Goal: Task Accomplishment & Management: Complete application form

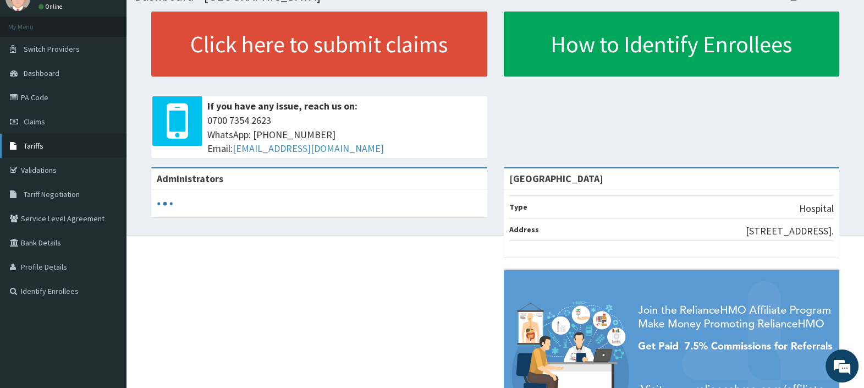
scroll to position [68, 0]
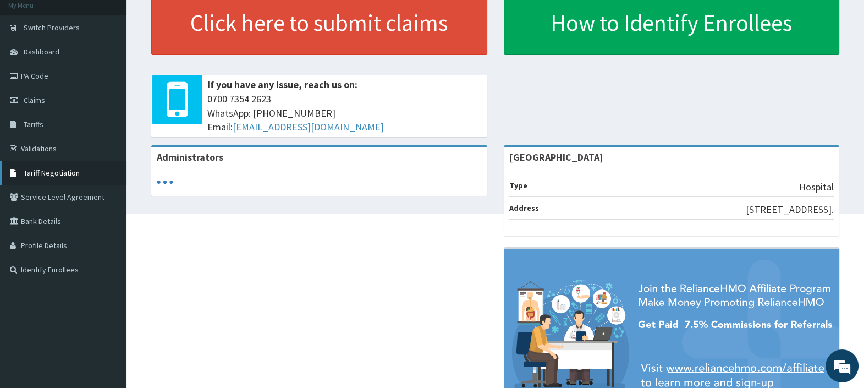
click at [50, 171] on span "Tariff Negotiation" at bounding box center [52, 173] width 56 height 10
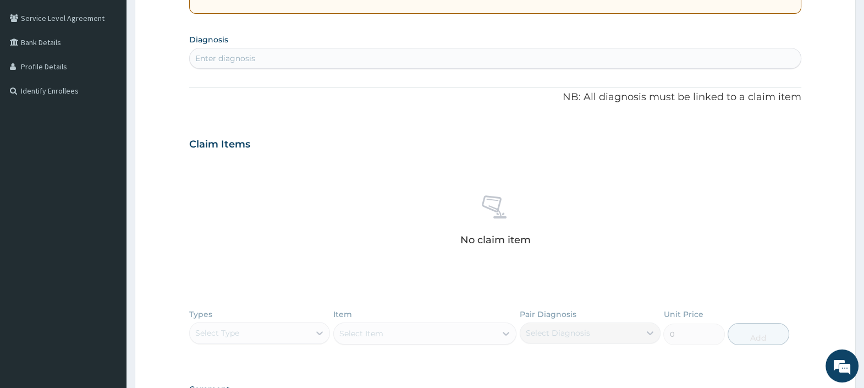
scroll to position [57, 0]
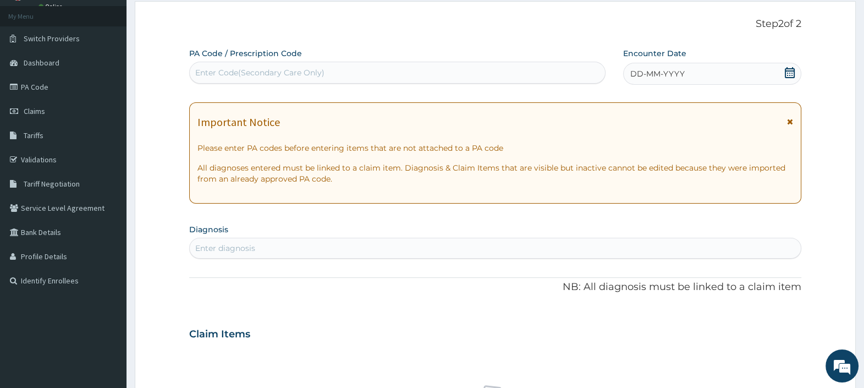
click at [789, 68] on icon at bounding box center [790, 72] width 10 height 11
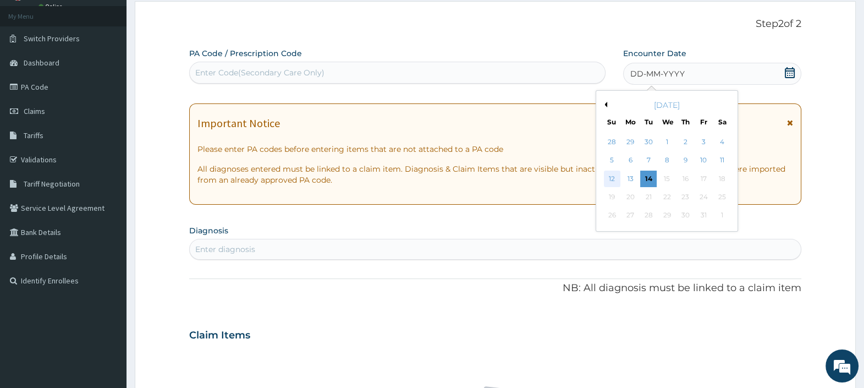
click at [613, 176] on div "12" at bounding box center [612, 179] width 17 height 17
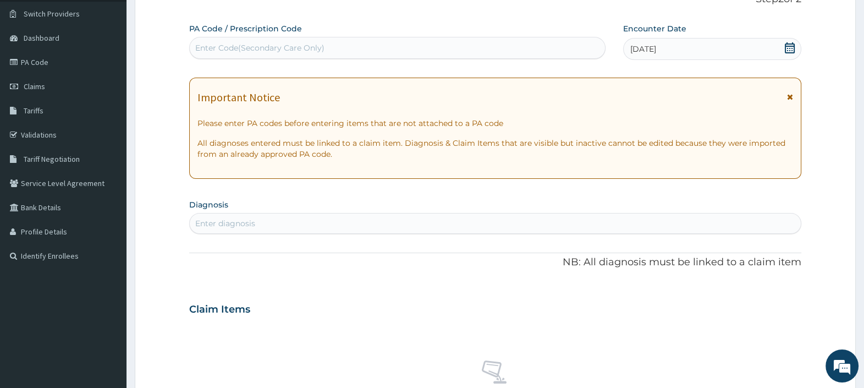
scroll to position [264, 0]
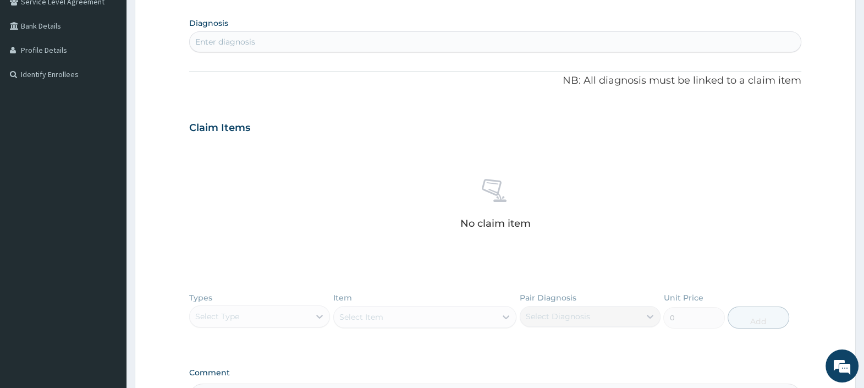
click at [300, 36] on div "Enter diagnosis" at bounding box center [495, 42] width 611 height 18
click at [265, 42] on div "MALARIA MALARIA" at bounding box center [484, 42] width 588 height 18
type input "M"
type input "[MEDICAL_DATA]"
click at [242, 39] on div "Enter diagnosis" at bounding box center [225, 41] width 60 height 11
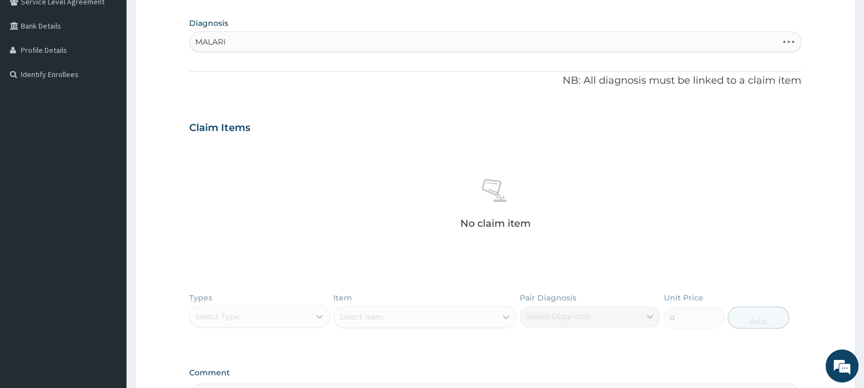
type input "MALARIA"
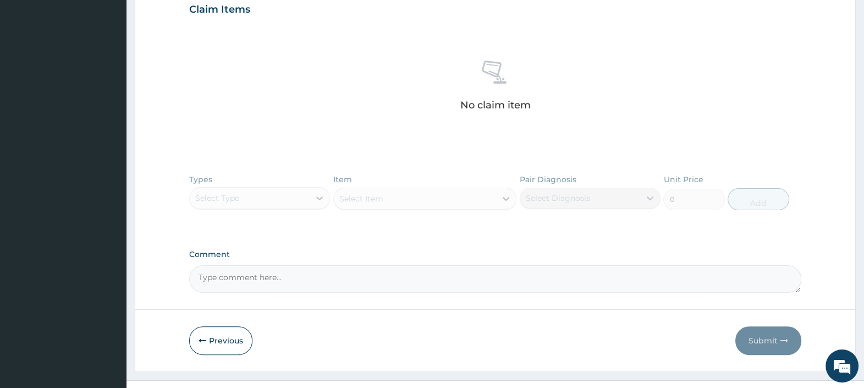
scroll to position [402, 0]
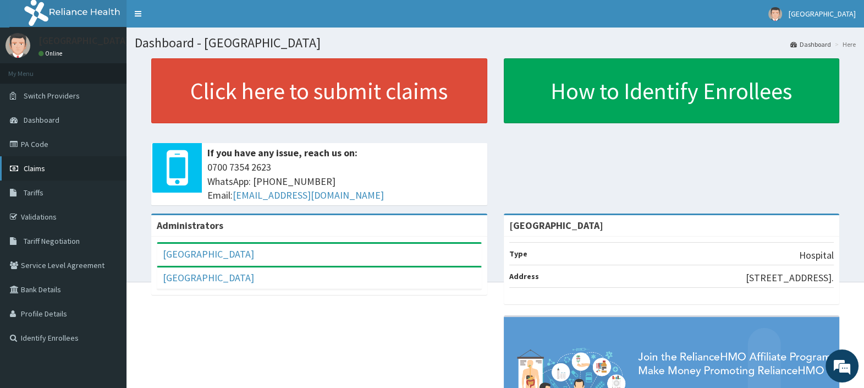
click at [30, 166] on span "Claims" at bounding box center [34, 168] width 21 height 10
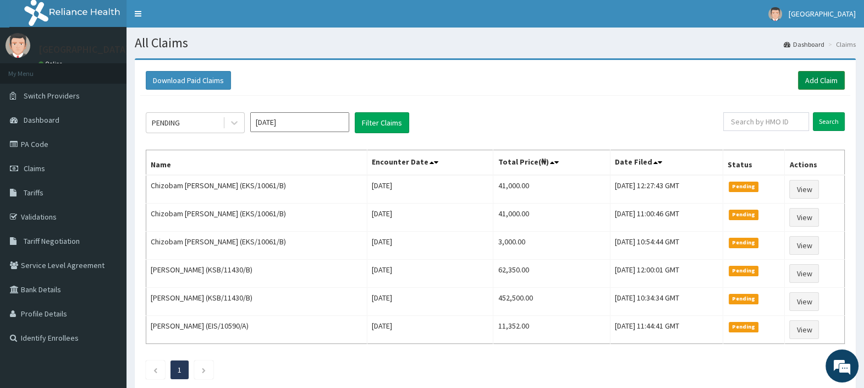
click at [831, 83] on link "Add Claim" at bounding box center [821, 80] width 47 height 19
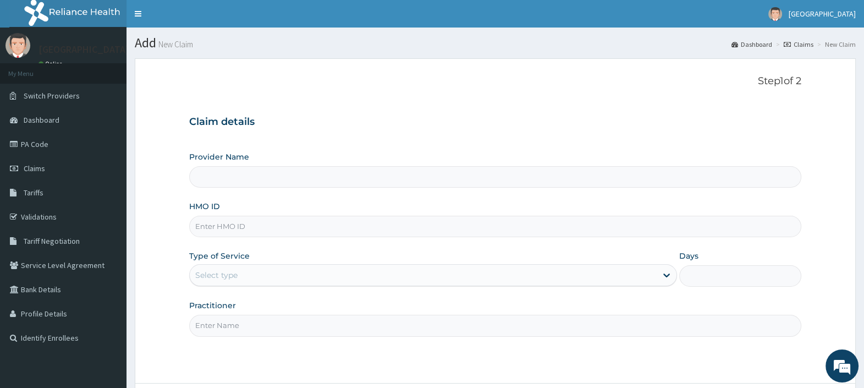
click at [255, 229] on input "HMO ID" at bounding box center [495, 226] width 612 height 21
paste input "GRS/10119/A"
type input "GRS/10119/A"
type input "[GEOGRAPHIC_DATA]"
type input "GRS/10119/A"
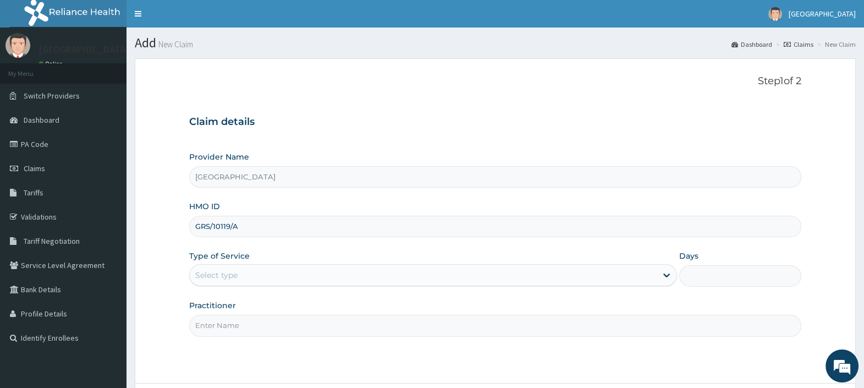
click at [237, 271] on div "Select type" at bounding box center [216, 275] width 42 height 11
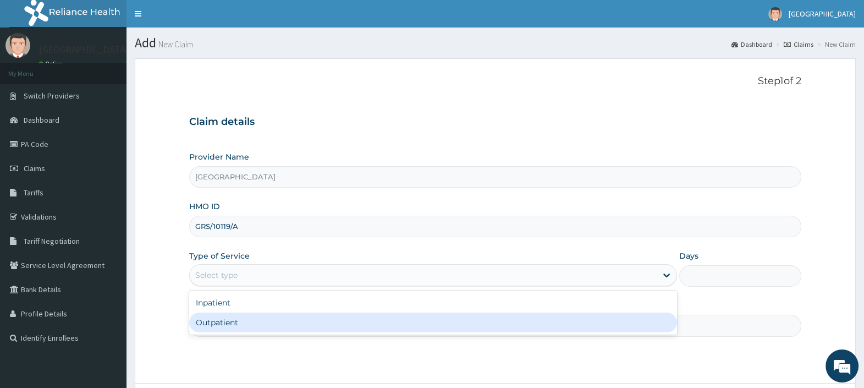
click at [253, 330] on div "Outpatient" at bounding box center [433, 322] width 488 height 20
type input "1"
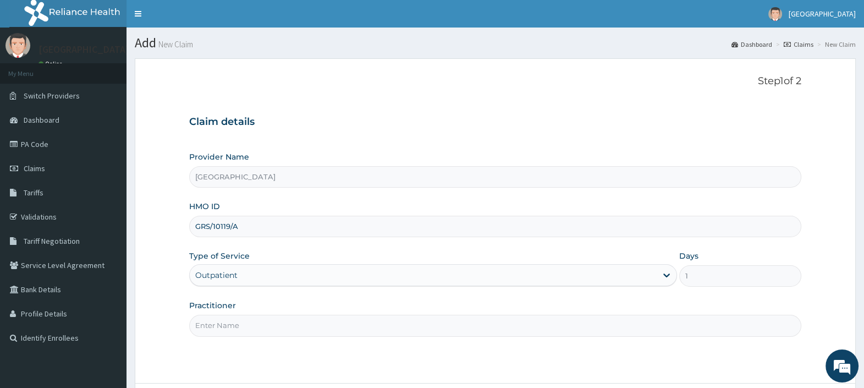
click at [253, 330] on input "Practitioner" at bounding box center [495, 325] width 612 height 21
type input "DR KALU O."
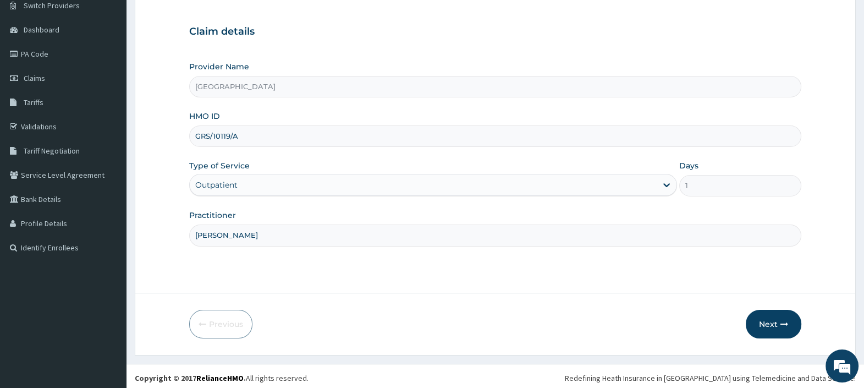
scroll to position [94, 0]
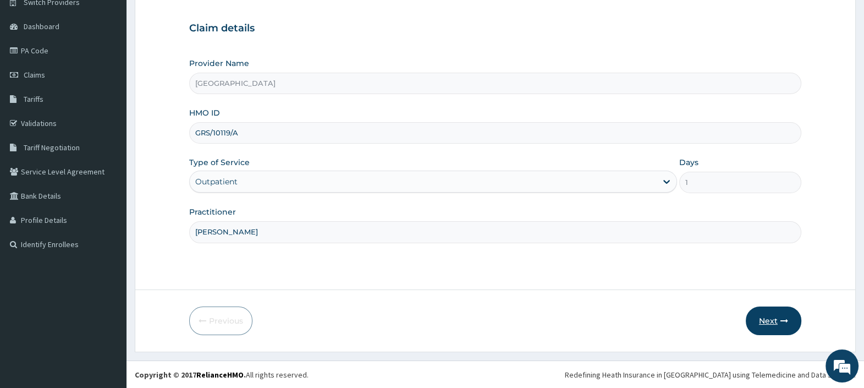
click at [775, 323] on button "Next" at bounding box center [774, 320] width 56 height 29
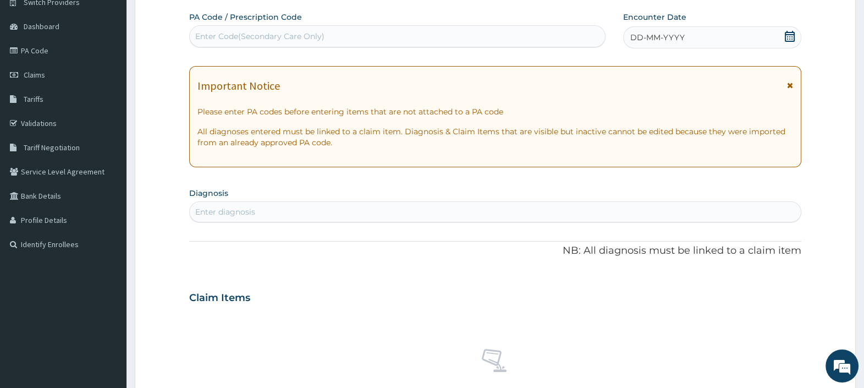
click at [792, 37] on icon at bounding box center [790, 36] width 11 height 11
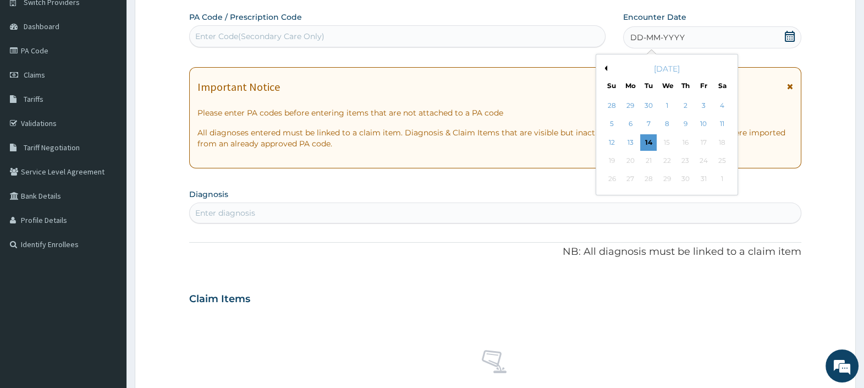
click at [608, 139] on div "12" at bounding box center [612, 142] width 17 height 17
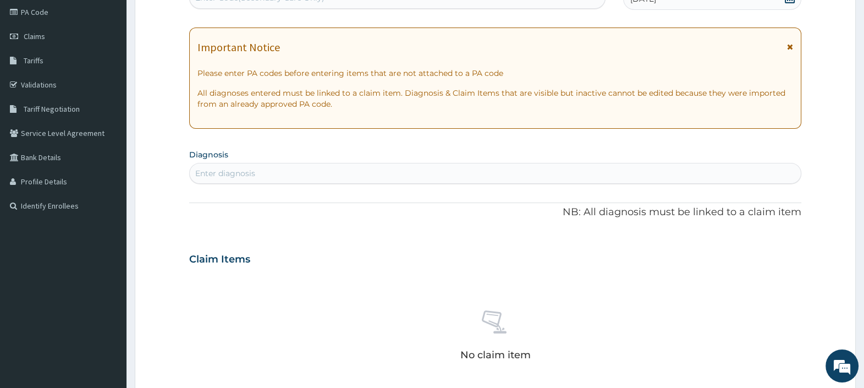
scroll to position [137, 0]
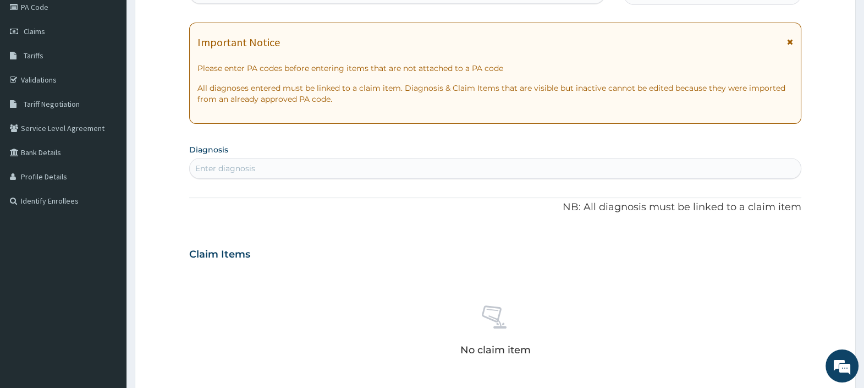
click at [290, 171] on div "Enter diagnosis" at bounding box center [495, 169] width 611 height 18
type input "MALARIA"
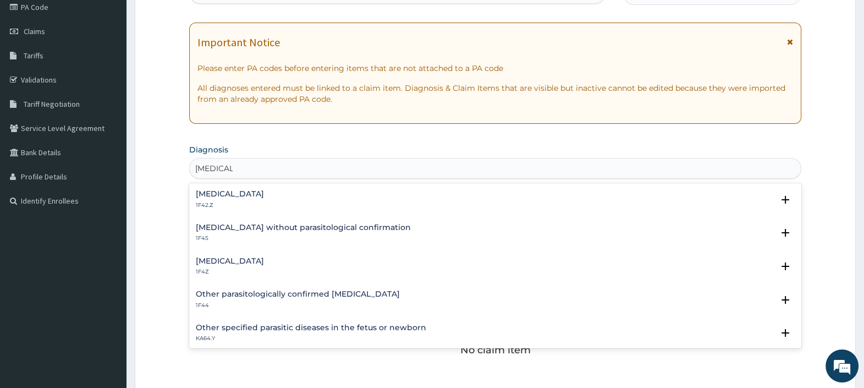
click at [223, 257] on h4 "Malaria, unspecified" at bounding box center [230, 261] width 68 height 8
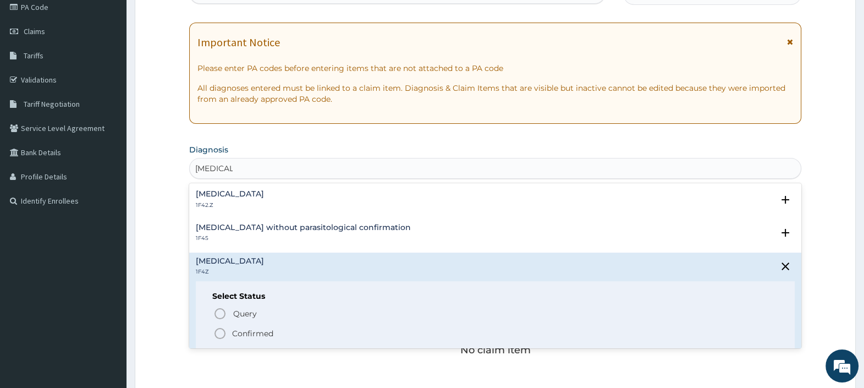
click at [223, 335] on circle "status option filled" at bounding box center [220, 333] width 10 height 10
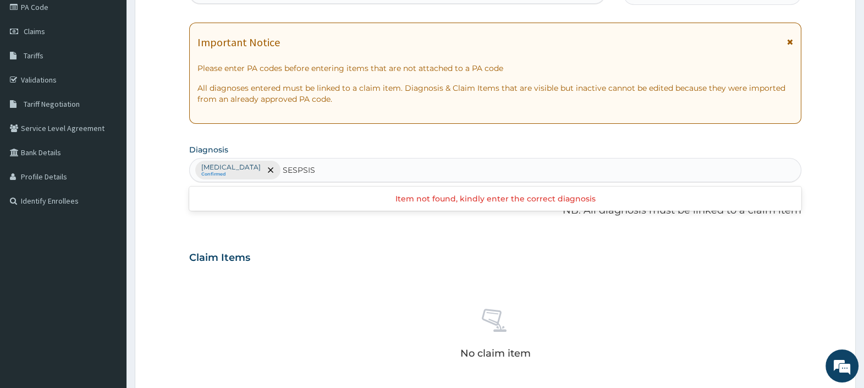
click at [304, 164] on input "SESPSIS" at bounding box center [299, 169] width 33 height 11
type input "[MEDICAL_DATA]"
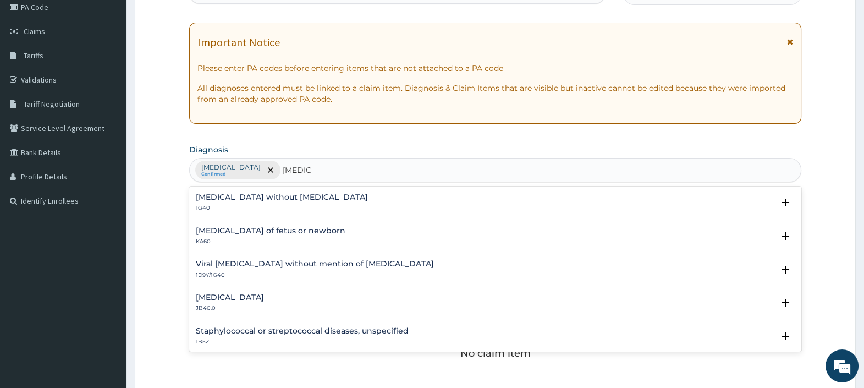
click at [234, 200] on h4 "[MEDICAL_DATA] without [MEDICAL_DATA]" at bounding box center [282, 197] width 172 height 8
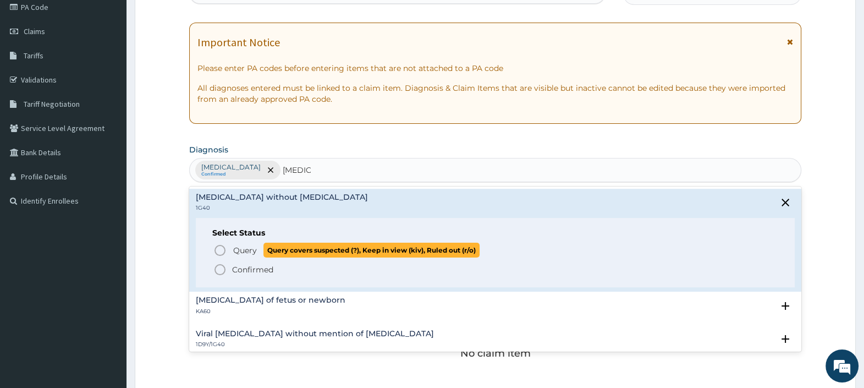
click at [245, 246] on span "Query" at bounding box center [245, 250] width 24 height 11
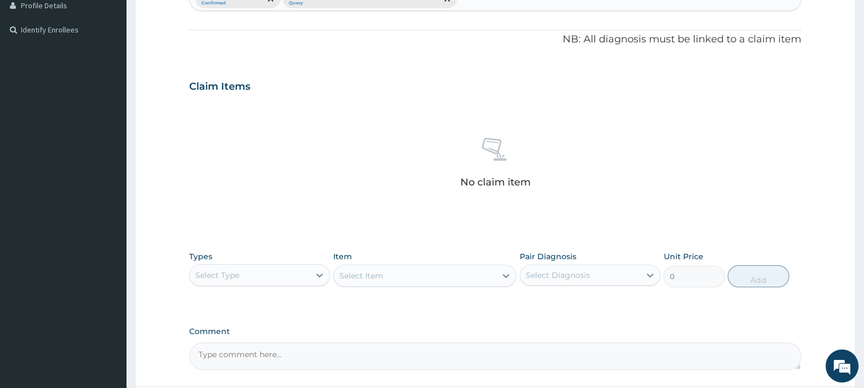
scroll to position [344, 0]
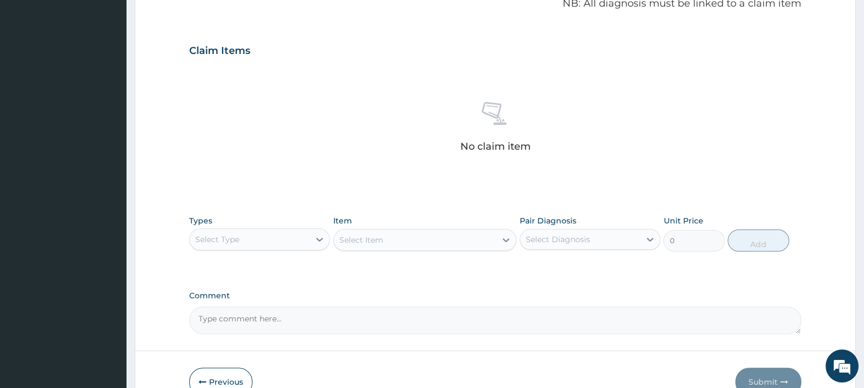
click at [264, 239] on div "Select Type" at bounding box center [250, 240] width 120 height 18
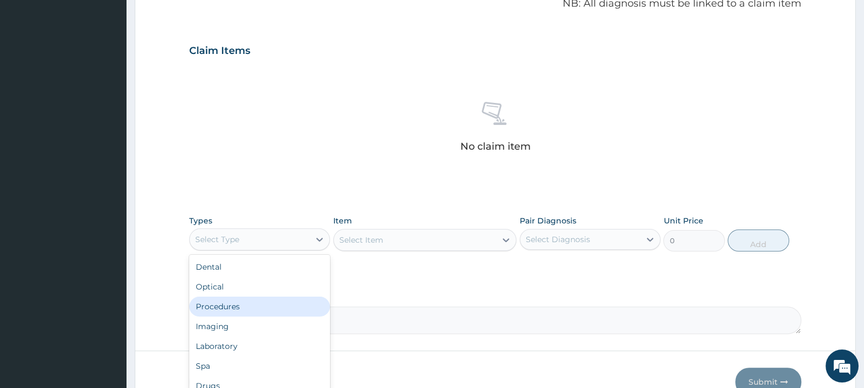
click at [240, 309] on div "Procedures" at bounding box center [259, 307] width 141 height 20
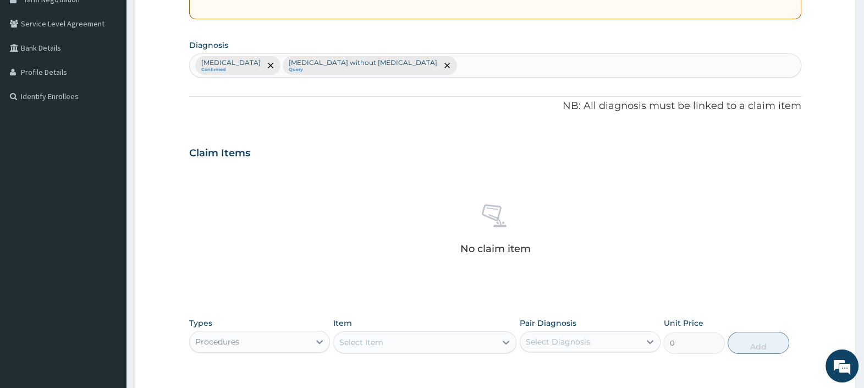
scroll to position [404, 0]
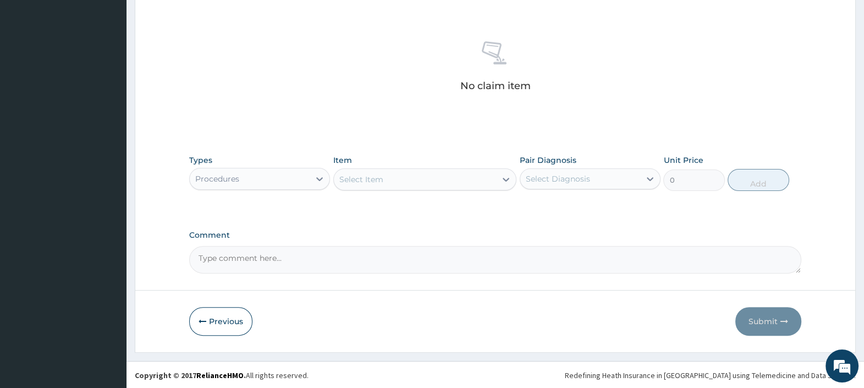
click at [382, 181] on div "Select Item" at bounding box center [361, 179] width 44 height 11
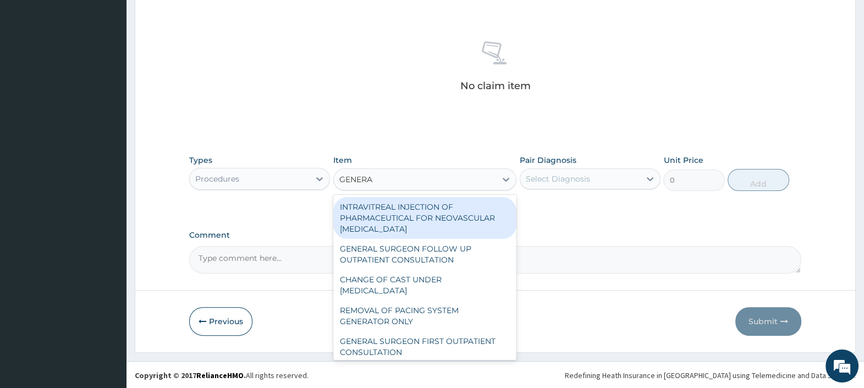
type input "GENERAL"
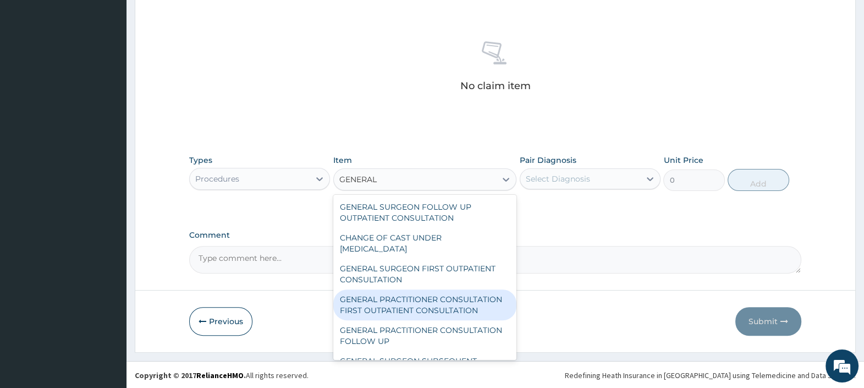
click at [423, 305] on div "GENERAL PRACTITIONER CONSULTATION FIRST OUTPATIENT CONSULTATION" at bounding box center [425, 304] width 184 height 31
type input "3000"
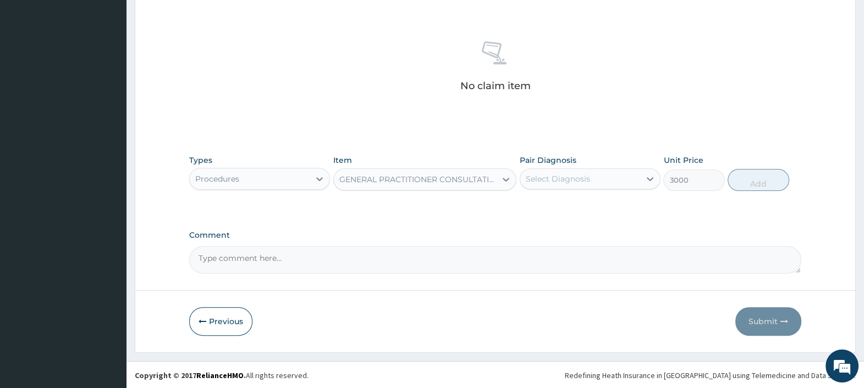
click at [557, 171] on div "Select Diagnosis" at bounding box center [580, 179] width 120 height 18
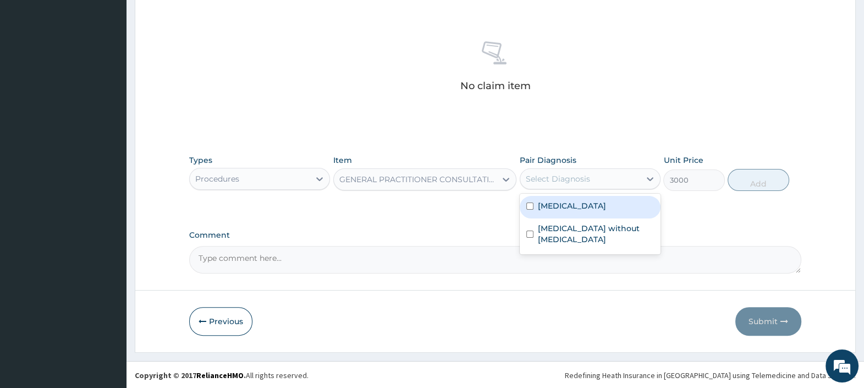
click at [569, 206] on label "Malaria, unspecified" at bounding box center [572, 205] width 68 height 11
checkbox input "true"
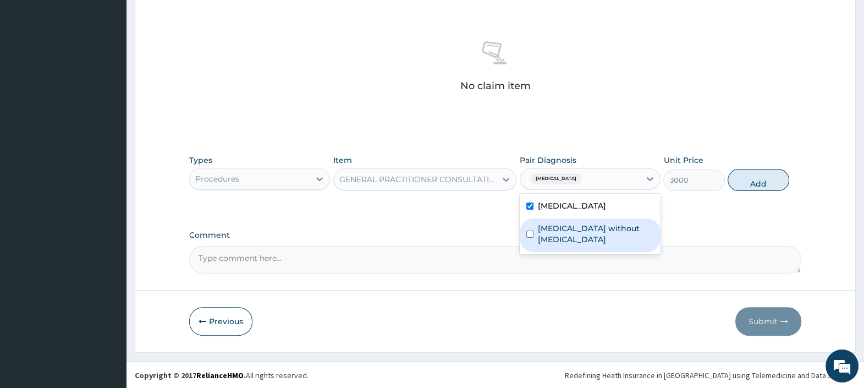
drag, startPoint x: 573, startPoint y: 232, endPoint x: 606, endPoint y: 215, distance: 37.4
click at [574, 233] on label "Sepsis without septic shock" at bounding box center [596, 234] width 116 height 22
checkbox input "true"
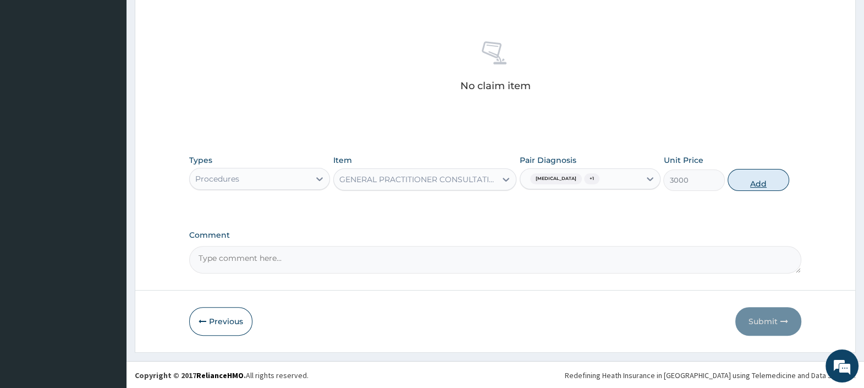
click at [745, 171] on button "Add" at bounding box center [758, 180] width 61 height 22
type input "0"
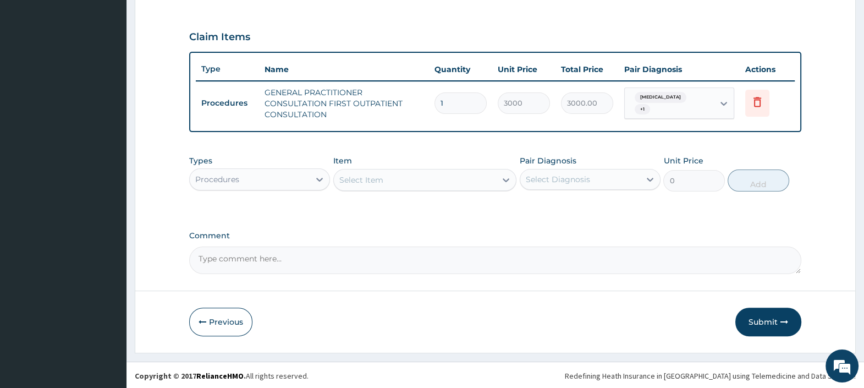
click at [302, 178] on div "Procedures" at bounding box center [250, 180] width 120 height 18
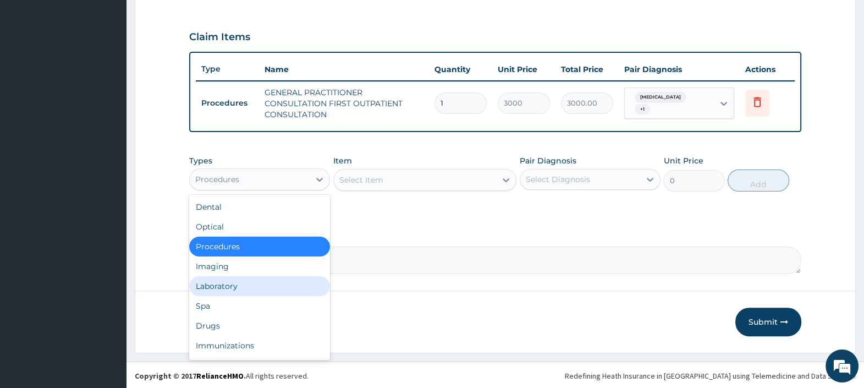
click at [233, 288] on div "Laboratory" at bounding box center [259, 286] width 141 height 20
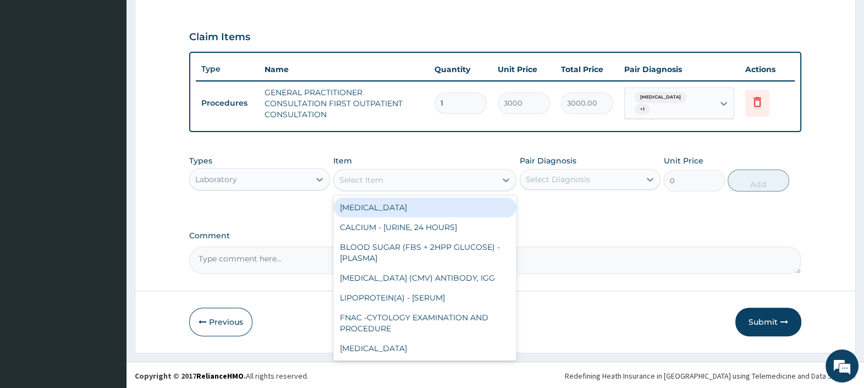
click at [385, 178] on div "Select Item" at bounding box center [415, 180] width 163 height 18
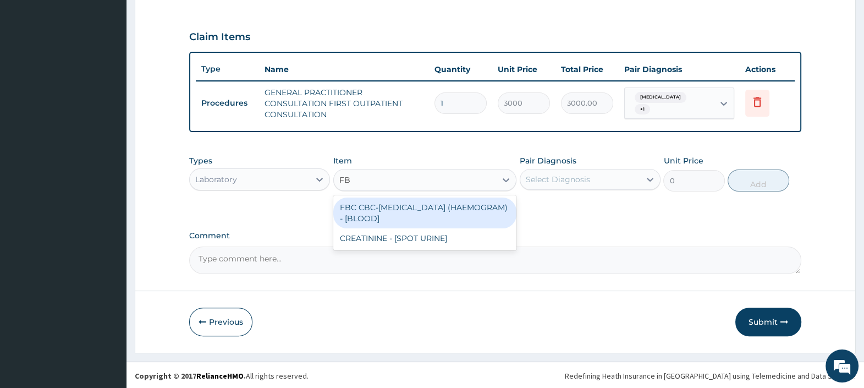
type input "FBC"
click at [394, 212] on div "FBC CBC-[MEDICAL_DATA] (HAEMOGRAM) - [BLOOD]" at bounding box center [425, 213] width 184 height 31
type input "4500"
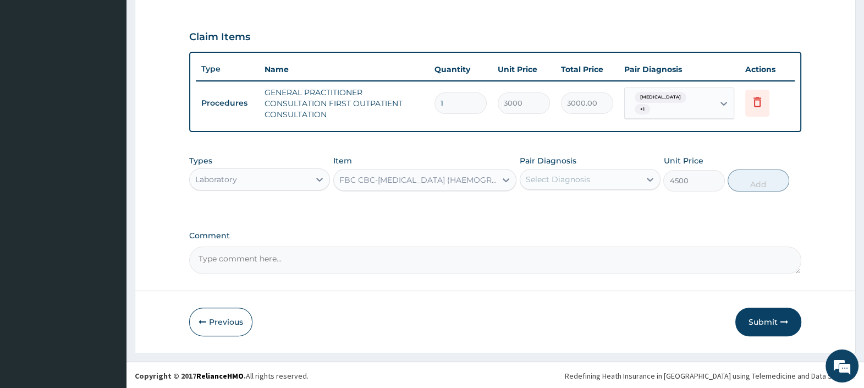
click at [564, 175] on div "Select Diagnosis" at bounding box center [558, 179] width 64 height 11
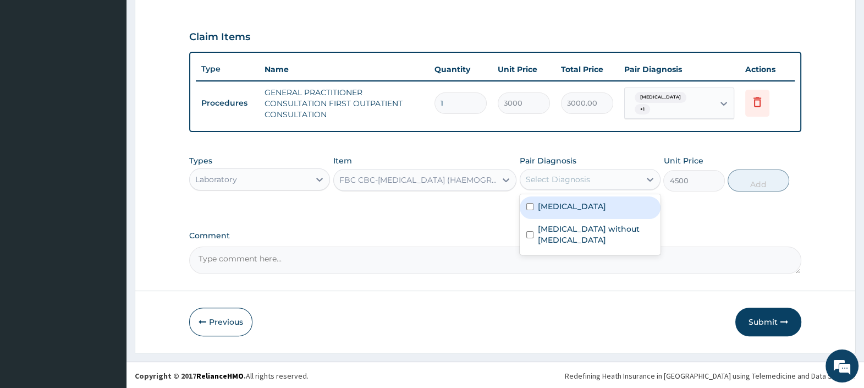
click at [580, 210] on label "Malaria, unspecified" at bounding box center [572, 206] width 68 height 11
checkbox input "true"
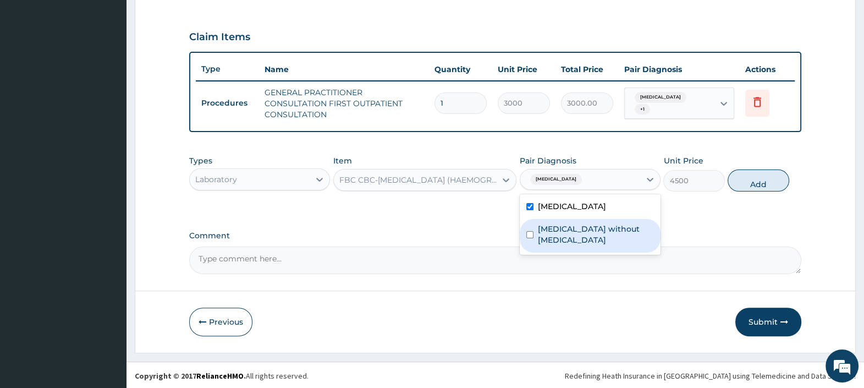
click at [591, 226] on label "Sepsis without septic shock" at bounding box center [596, 234] width 116 height 22
checkbox input "true"
click at [747, 173] on button "Add" at bounding box center [758, 180] width 61 height 22
type input "0"
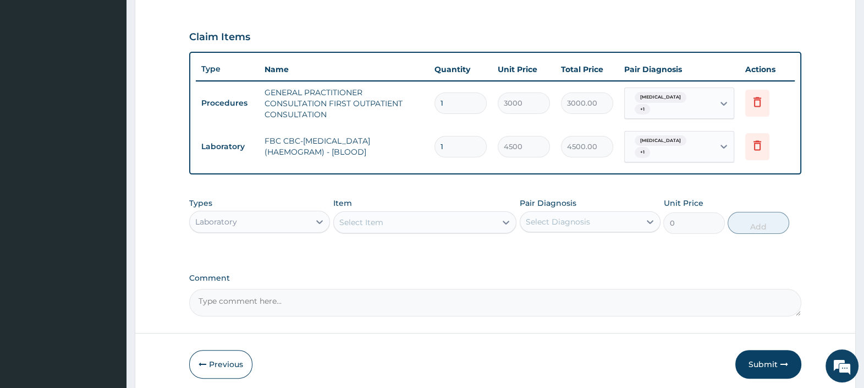
click at [417, 223] on div "Select Item" at bounding box center [415, 222] width 163 height 18
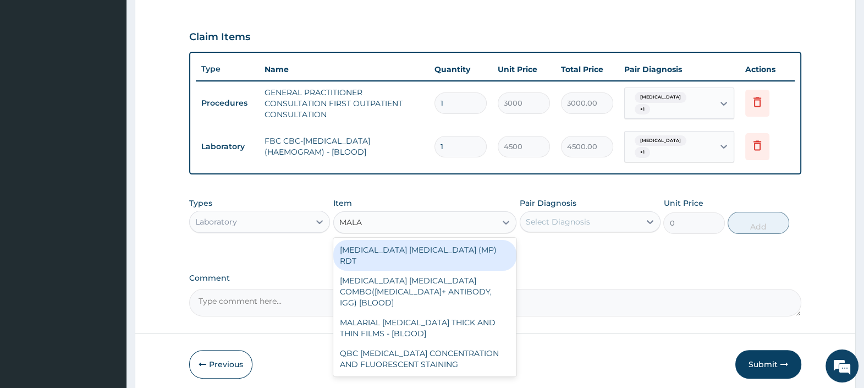
type input "MALAR"
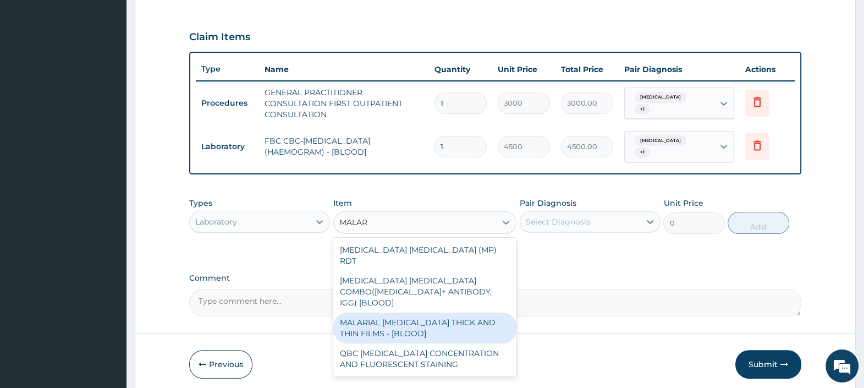
click at [405, 312] on div "MALARIAL PARASITE THICK AND THIN FILMS - [BLOOD]" at bounding box center [425, 327] width 184 height 31
type input "2500"
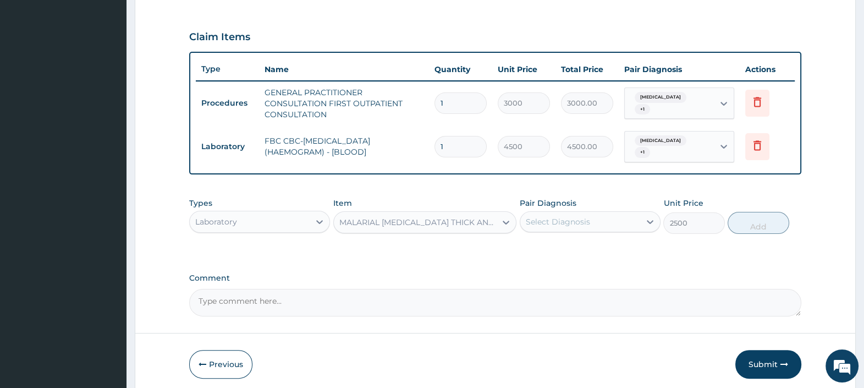
click at [569, 214] on div "Select Diagnosis" at bounding box center [580, 222] width 120 height 18
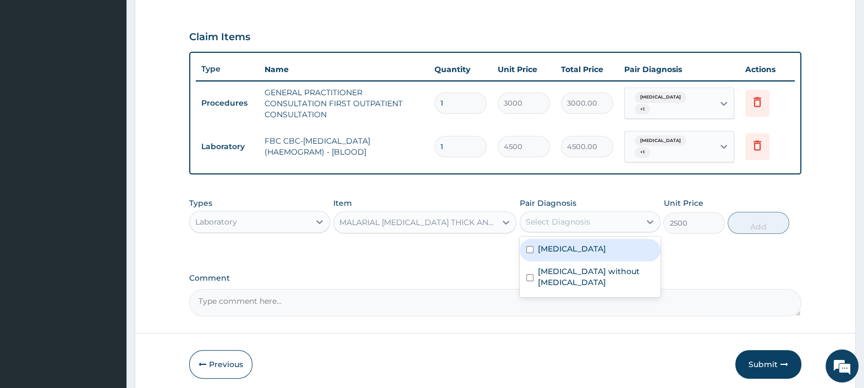
click at [585, 256] on div "Malaria, unspecified" at bounding box center [590, 250] width 141 height 23
checkbox input "true"
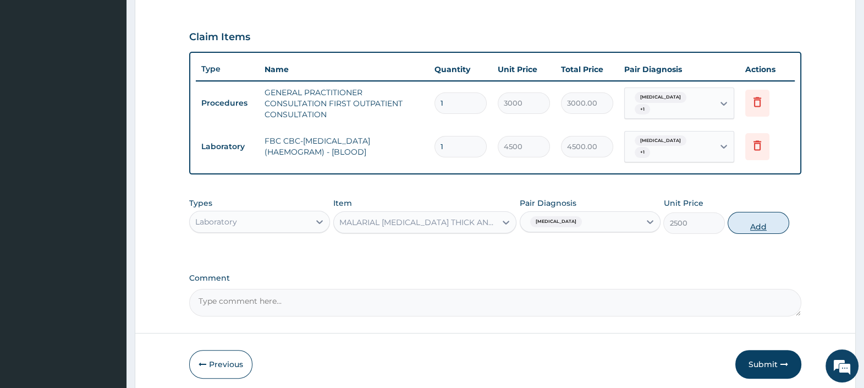
click at [748, 223] on button "Add" at bounding box center [758, 223] width 61 height 22
type input "0"
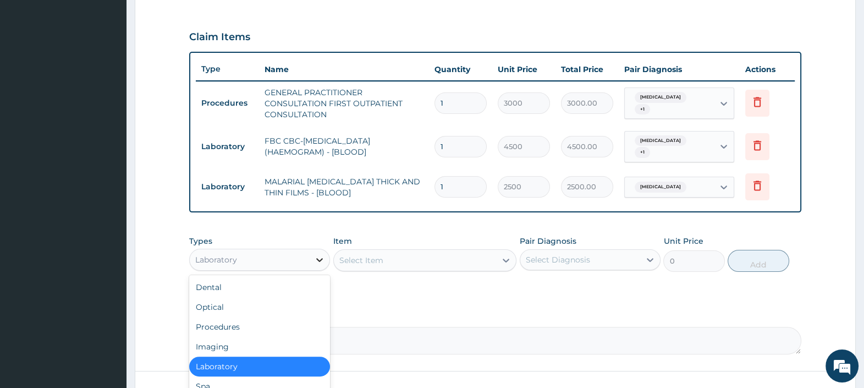
click at [314, 263] on icon at bounding box center [319, 259] width 11 height 11
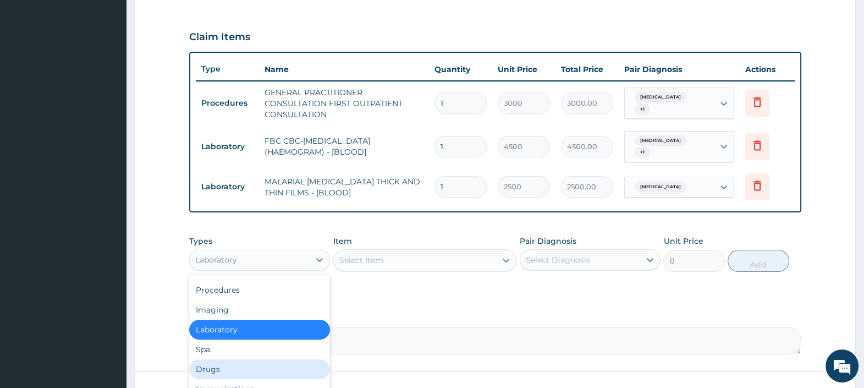
click at [238, 366] on div "Drugs" at bounding box center [259, 369] width 141 height 20
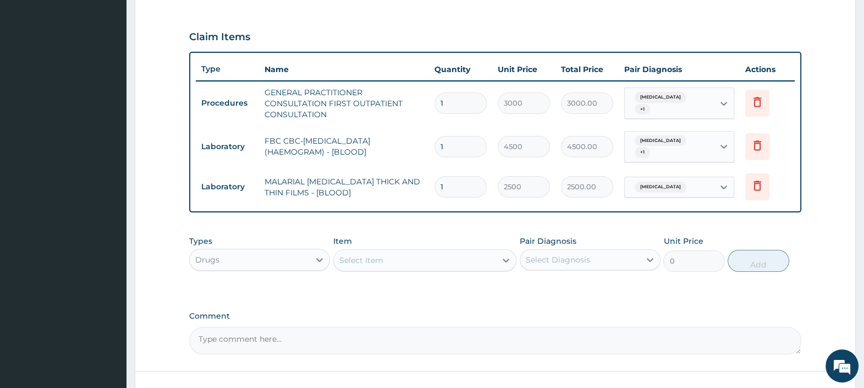
click at [402, 259] on div "Select Item" at bounding box center [415, 260] width 163 height 18
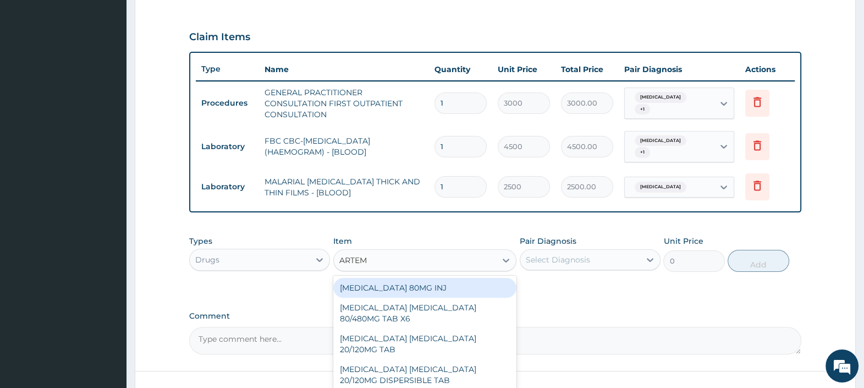
type input "ARTEME"
click at [400, 283] on div "ARTEMETHER 80MG INJ" at bounding box center [425, 288] width 184 height 20
type input "1400"
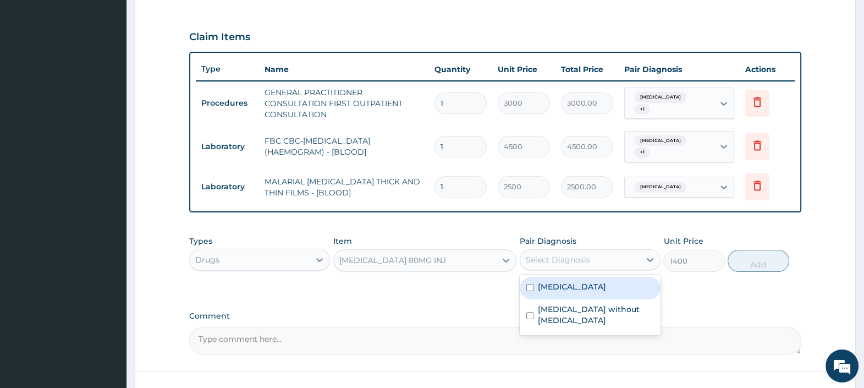
click at [571, 256] on div "Select Diagnosis" at bounding box center [558, 259] width 64 height 11
click at [595, 284] on label "Malaria, unspecified" at bounding box center [572, 286] width 68 height 11
checkbox input "true"
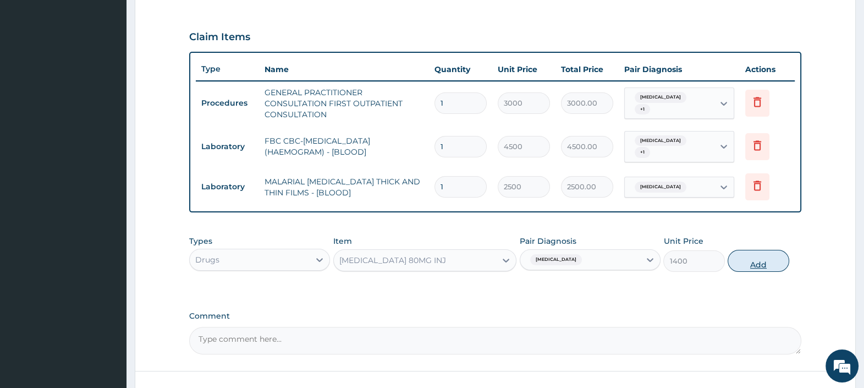
click at [747, 261] on button "Add" at bounding box center [758, 261] width 61 height 22
type input "0"
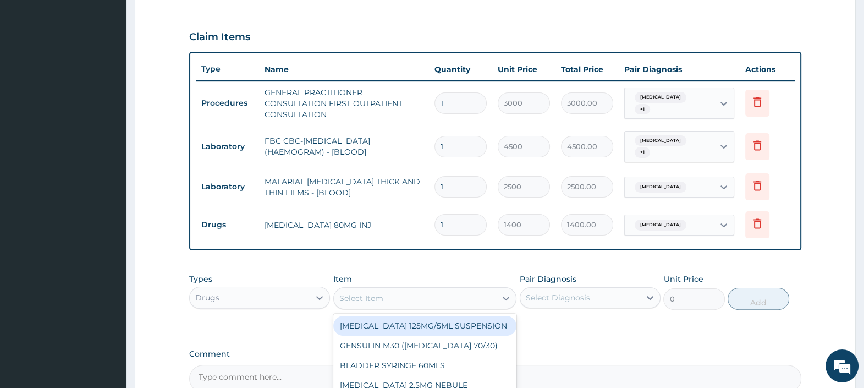
click at [374, 298] on div "Select Item" at bounding box center [361, 298] width 44 height 11
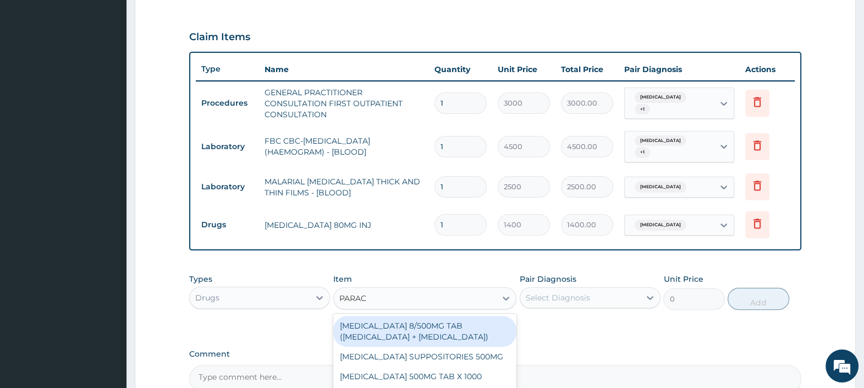
type input "PARACE"
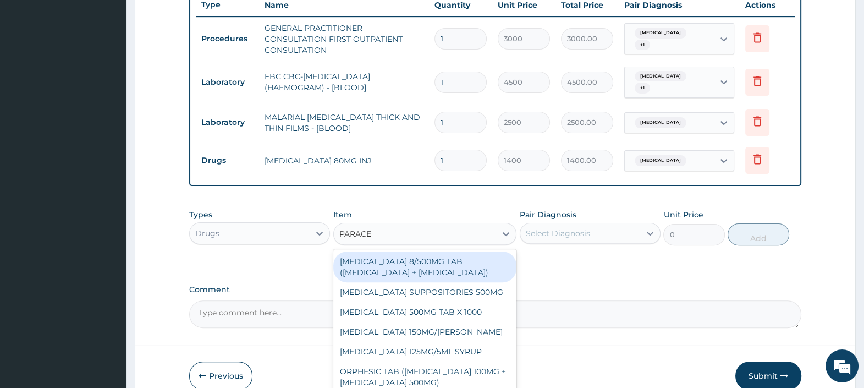
scroll to position [475, 0]
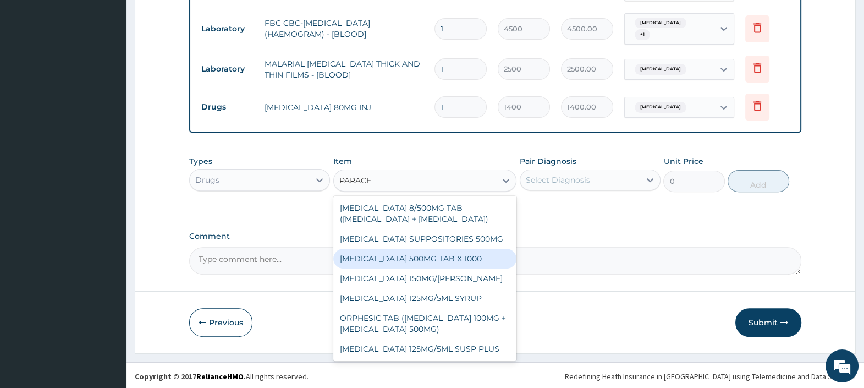
click at [453, 258] on div "PARACETAMOL 500MG TAB X 1000" at bounding box center [425, 259] width 184 height 20
type input "25"
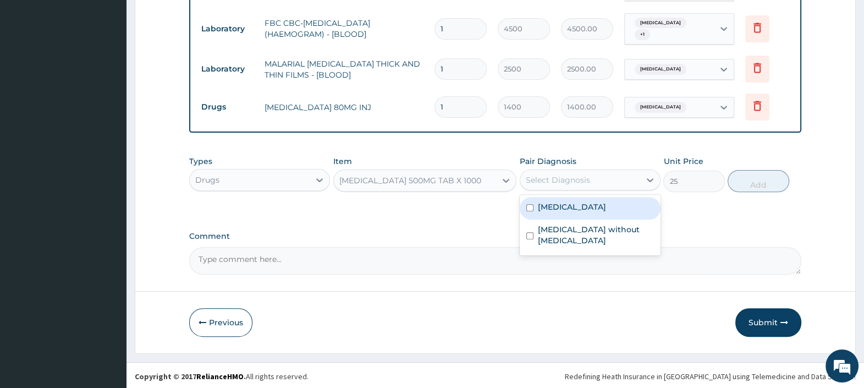
click at [595, 182] on div "Select Diagnosis" at bounding box center [580, 180] width 120 height 18
click at [594, 203] on label "Malaria, unspecified" at bounding box center [572, 206] width 68 height 11
checkbox input "true"
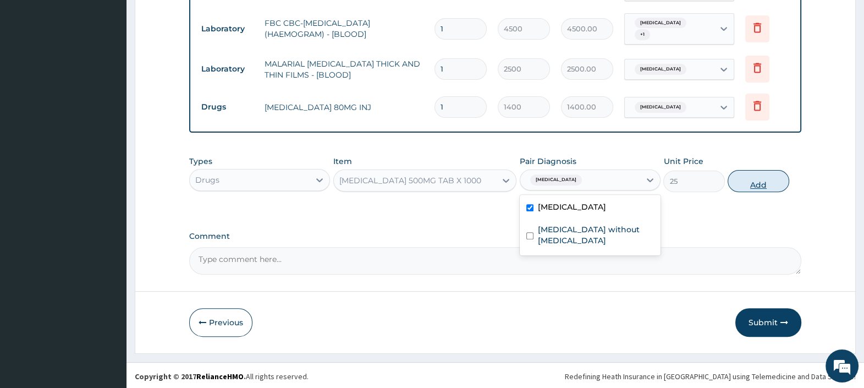
click at [759, 179] on button "Add" at bounding box center [758, 181] width 61 height 22
type input "0"
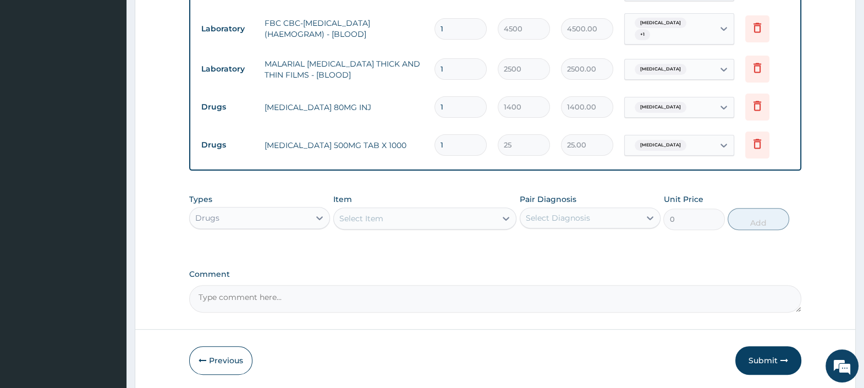
type input "18"
type input "450.00"
type input "18"
drag, startPoint x: 452, startPoint y: 103, endPoint x: 419, endPoint y: 103, distance: 33.0
click at [428, 103] on tr "Drugs ARTEMETHER 80MG INJ 1 1400 1400.00 Malaria, unspecified Delete" at bounding box center [495, 107] width 599 height 38
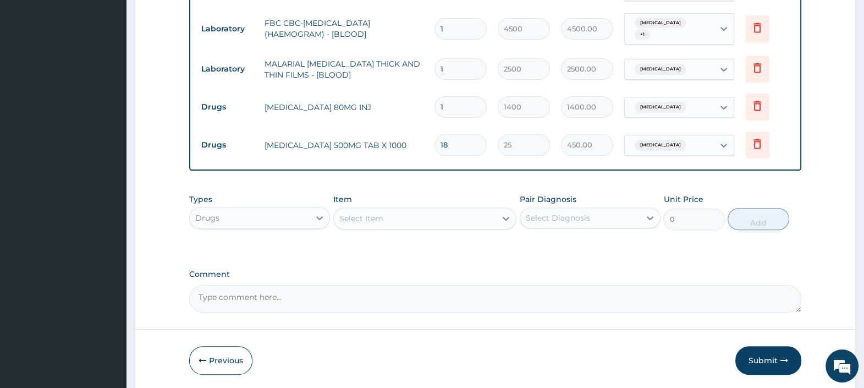
type input "6"
type input "8400.00"
type input "6"
click at [762, 353] on button "Submit" at bounding box center [769, 360] width 66 height 29
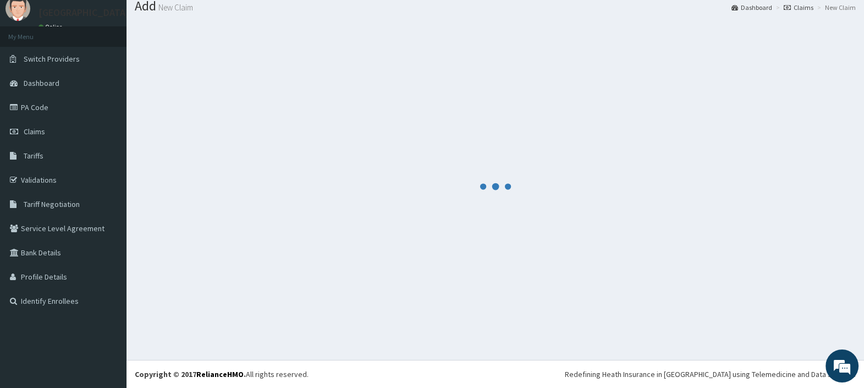
scroll to position [36, 0]
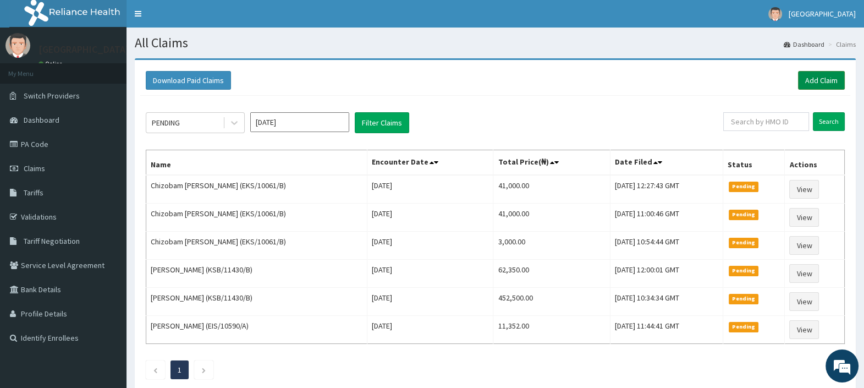
drag, startPoint x: 821, startPoint y: 79, endPoint x: 814, endPoint y: 88, distance: 11.8
click at [821, 79] on link "Add Claim" at bounding box center [821, 80] width 47 height 19
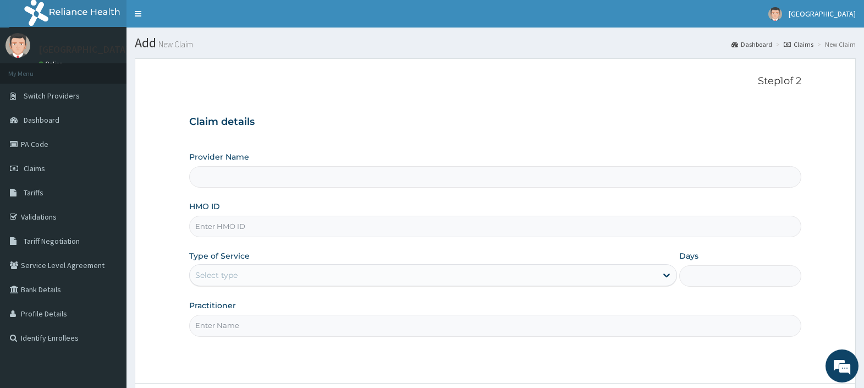
type input "[GEOGRAPHIC_DATA]"
click at [258, 234] on input "HMO ID" at bounding box center [495, 226] width 612 height 21
paste input "EMG/10002/A"
type input "EMG/10002/A"
click at [277, 273] on div "Select type" at bounding box center [423, 275] width 467 height 18
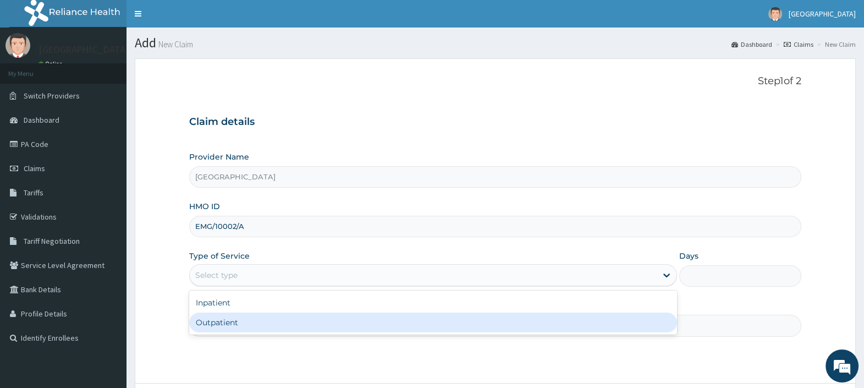
click at [272, 331] on div "Outpatient" at bounding box center [433, 322] width 488 height 20
type input "1"
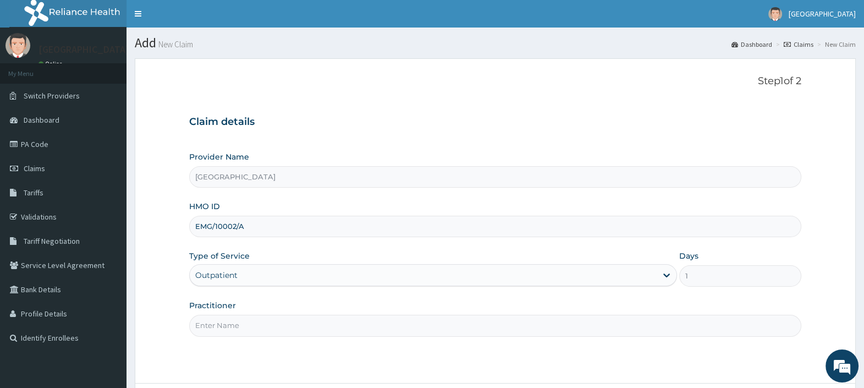
click at [274, 331] on input "Practitioner" at bounding box center [495, 325] width 612 height 21
type input "[PERSON_NAME][GEOGRAPHIC_DATA]"
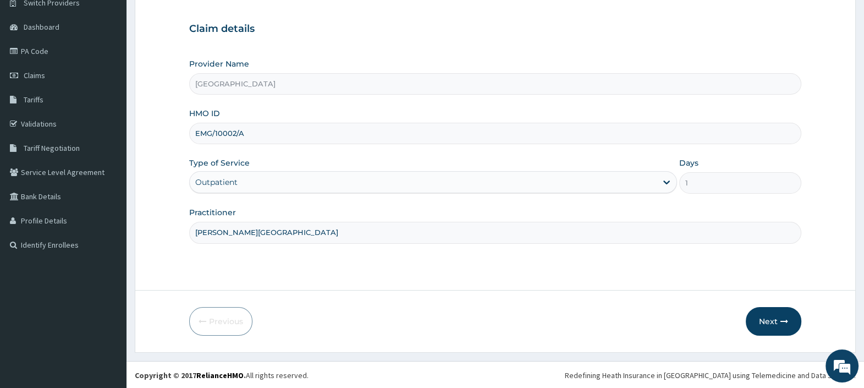
scroll to position [94, 0]
click at [773, 316] on button "Next" at bounding box center [774, 320] width 56 height 29
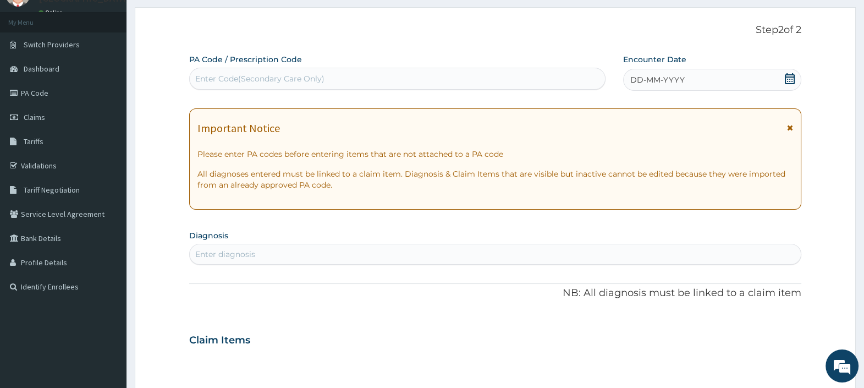
scroll to position [0, 0]
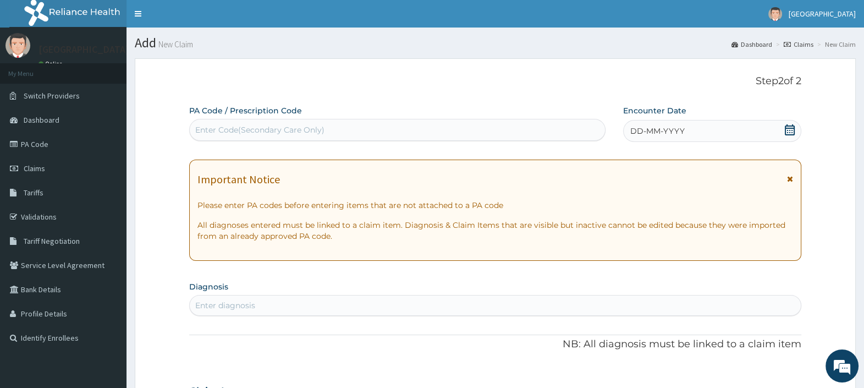
click at [786, 130] on icon at bounding box center [790, 129] width 11 height 11
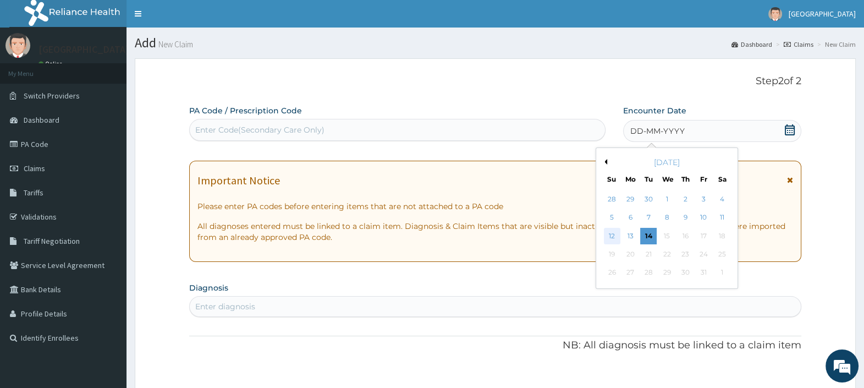
click at [616, 232] on div "12" at bounding box center [612, 236] width 17 height 17
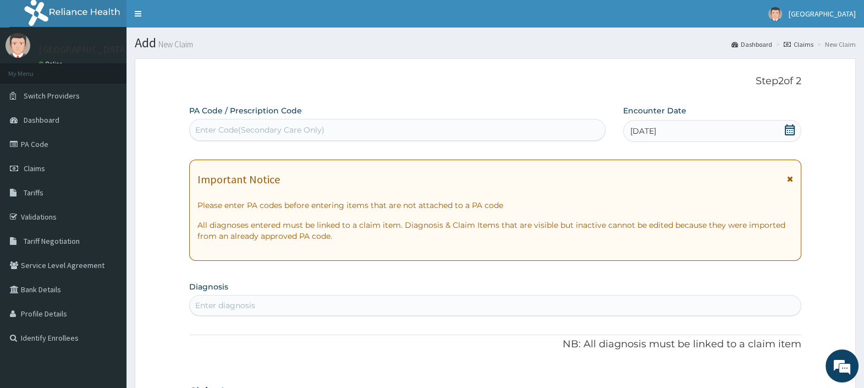
scroll to position [68, 0]
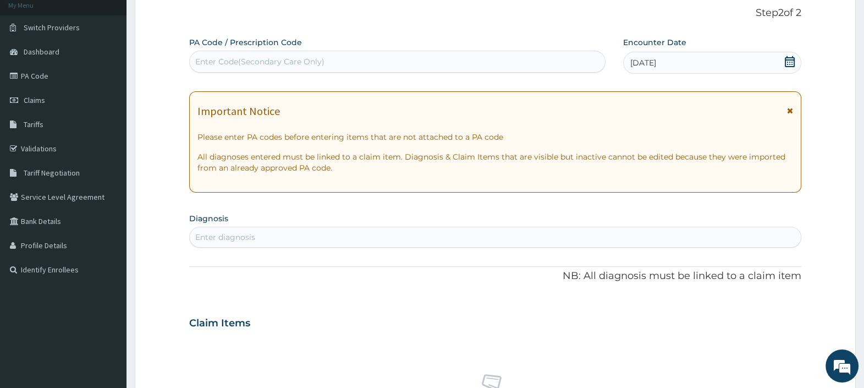
click at [258, 234] on div "Enter diagnosis" at bounding box center [495, 237] width 611 height 18
type input "MALARIA"
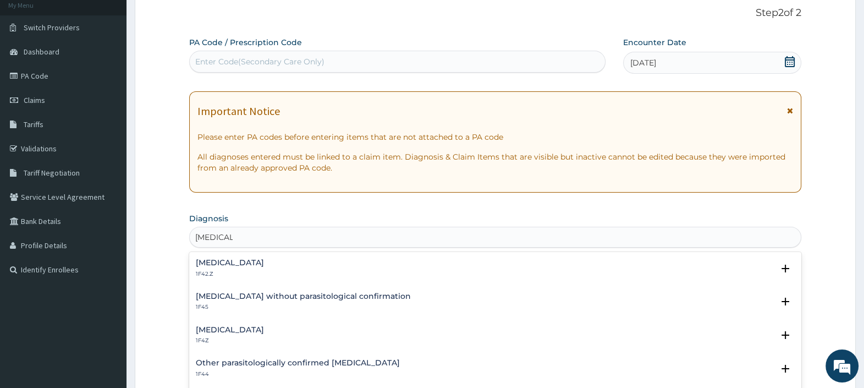
click at [234, 329] on h4 "Malaria, unspecified" at bounding box center [230, 330] width 68 height 8
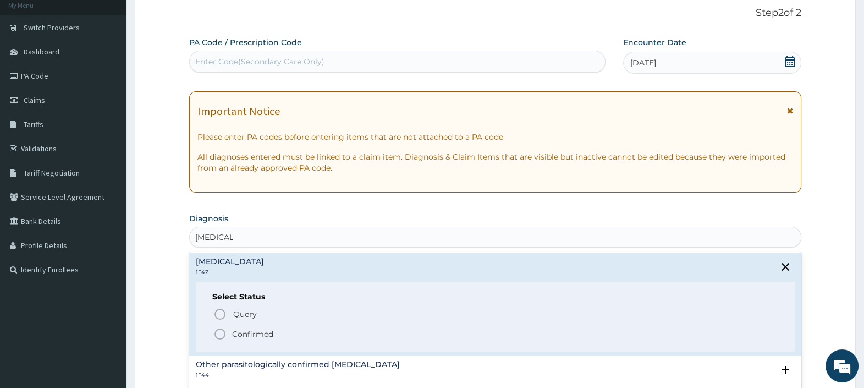
click at [222, 333] on icon "status option filled" at bounding box center [219, 333] width 13 height 13
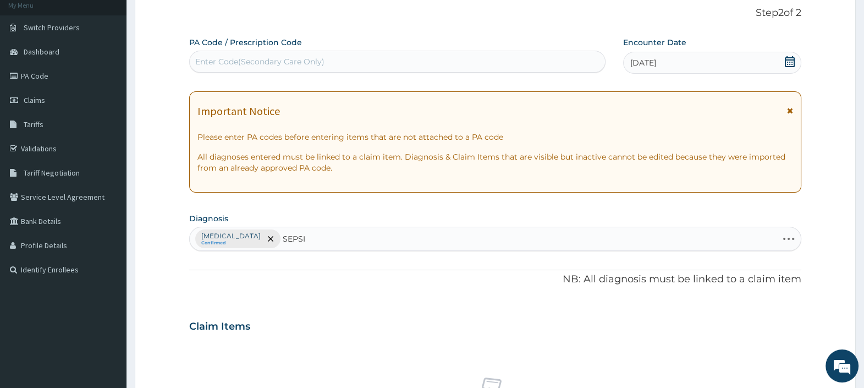
type input "SEPSIS"
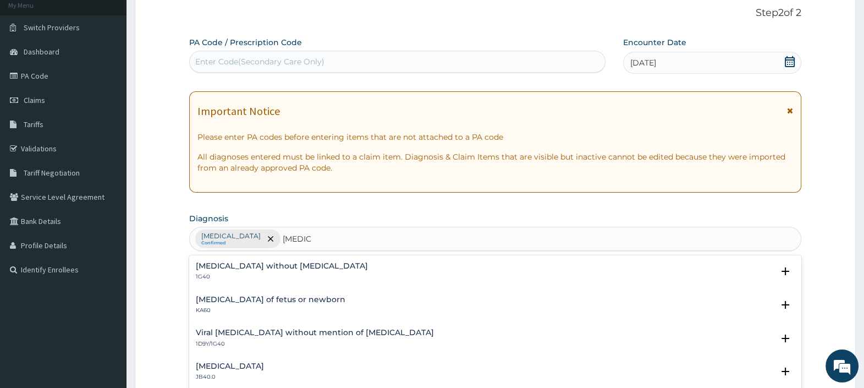
click at [229, 269] on h4 "Sepsis without septic shock" at bounding box center [282, 266] width 172 height 8
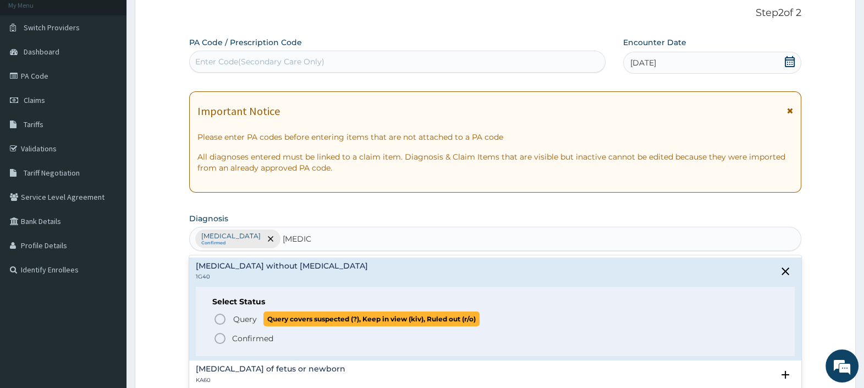
click at [217, 317] on icon "status option query" at bounding box center [219, 318] width 13 height 13
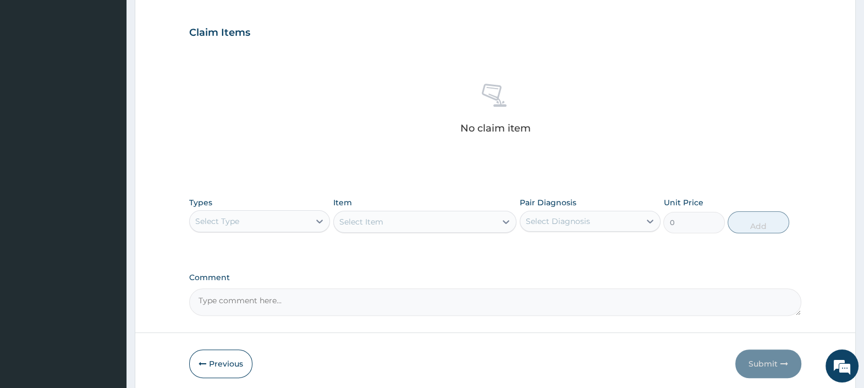
scroll to position [404, 0]
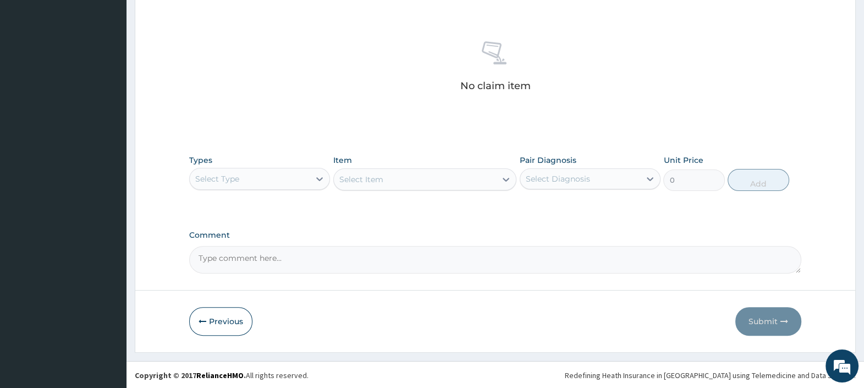
click at [299, 173] on div "Select Type" at bounding box center [250, 179] width 120 height 18
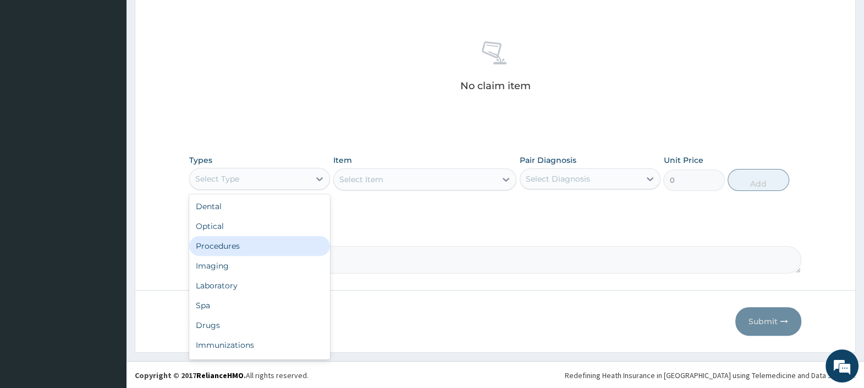
click at [234, 242] on div "Procedures" at bounding box center [259, 246] width 141 height 20
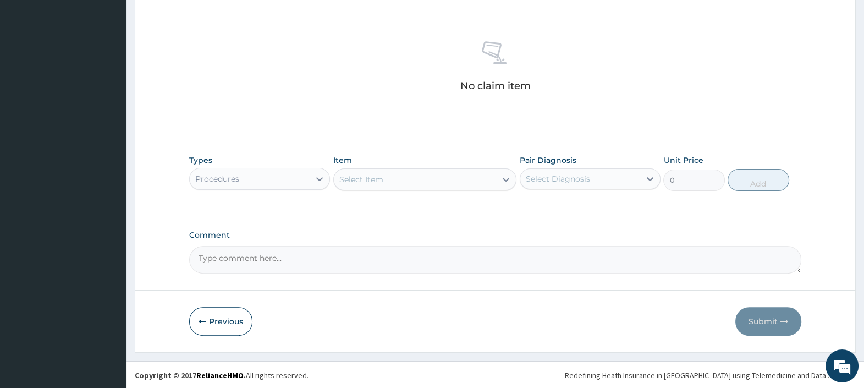
drag, startPoint x: 377, startPoint y: 185, endPoint x: 369, endPoint y: 188, distance: 9.2
click at [378, 184] on div "Select Item" at bounding box center [415, 180] width 163 height 18
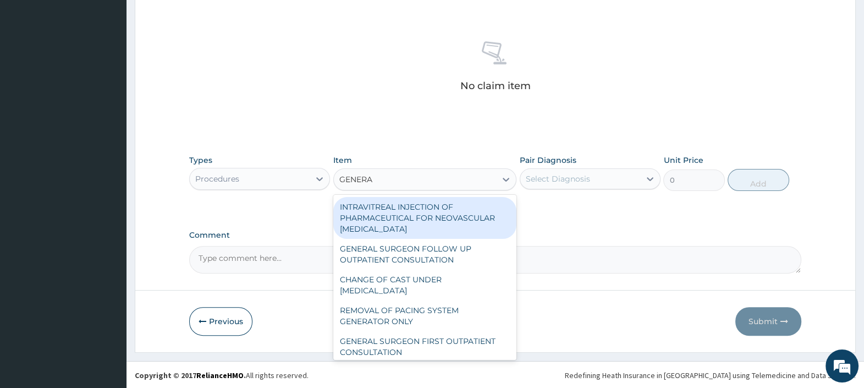
type input "GENERAL"
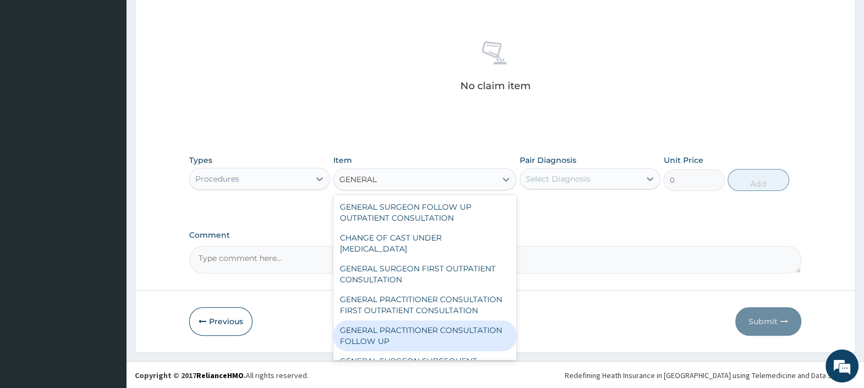
click at [431, 344] on div "GENERAL PRACTITIONER CONSULTATION FOLLOW UP" at bounding box center [425, 335] width 184 height 31
type input "2500"
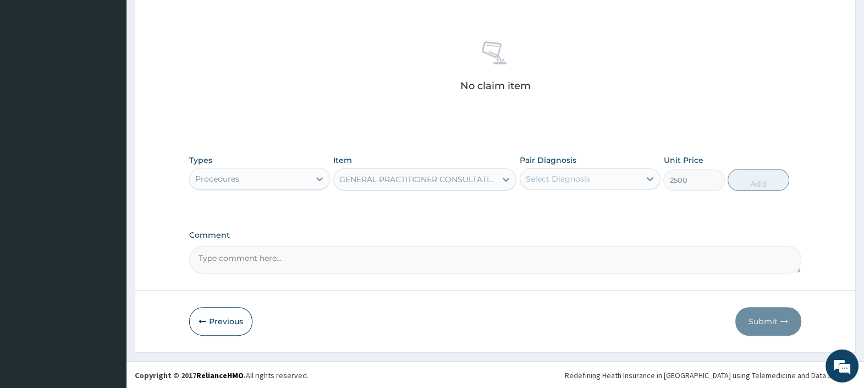
click at [567, 180] on div "Select Diagnosis" at bounding box center [558, 178] width 64 height 11
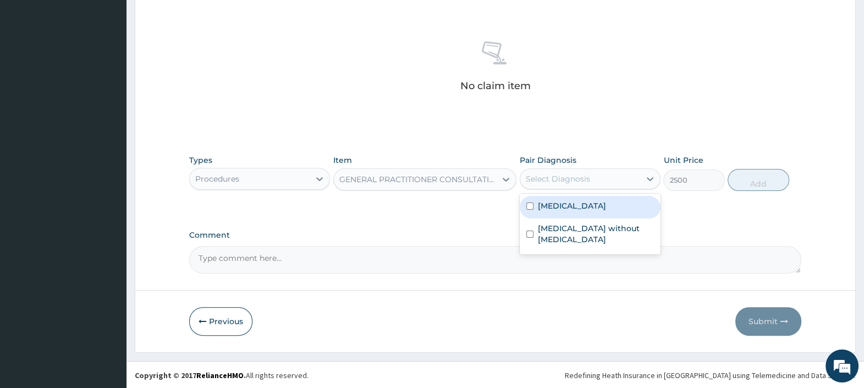
click at [578, 207] on label "Malaria, unspecified" at bounding box center [572, 205] width 68 height 11
checkbox input "true"
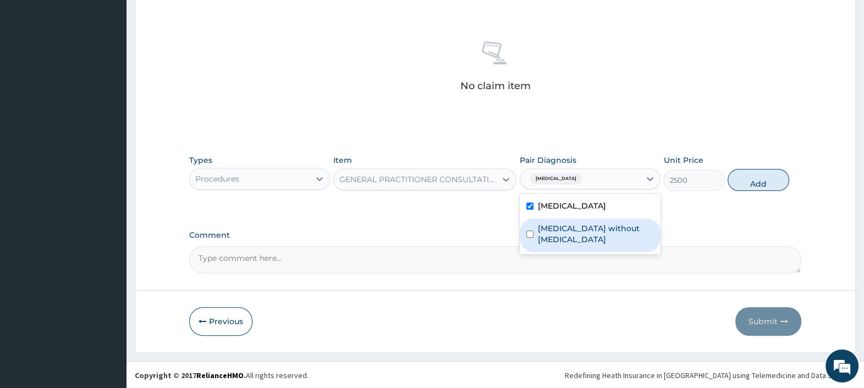
click at [578, 223] on label "Sepsis without septic shock" at bounding box center [596, 234] width 116 height 22
checkbox input "true"
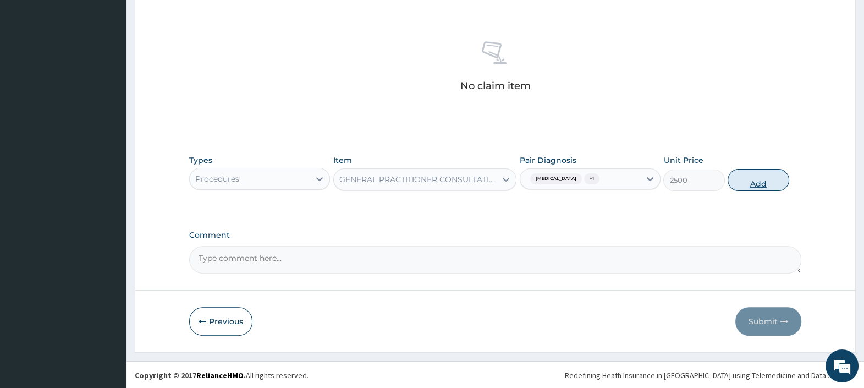
click at [734, 176] on button "Add" at bounding box center [758, 180] width 61 height 22
type input "0"
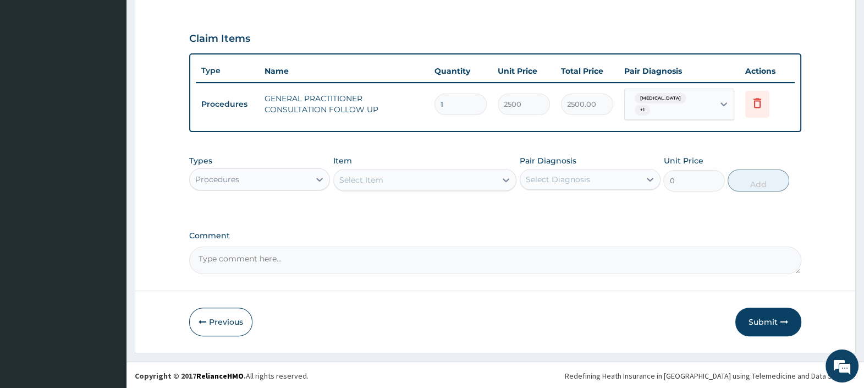
click at [297, 173] on div "Procedures" at bounding box center [250, 180] width 120 height 18
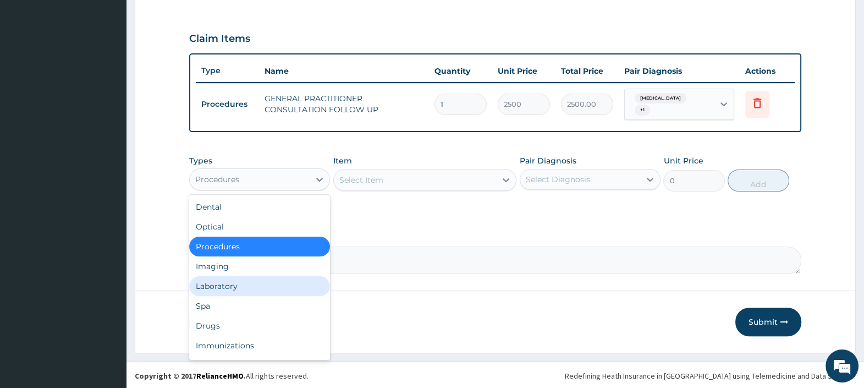
click at [232, 284] on div "Laboratory" at bounding box center [259, 286] width 141 height 20
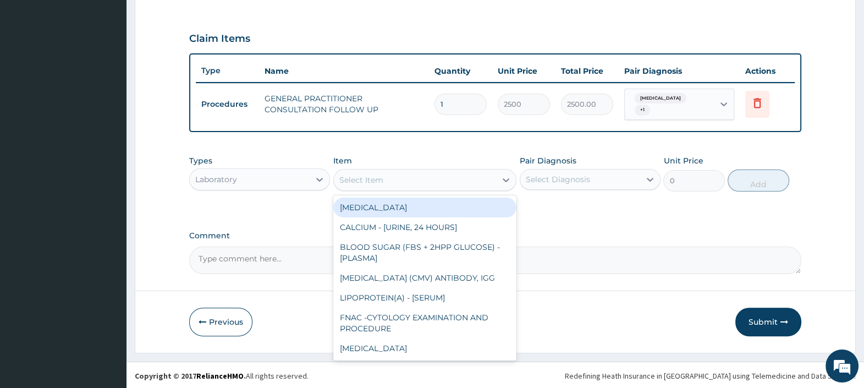
click at [381, 182] on div "Select Item" at bounding box center [361, 179] width 44 height 11
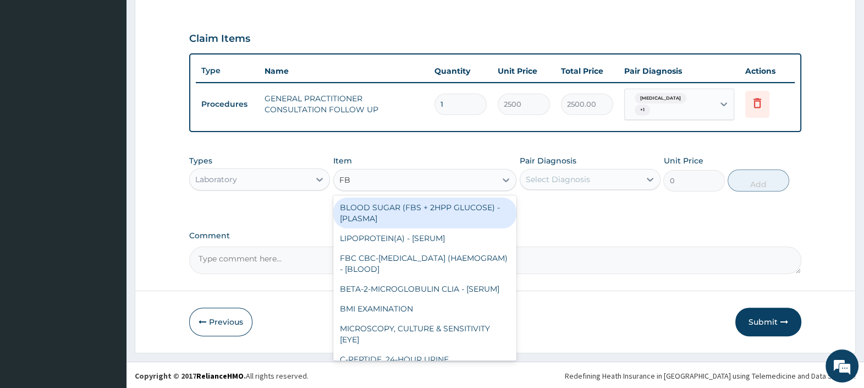
type input "FBC"
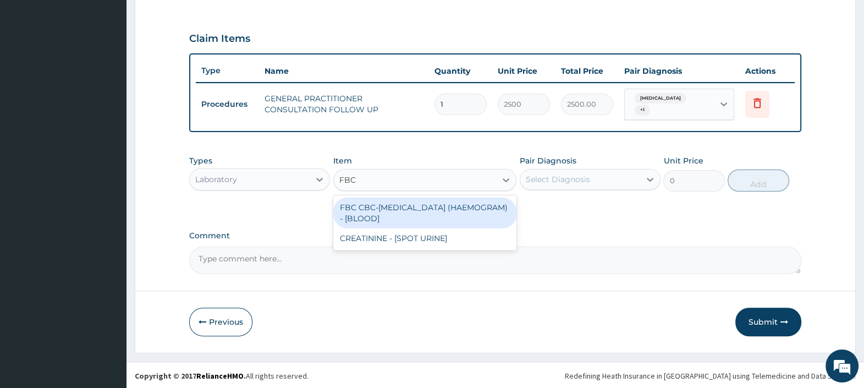
drag, startPoint x: 402, startPoint y: 219, endPoint x: 399, endPoint y: 210, distance: 9.1
click at [402, 220] on div "FBC CBC-COMPLETE BLOOD COUNT (HAEMOGRAM) - [BLOOD]" at bounding box center [425, 213] width 184 height 31
type input "4500"
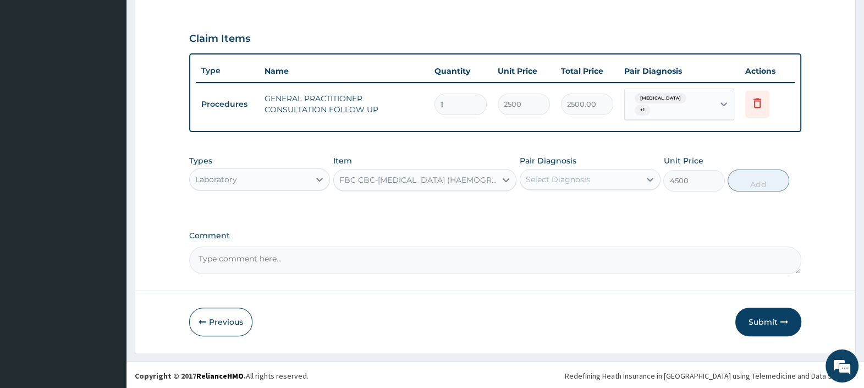
click at [553, 177] on div "Select Diagnosis" at bounding box center [558, 179] width 64 height 11
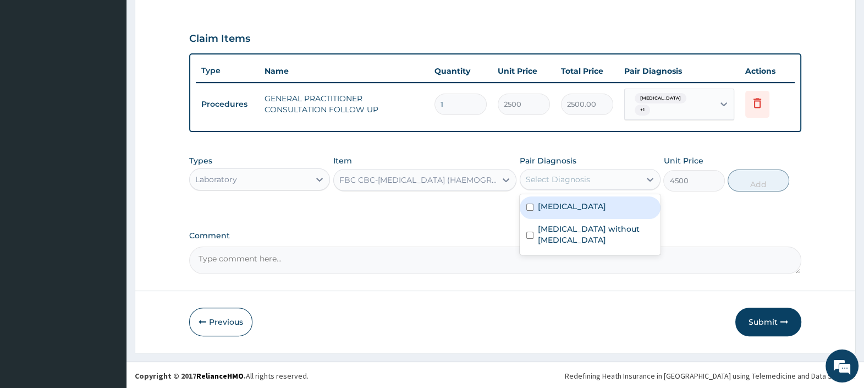
click at [559, 209] on label "Malaria, unspecified" at bounding box center [572, 206] width 68 height 11
checkbox input "true"
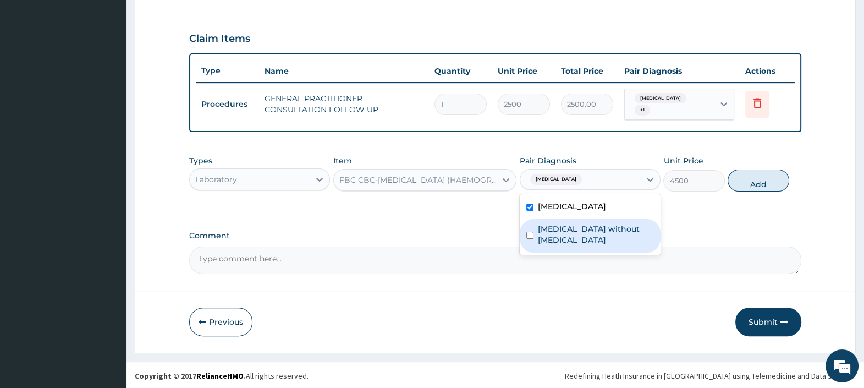
click at [568, 228] on label "Sepsis without septic shock" at bounding box center [596, 234] width 116 height 22
click at [637, 226] on label "Sepsis without septic shock" at bounding box center [596, 234] width 116 height 22
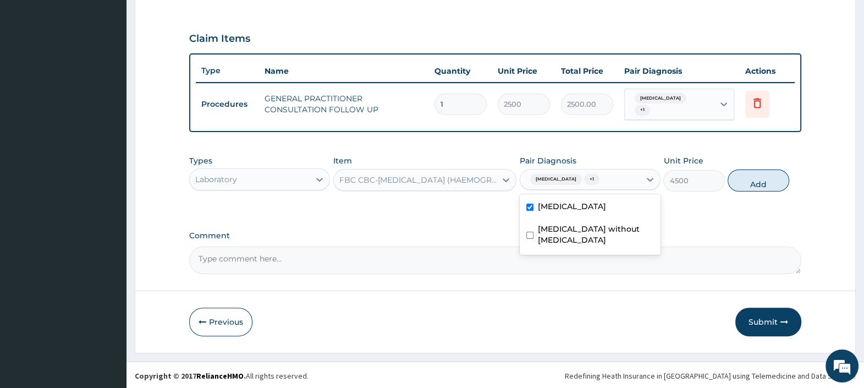
checkbox input "false"
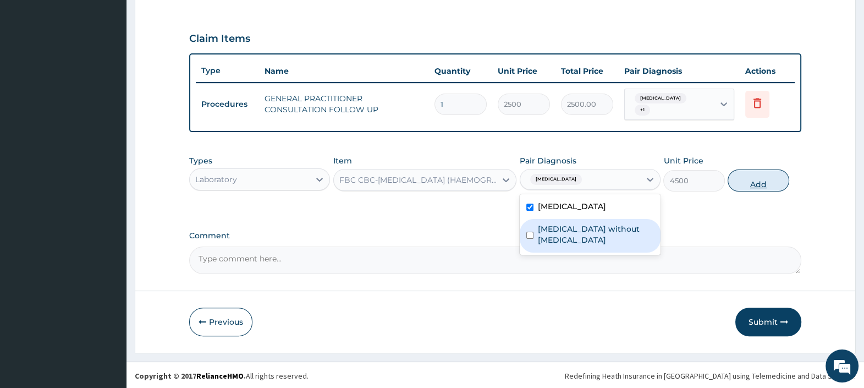
drag, startPoint x: 776, startPoint y: 177, endPoint x: 698, endPoint y: 180, distance: 78.2
click at [775, 177] on button "Add" at bounding box center [758, 180] width 61 height 22
type input "0"
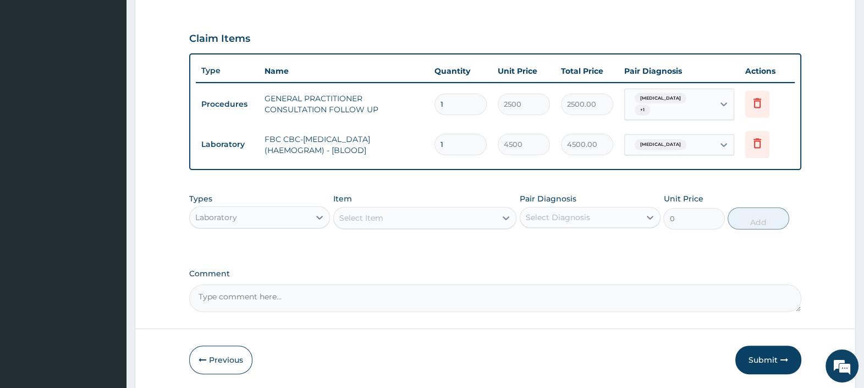
click at [416, 219] on div "Select Item" at bounding box center [415, 218] width 163 height 18
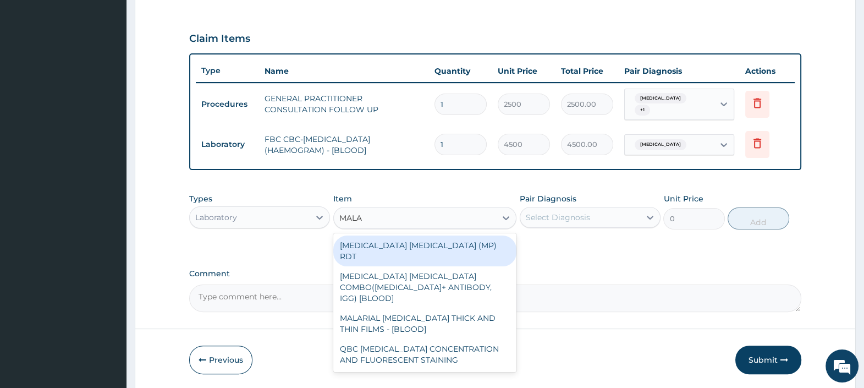
type input "MALAR"
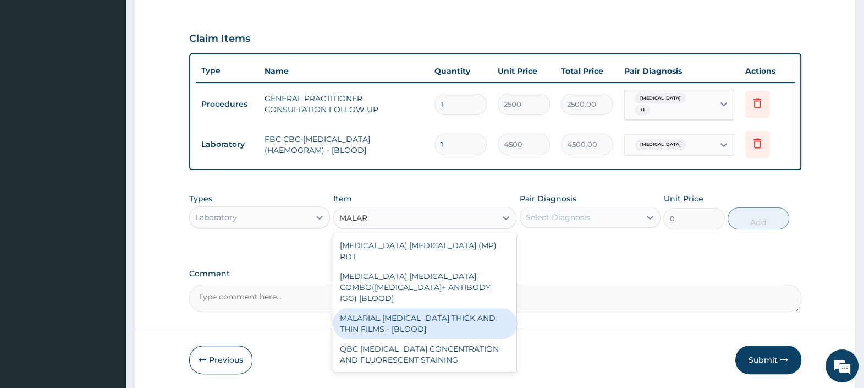
click at [410, 308] on div "MALARIAL PARASITE THICK AND THIN FILMS - [BLOOD]" at bounding box center [425, 323] width 184 height 31
type input "2500"
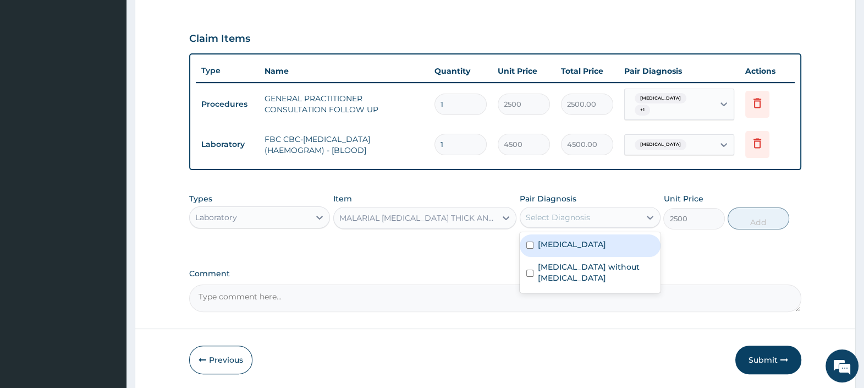
click at [553, 212] on div "Select Diagnosis" at bounding box center [558, 217] width 64 height 11
click at [580, 253] on div "Malaria, unspecified" at bounding box center [590, 245] width 141 height 23
checkbox input "true"
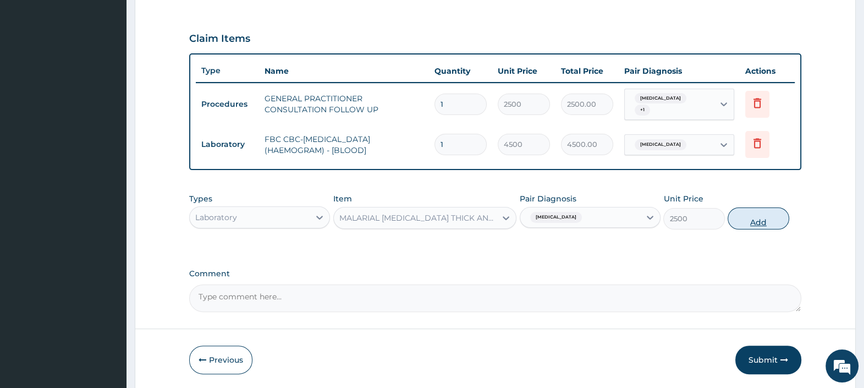
click at [753, 218] on button "Add" at bounding box center [758, 218] width 61 height 22
type input "0"
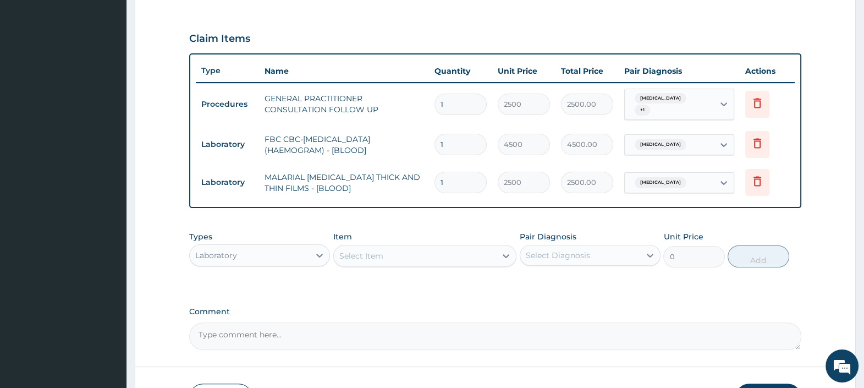
click at [308, 253] on div "Laboratory" at bounding box center [250, 255] width 120 height 18
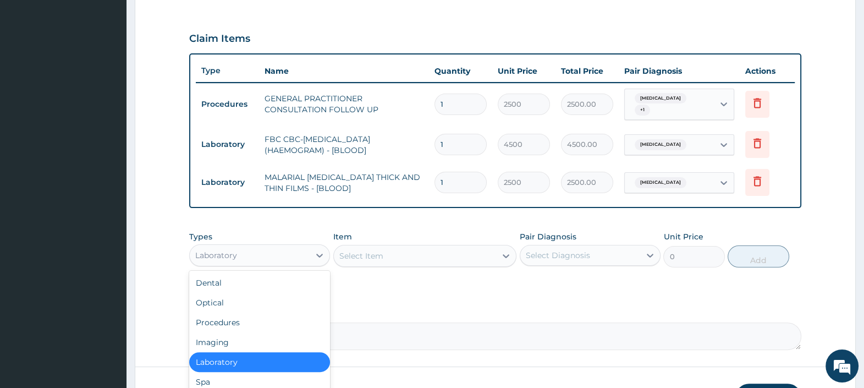
scroll to position [431, 0]
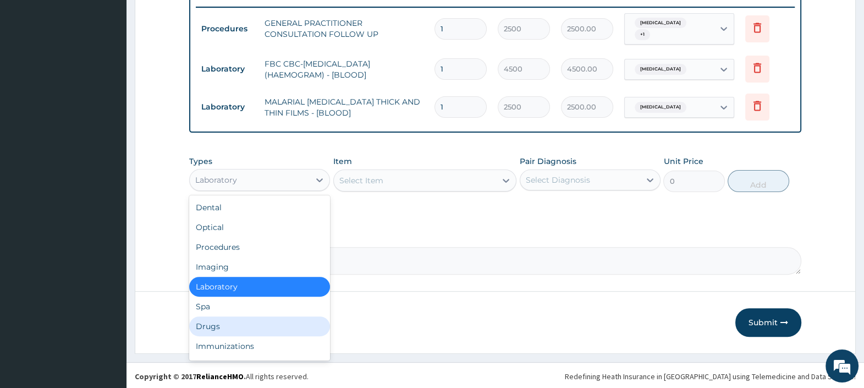
click at [224, 327] on div "Drugs" at bounding box center [259, 326] width 141 height 20
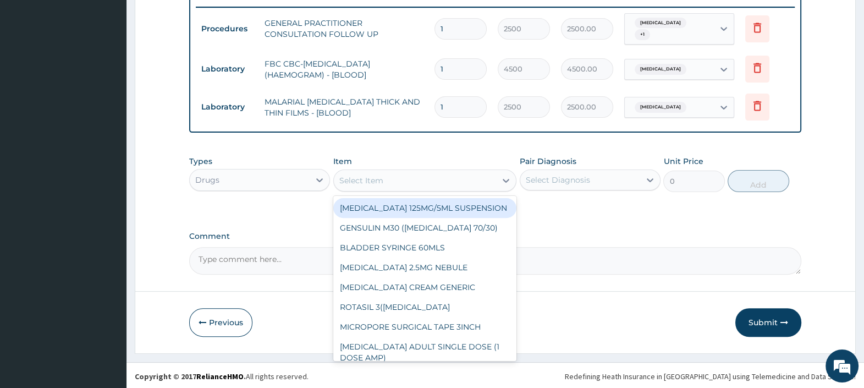
click at [404, 178] on div "Select Item" at bounding box center [415, 181] width 163 height 18
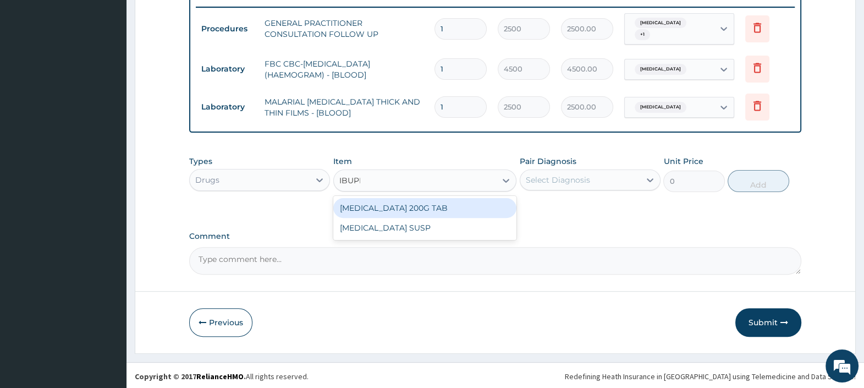
type input "IBUPRO"
click at [424, 209] on div "IBUPROFEN 200G TAB" at bounding box center [425, 208] width 184 height 20
type input "52.5"
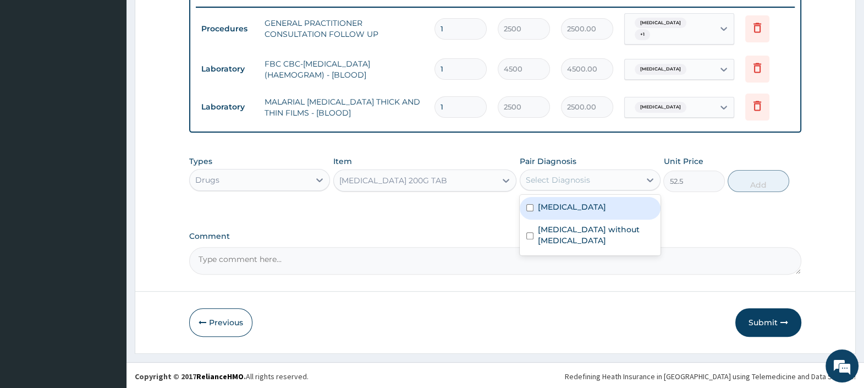
click at [552, 174] on div "Select Diagnosis" at bounding box center [558, 179] width 64 height 11
click at [573, 204] on label "Malaria, unspecified" at bounding box center [572, 206] width 68 height 11
checkbox input "true"
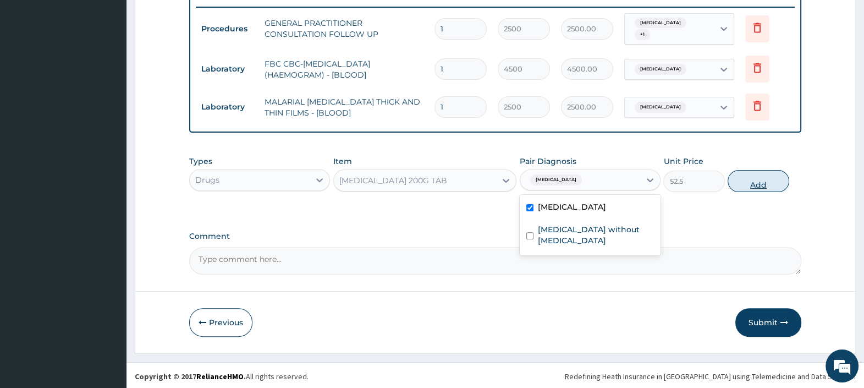
click at [750, 180] on button "Add" at bounding box center [758, 181] width 61 height 22
type input "0"
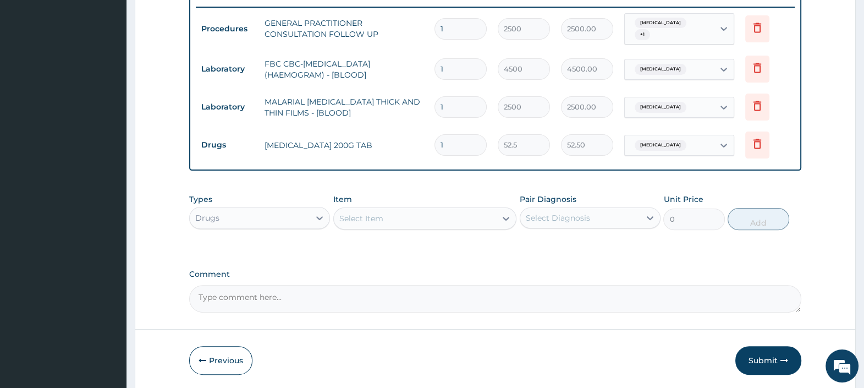
drag, startPoint x: 447, startPoint y: 139, endPoint x: 408, endPoint y: 153, distance: 41.1
click at [418, 149] on tr "Drugs IBUPROFEN 200G TAB 1 52.5 52.50 Malaria, unspecified Delete" at bounding box center [495, 145] width 599 height 38
type input "2"
type input "105.00"
type input "20"
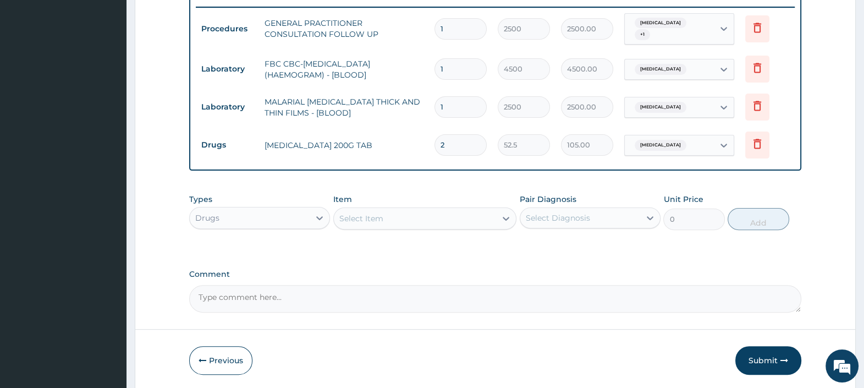
type input "1050.00"
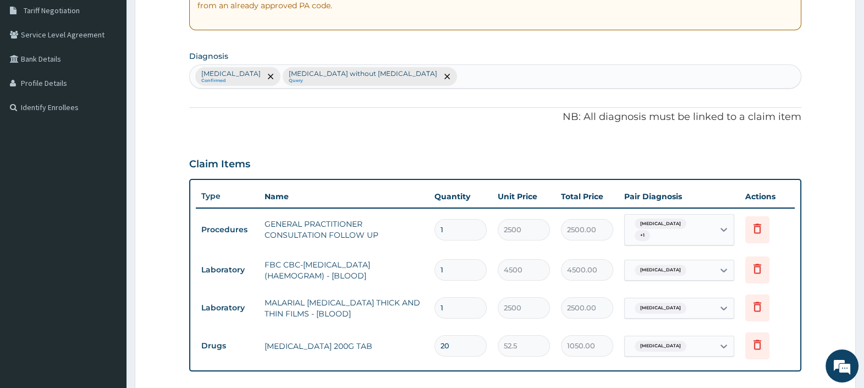
scroll to position [225, 0]
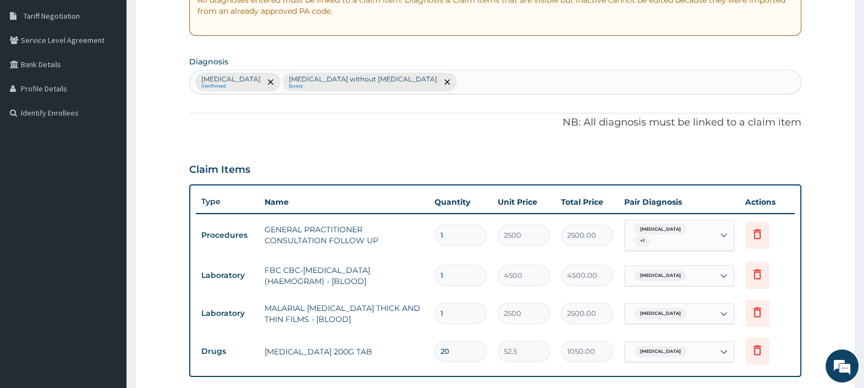
type input "20"
click at [430, 85] on div "Malaria, unspecified Confirmed Sepsis without septic shock Query" at bounding box center [495, 81] width 611 height 23
type input "HEADACHE"
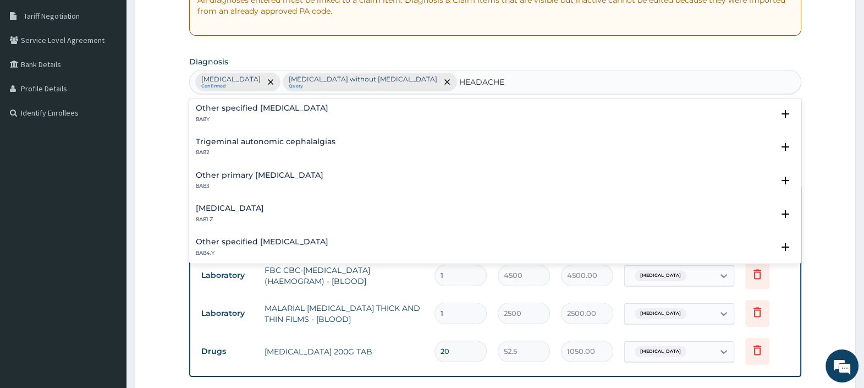
scroll to position [49, 0]
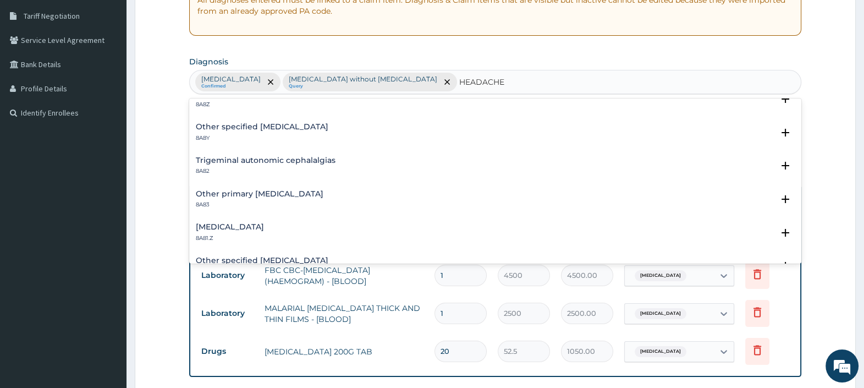
click at [264, 191] on h4 "Other primary headache disorder" at bounding box center [260, 194] width 128 height 8
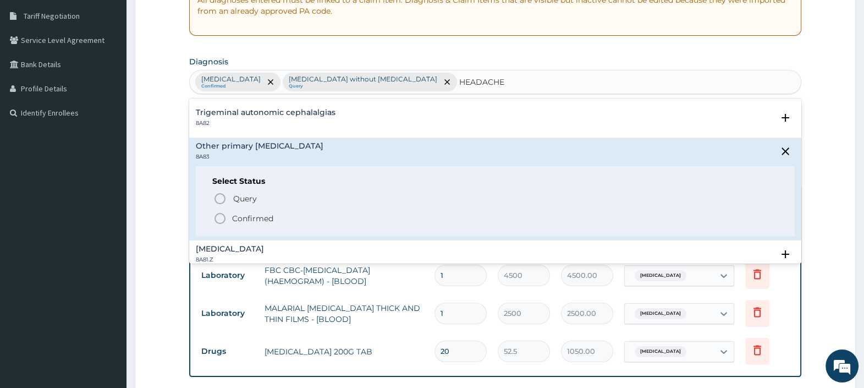
scroll to position [118, 0]
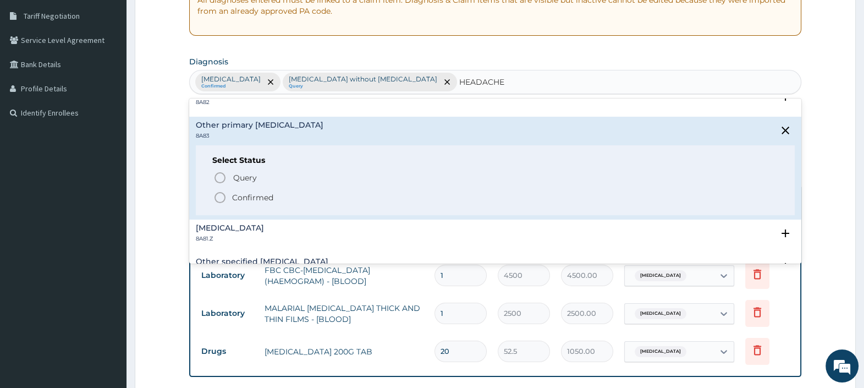
click at [223, 194] on icon "status option filled" at bounding box center [219, 197] width 13 height 13
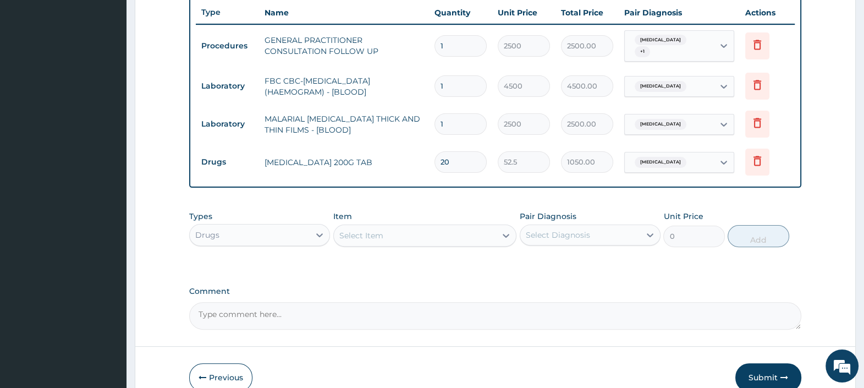
scroll to position [431, 0]
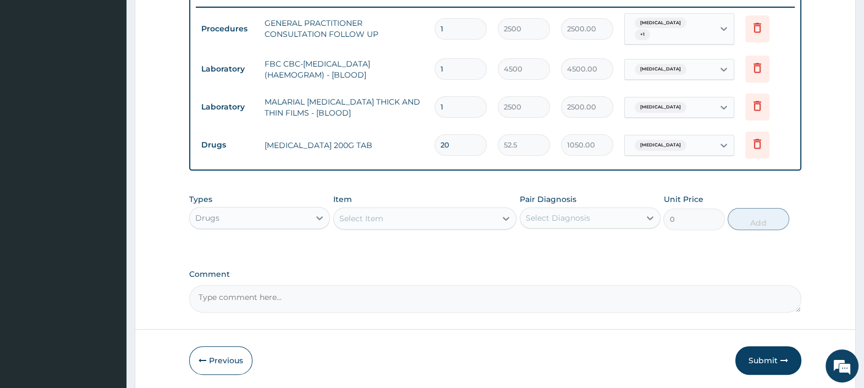
click at [688, 146] on div "Malaria, unspecified" at bounding box center [659, 145] width 58 height 14
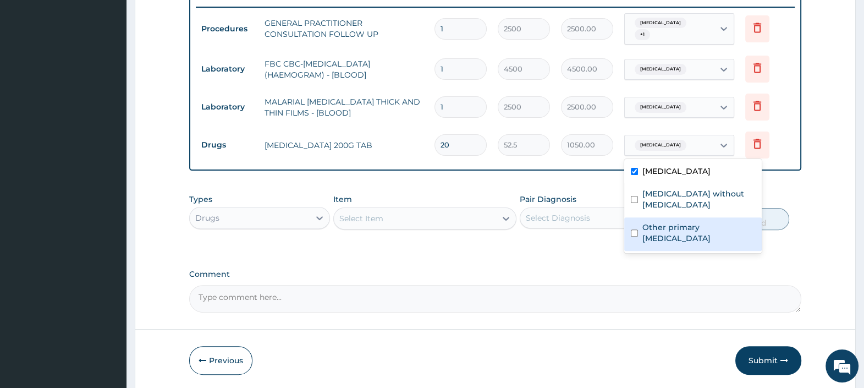
click at [685, 222] on label "Other primary headache disorder" at bounding box center [699, 233] width 113 height 22
checkbox input "true"
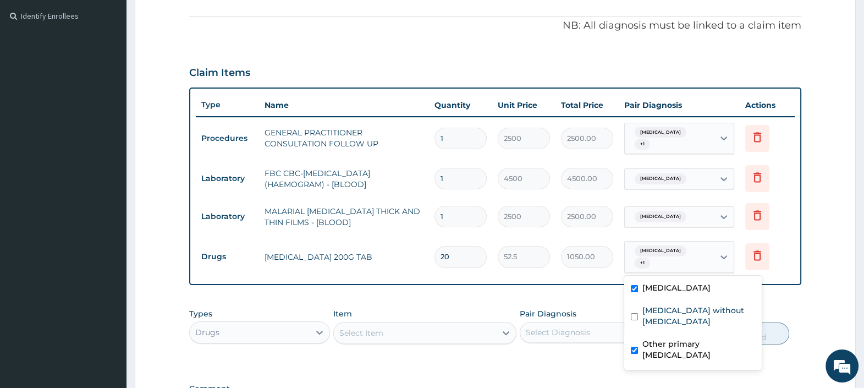
scroll to position [363, 0]
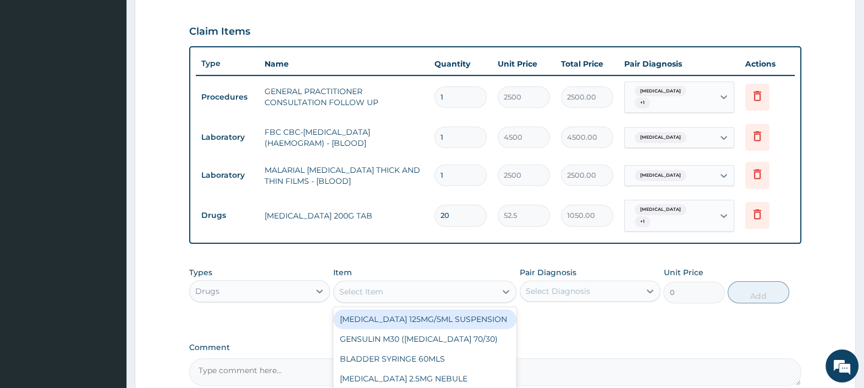
click at [397, 288] on div "Select Item" at bounding box center [415, 292] width 163 height 18
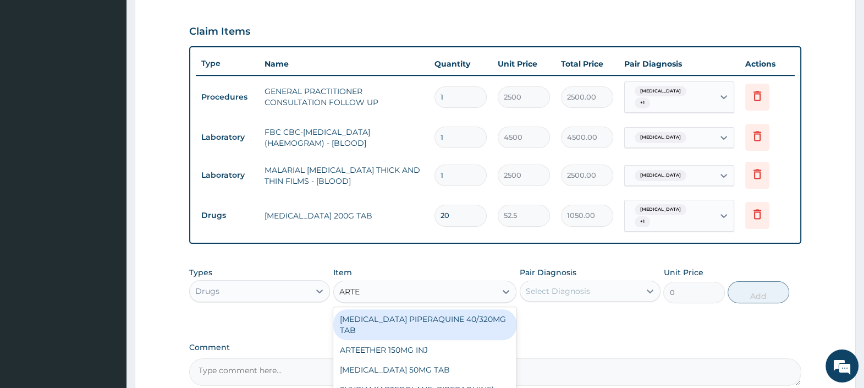
type input "ARTEM"
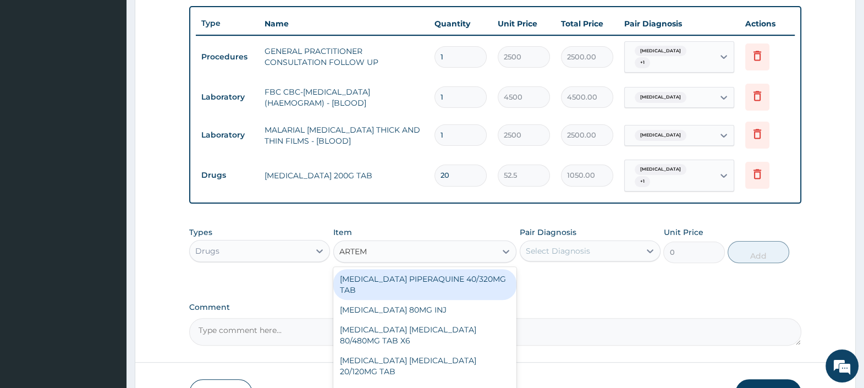
scroll to position [431, 0]
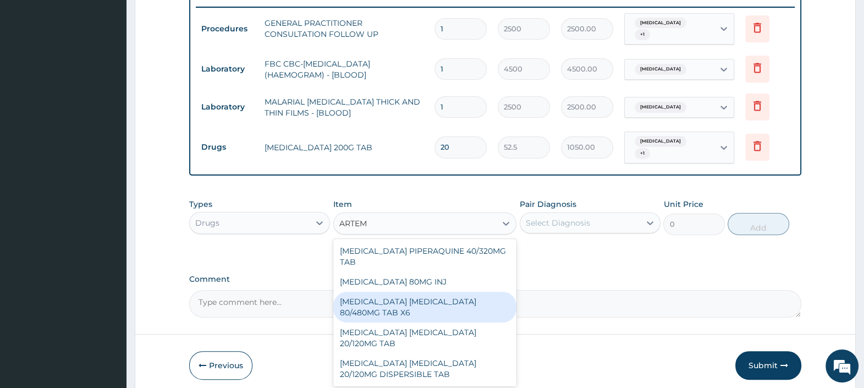
click at [441, 304] on div "ARTEMETHER LUMEFANTRINE 80/480MG TAB X6" at bounding box center [425, 307] width 184 height 31
type input "470"
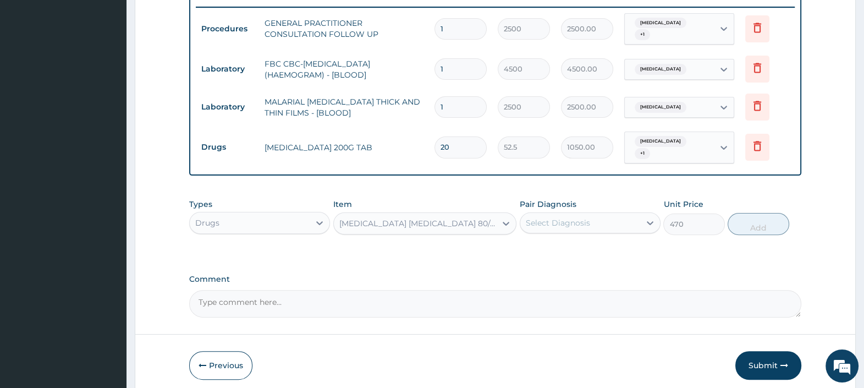
click at [588, 217] on div "Select Diagnosis" at bounding box center [558, 222] width 64 height 11
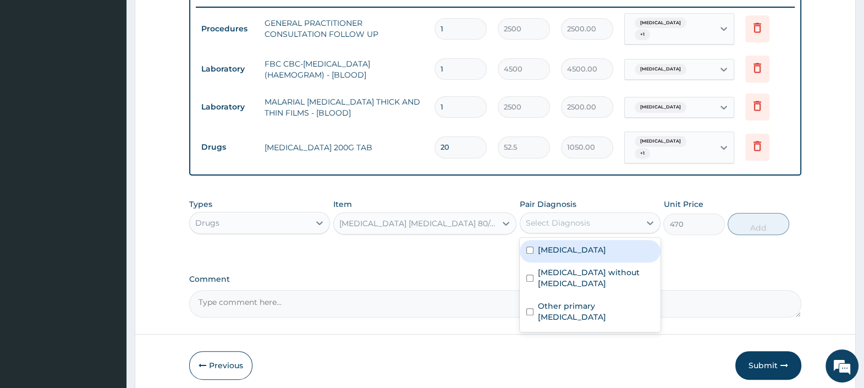
click at [580, 248] on label "Malaria, unspecified" at bounding box center [572, 249] width 68 height 11
checkbox input "true"
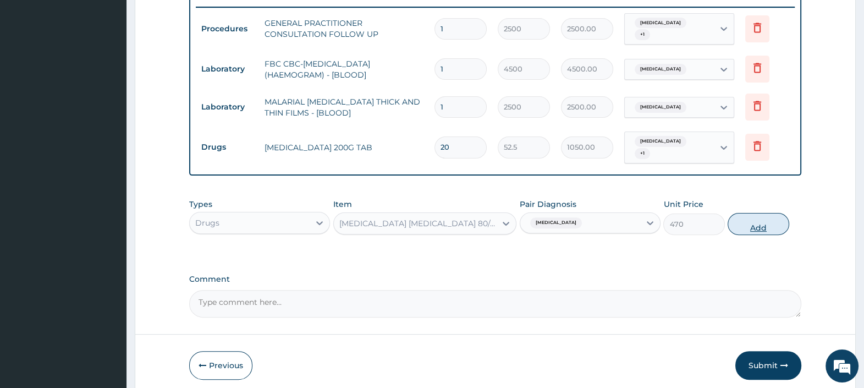
drag, startPoint x: 748, startPoint y: 218, endPoint x: 740, endPoint y: 261, distance: 43.7
click at [748, 218] on button "Add" at bounding box center [758, 224] width 61 height 22
type input "0"
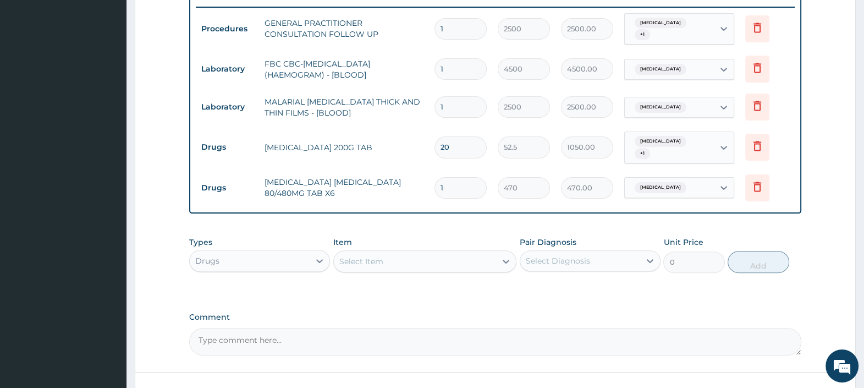
click at [383, 176] on tr "Drugs ARTEMETHER LUMEFANTRINE 80/480MG TAB X6 1 470 470.00 Malaria, unspecified…" at bounding box center [495, 188] width 599 height 38
type input "6"
type input "2820.00"
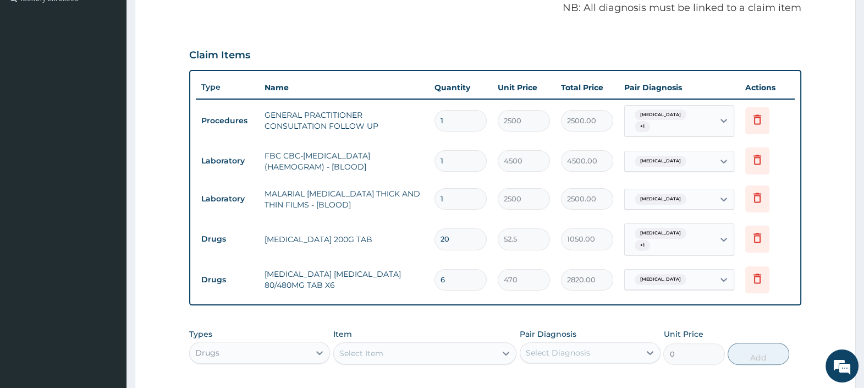
scroll to position [225, 0]
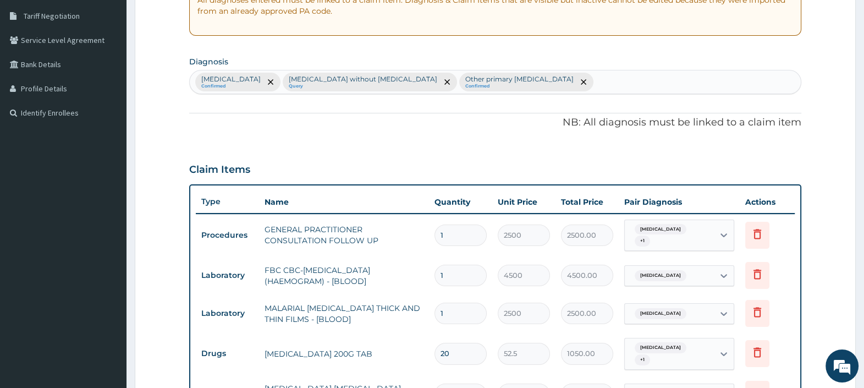
type input "6"
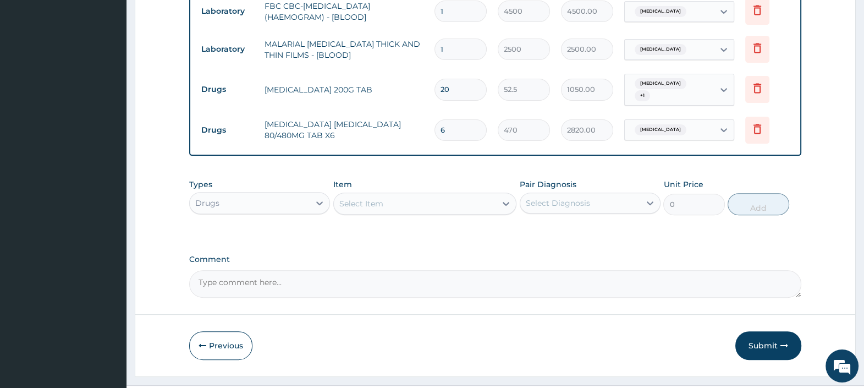
scroll to position [500, 0]
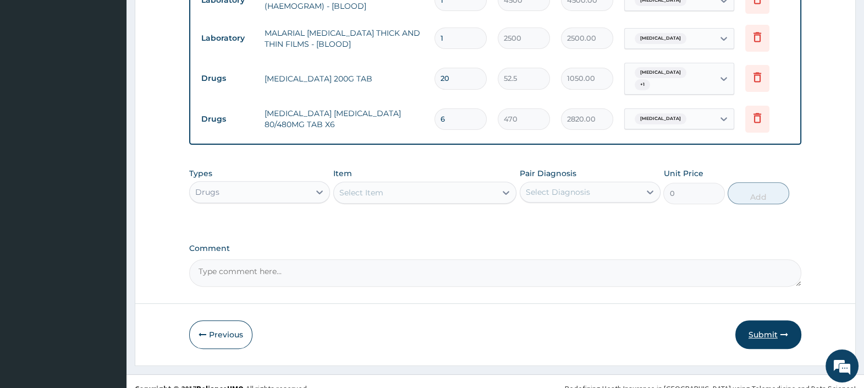
click at [765, 326] on button "Submit" at bounding box center [769, 334] width 66 height 29
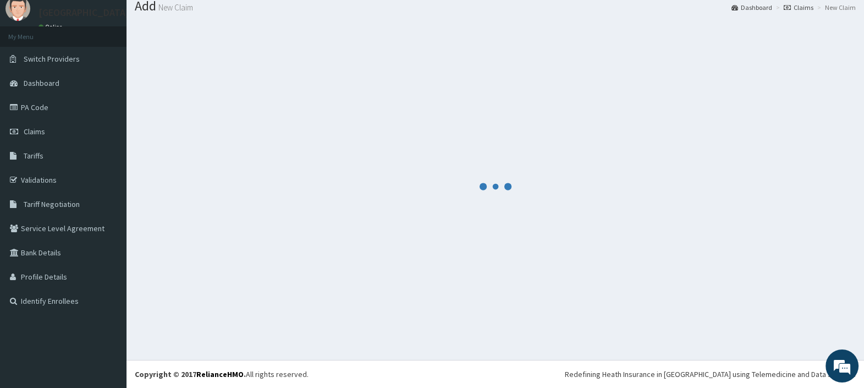
scroll to position [36, 0]
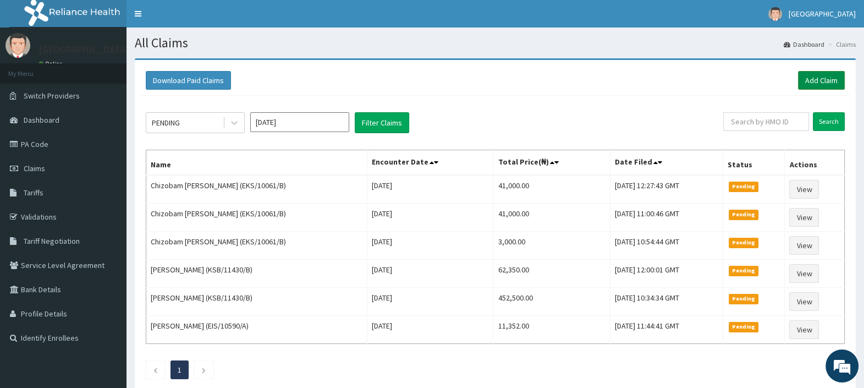
click at [821, 79] on link "Add Claim" at bounding box center [821, 80] width 47 height 19
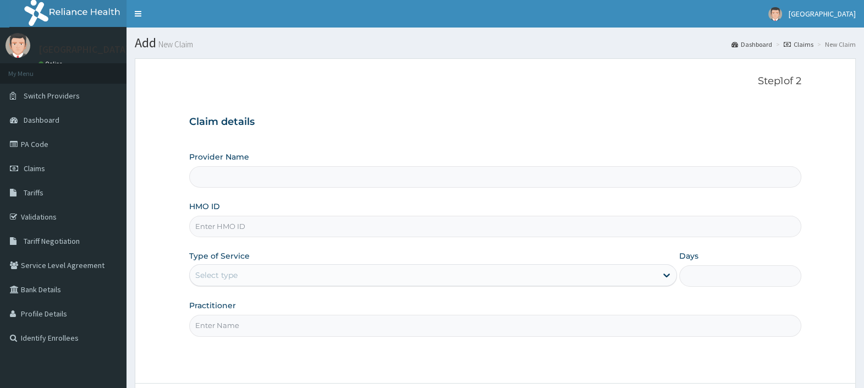
type input "HTH/10021/C"
type input "[GEOGRAPHIC_DATA]"
type input "HTH/10021/C"
click at [243, 272] on div "Select type" at bounding box center [423, 275] width 467 height 18
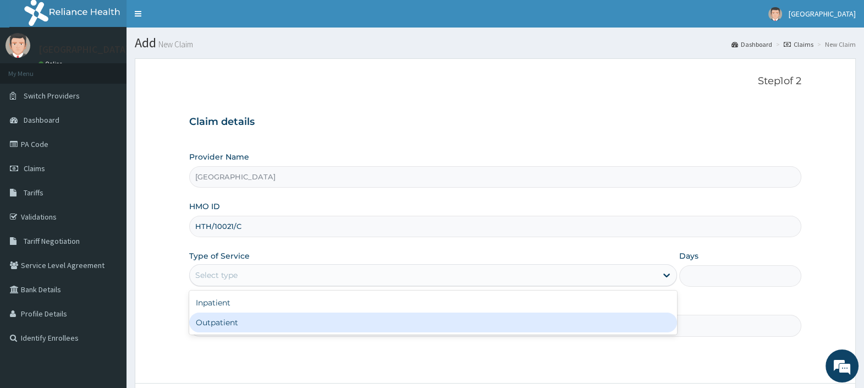
click at [258, 316] on div "Outpatient" at bounding box center [433, 322] width 488 height 20
type input "1"
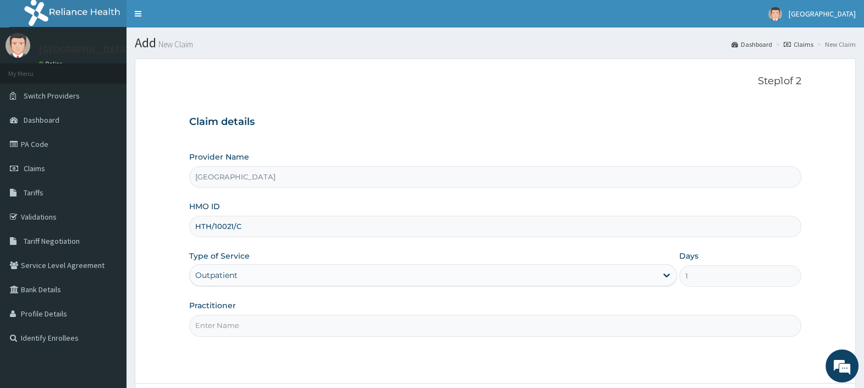
click at [259, 316] on input "Practitioner" at bounding box center [495, 325] width 612 height 21
type input "DR. EBUBE"
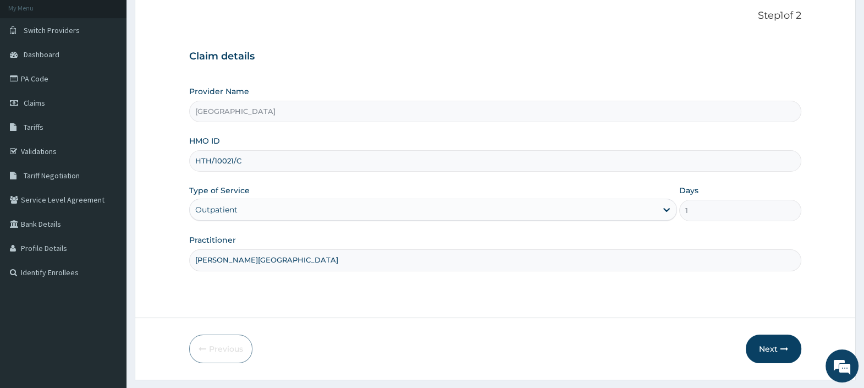
scroll to position [94, 0]
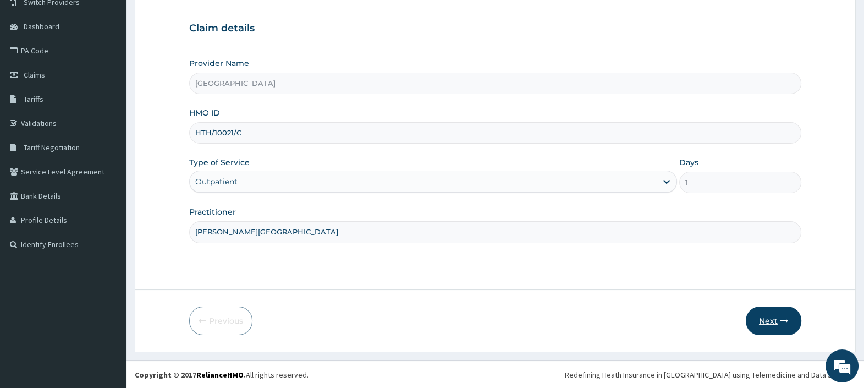
click at [759, 310] on button "Next" at bounding box center [774, 320] width 56 height 29
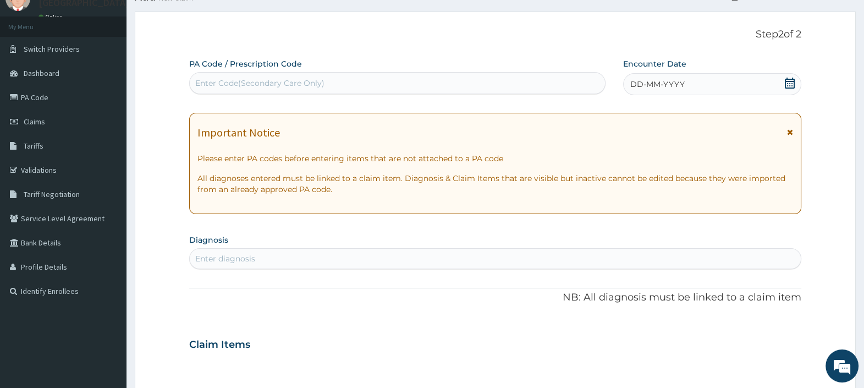
scroll to position [0, 0]
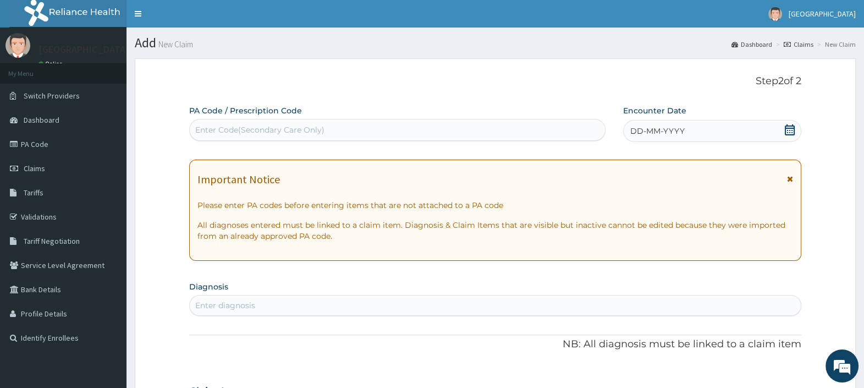
click at [336, 130] on div "Enter Code(Secondary Care Only)" at bounding box center [397, 130] width 415 height 18
click at [273, 132] on div "Enter Code(Secondary Care Only)" at bounding box center [259, 129] width 129 height 11
paste input "PA/54330F"
type input "PA/54330F"
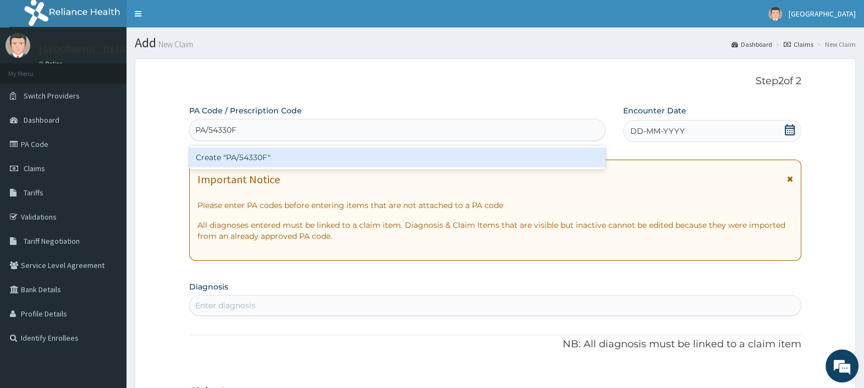
click at [270, 158] on div "Create "PA/54330F"" at bounding box center [397, 157] width 416 height 20
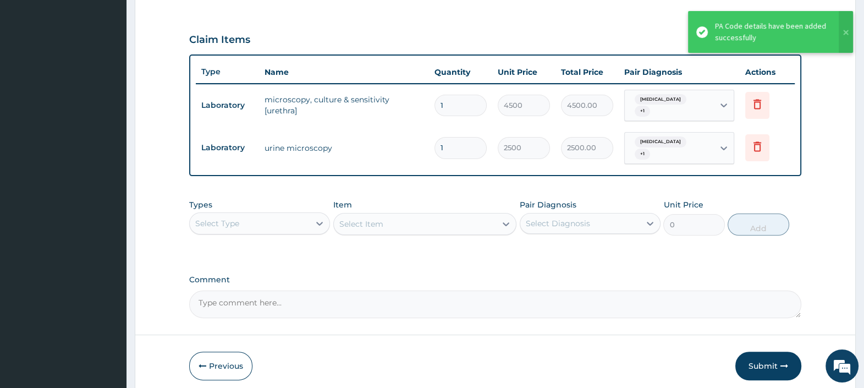
scroll to position [376, 0]
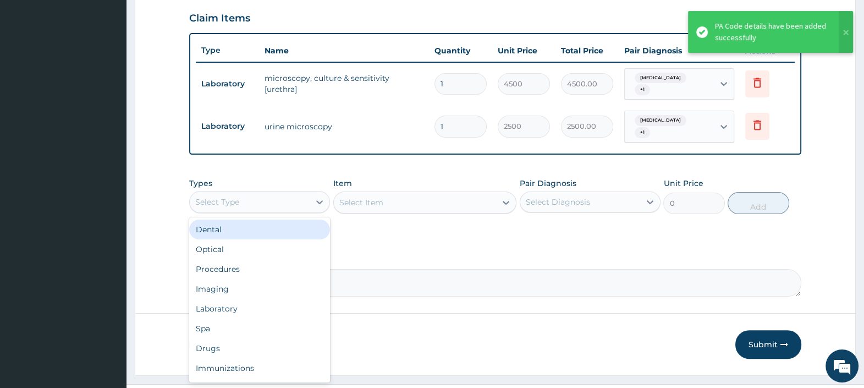
click at [271, 209] on div "Select Type" at bounding box center [259, 202] width 141 height 22
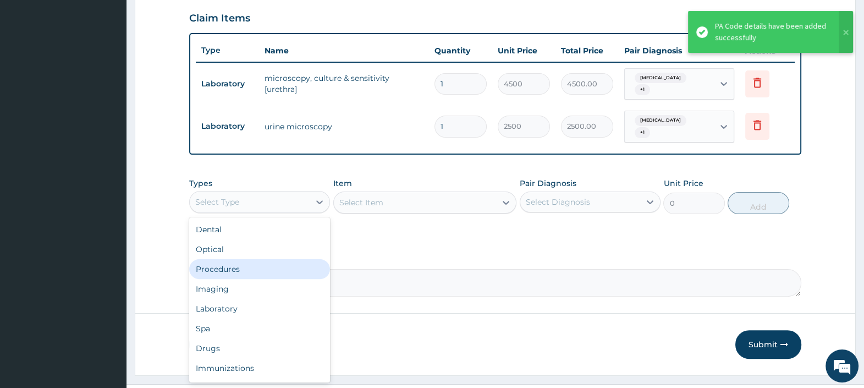
click at [247, 271] on div "Procedures" at bounding box center [259, 269] width 141 height 20
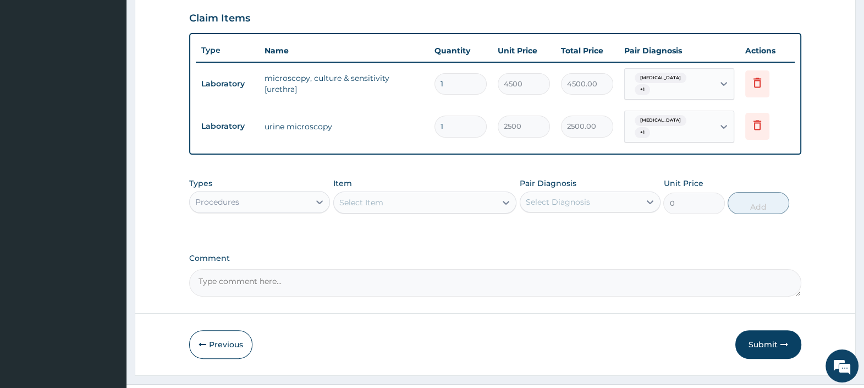
click at [407, 201] on div "Select Item" at bounding box center [415, 203] width 163 height 18
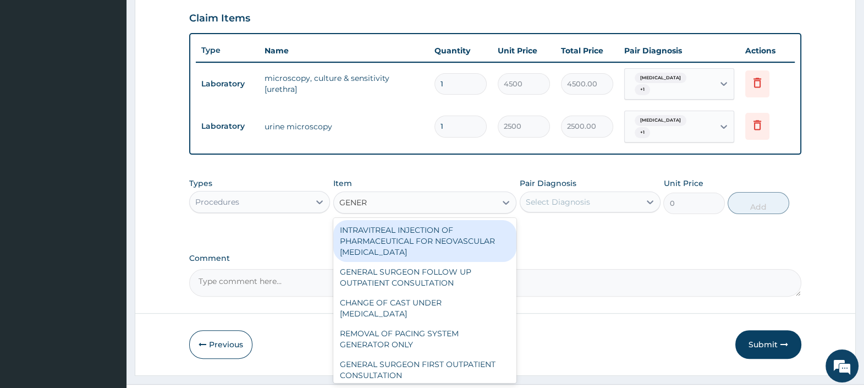
type input "GENERA"
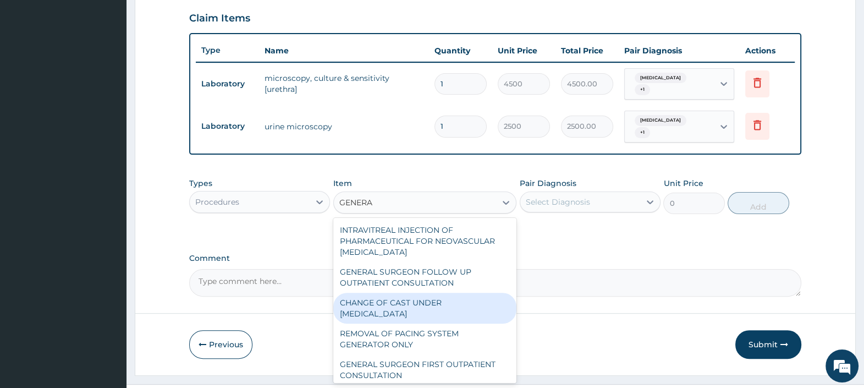
scroll to position [68, 0]
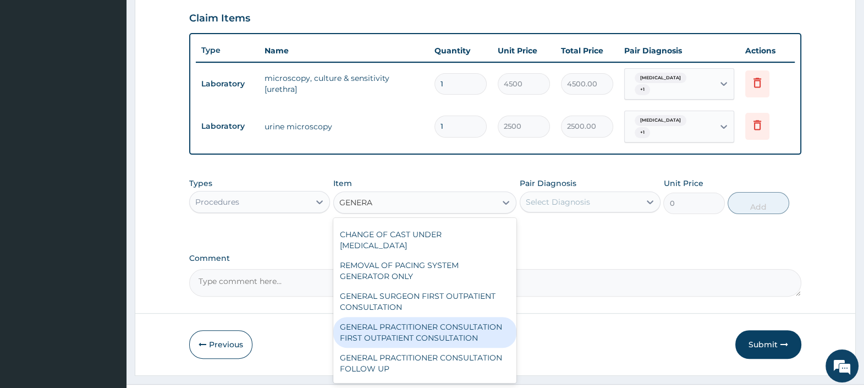
click at [419, 348] on div "GENERAL PRACTITIONER CONSULTATION FIRST OUTPATIENT CONSULTATION" at bounding box center [425, 332] width 184 height 31
type input "3000"
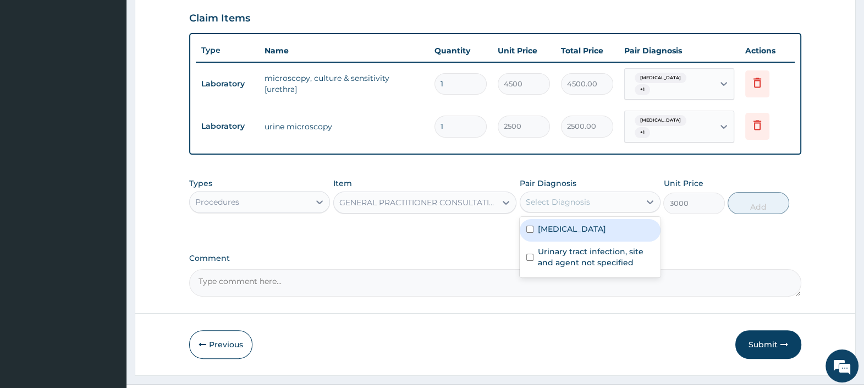
click at [591, 191] on div "Select Diagnosis" at bounding box center [590, 201] width 141 height 21
click at [584, 228] on label "Nonspecific urethritis" at bounding box center [572, 228] width 68 height 11
checkbox input "true"
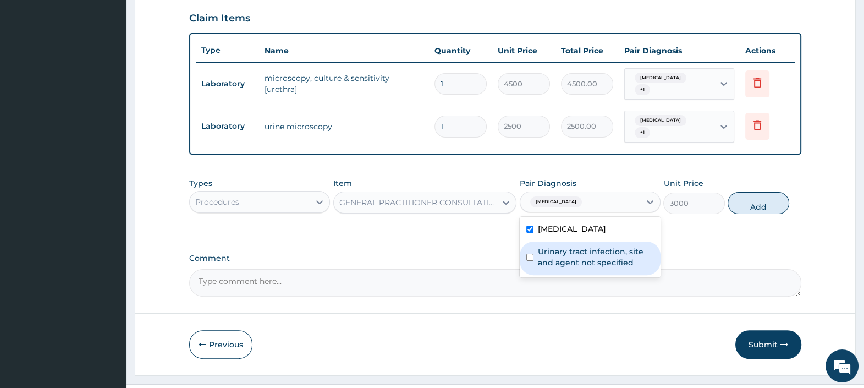
click at [586, 259] on label "Urinary tract infection, site and agent not specified" at bounding box center [596, 257] width 116 height 22
checkbox input "true"
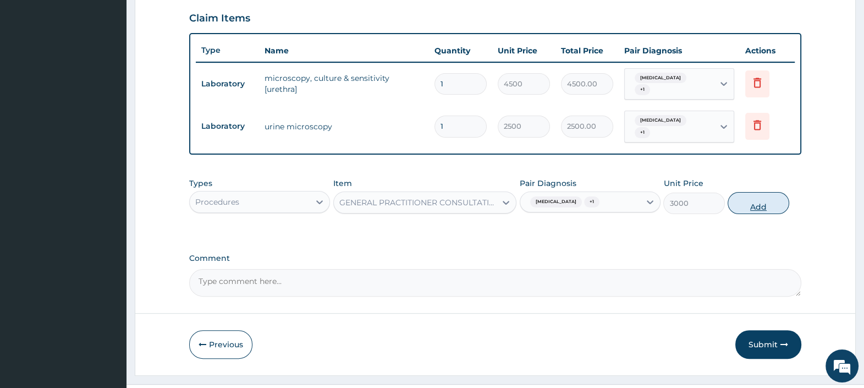
drag, startPoint x: 758, startPoint y: 205, endPoint x: 748, endPoint y: 204, distance: 10.5
click at [759, 205] on button "Add" at bounding box center [758, 203] width 61 height 22
type input "0"
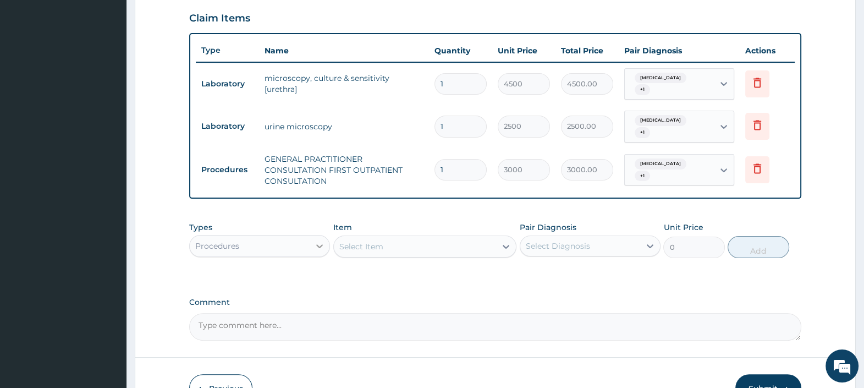
click at [311, 237] on div at bounding box center [320, 246] width 20 height 20
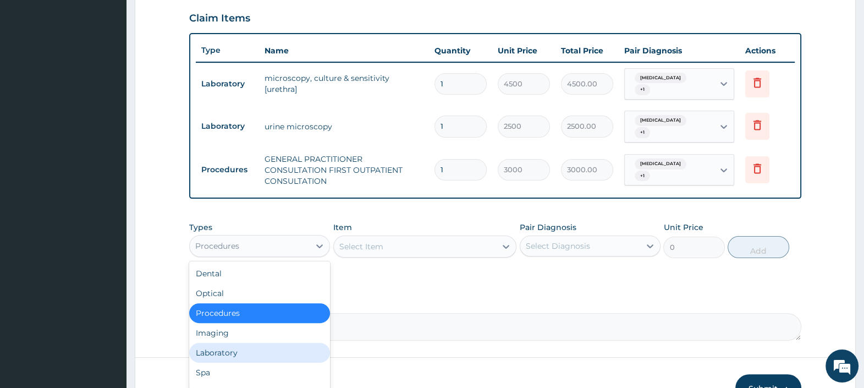
scroll to position [37, 0]
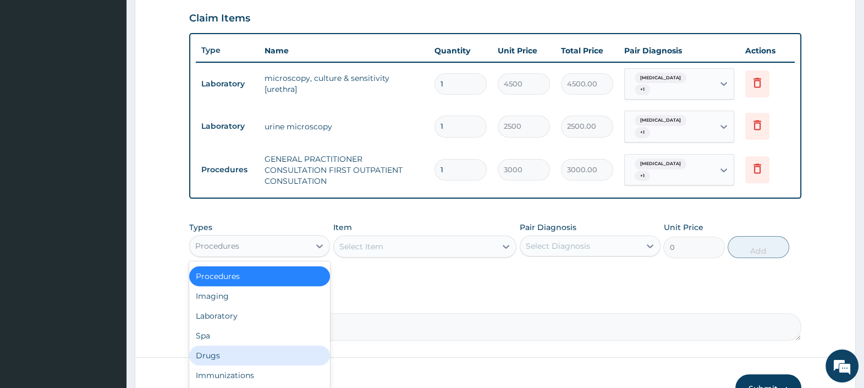
click at [223, 353] on div "Drugs" at bounding box center [259, 355] width 141 height 20
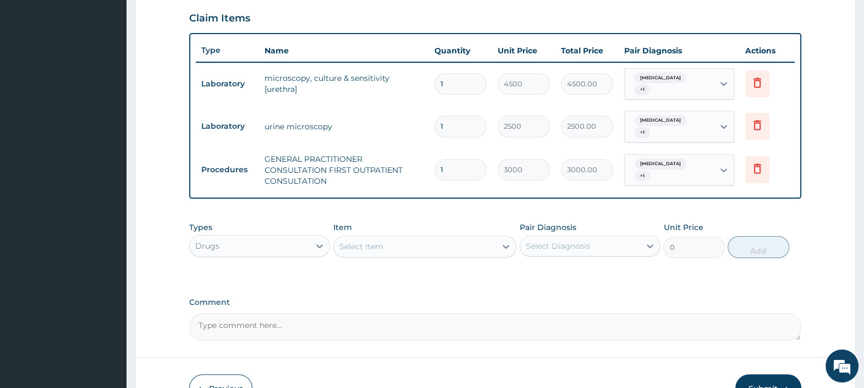
click at [431, 239] on div "Select Item" at bounding box center [415, 247] width 163 height 18
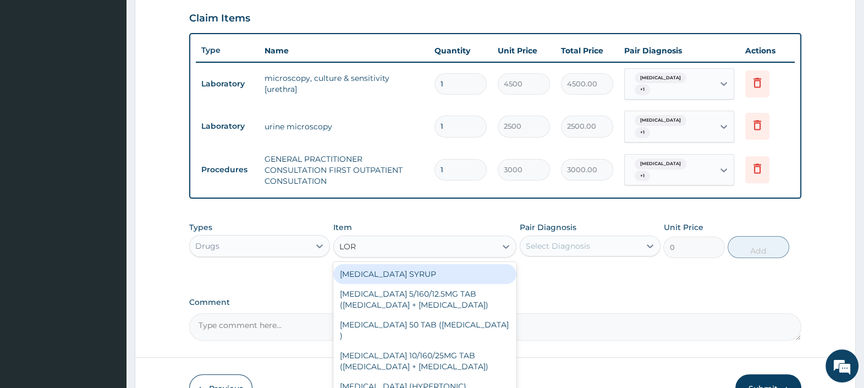
type input "LORA"
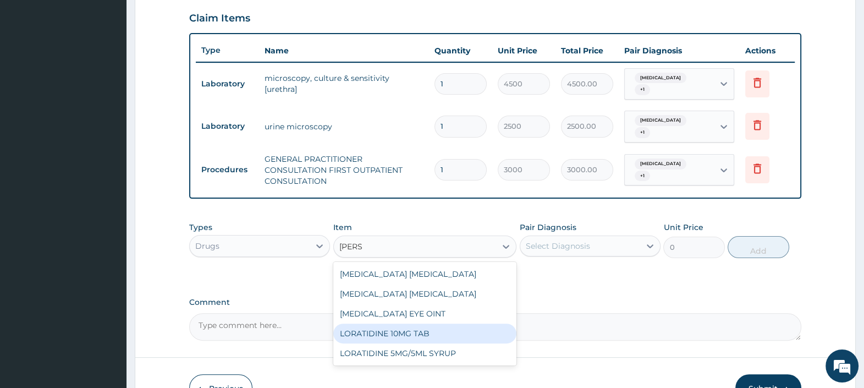
click at [470, 334] on div "LORATIDINE 10MG TAB" at bounding box center [425, 333] width 184 height 20
type input "100"
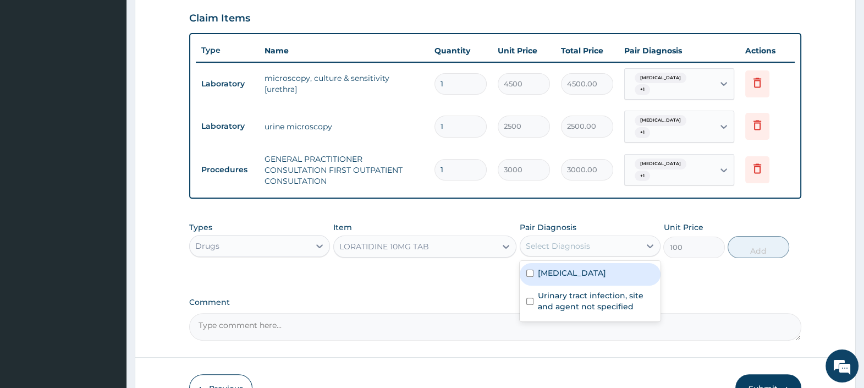
click at [565, 237] on div "Select Diagnosis" at bounding box center [580, 246] width 120 height 18
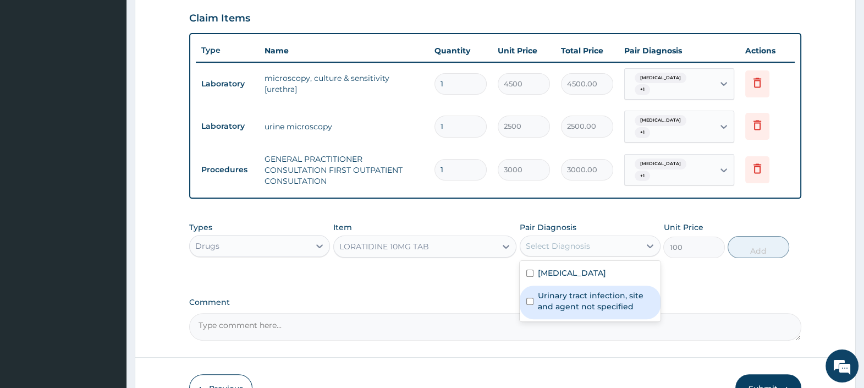
click at [575, 297] on label "Urinary tract infection, site and agent not specified" at bounding box center [596, 301] width 116 height 22
checkbox input "true"
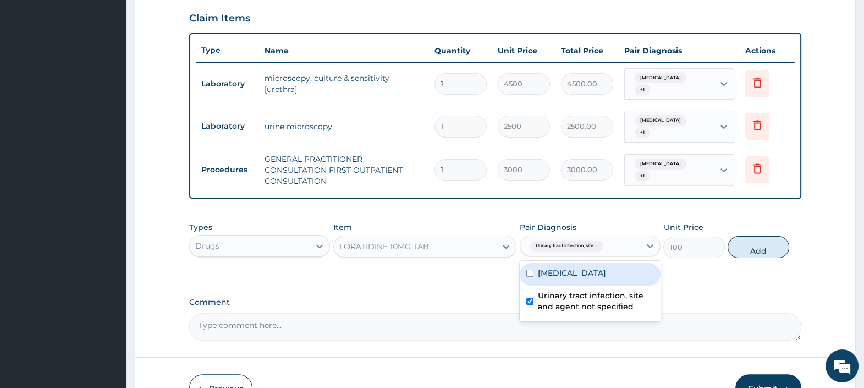
click at [633, 275] on div "Nonspecific urethritis" at bounding box center [590, 274] width 141 height 23
checkbox input "true"
click at [759, 242] on button "Add" at bounding box center [758, 247] width 61 height 22
type input "0"
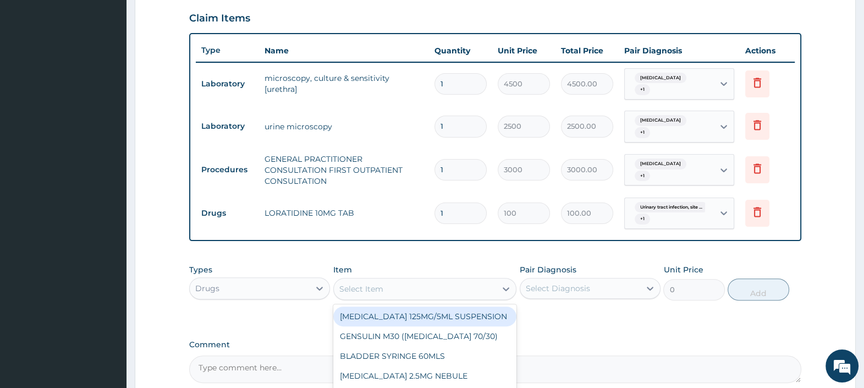
click at [440, 289] on div "Select Item" at bounding box center [415, 289] width 163 height 18
type input "LEVO"
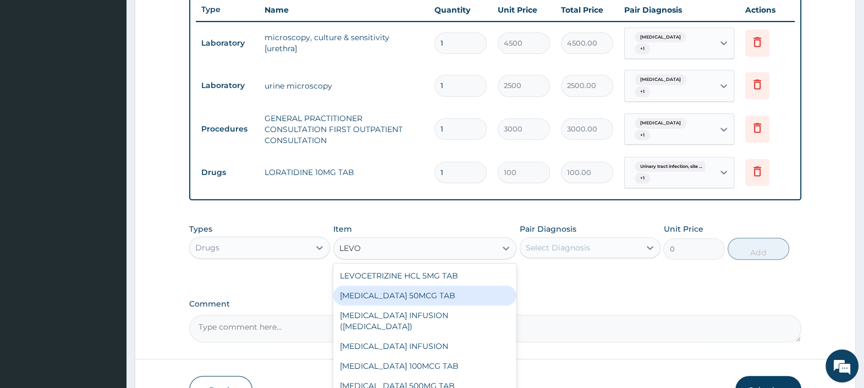
scroll to position [445, 0]
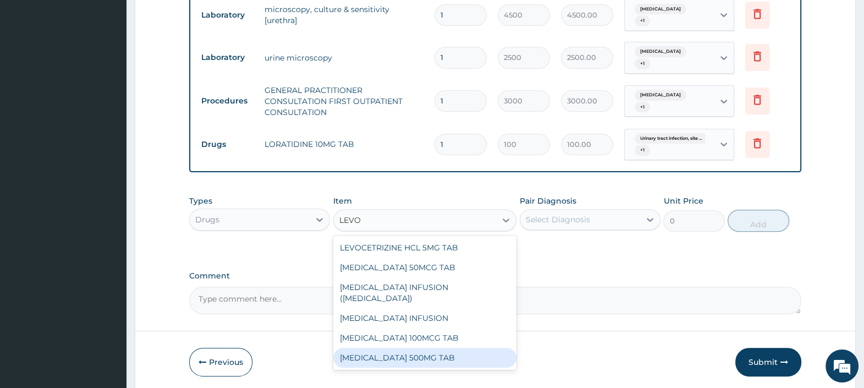
click at [455, 348] on div "LEVOFLOXACIN 500MG TAB" at bounding box center [425, 358] width 184 height 20
type input "200"
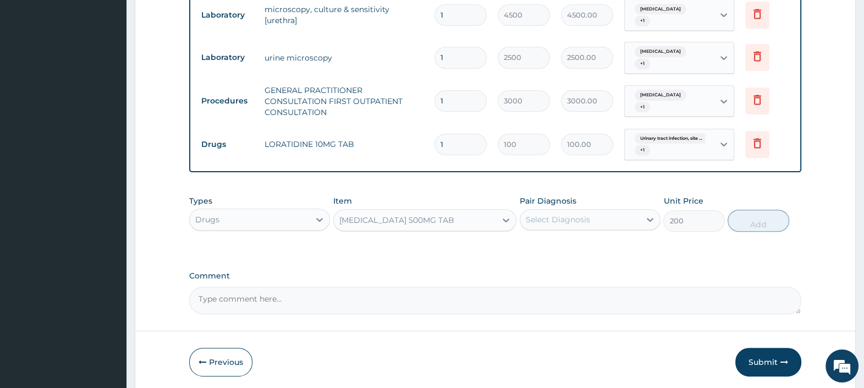
click at [593, 213] on div "Select Diagnosis" at bounding box center [580, 220] width 120 height 18
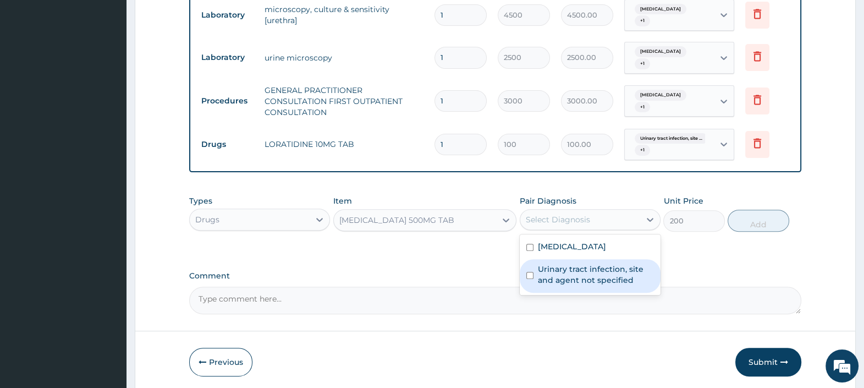
click at [592, 272] on label "Urinary tract infection, site and agent not specified" at bounding box center [596, 275] width 116 height 22
checkbox input "true"
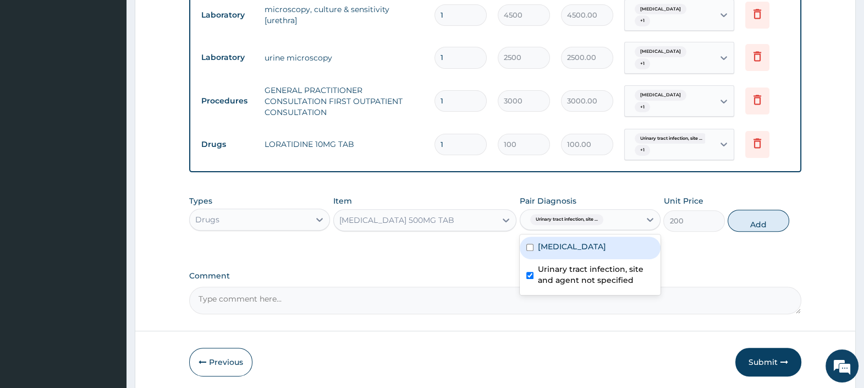
click at [596, 243] on label "Nonspecific urethritis" at bounding box center [572, 246] width 68 height 11
checkbox input "true"
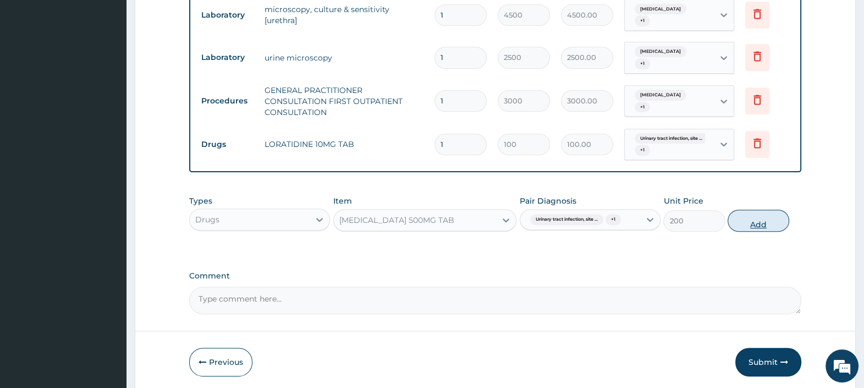
drag, startPoint x: 760, startPoint y: 220, endPoint x: 648, endPoint y: 232, distance: 112.9
click at [759, 220] on button "Add" at bounding box center [758, 221] width 61 height 22
type input "0"
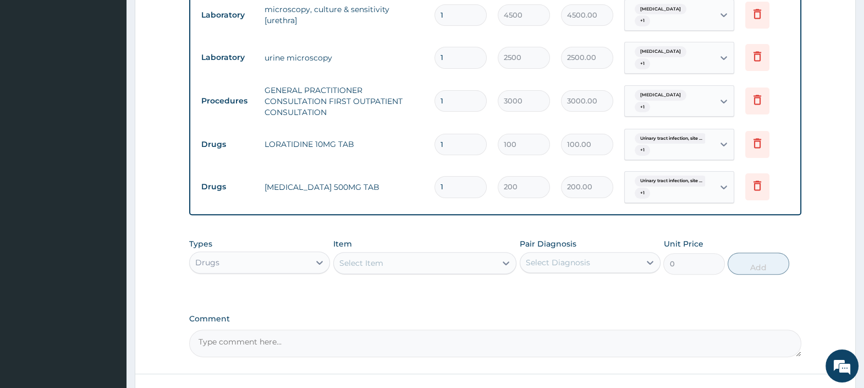
click at [384, 259] on div "Select Item" at bounding box center [415, 263] width 163 height 18
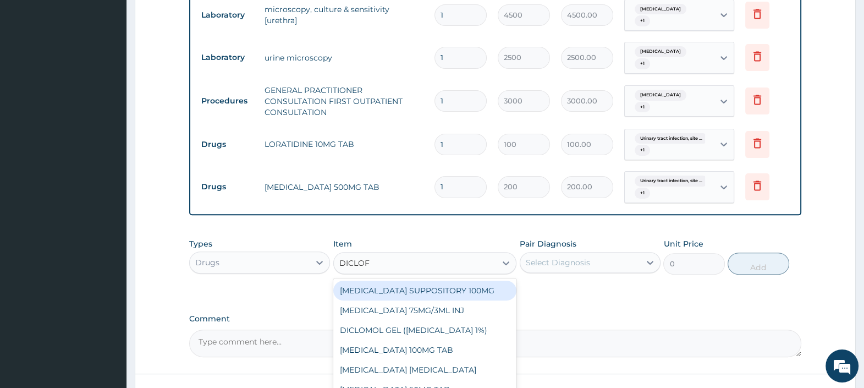
type input "DICLOFE"
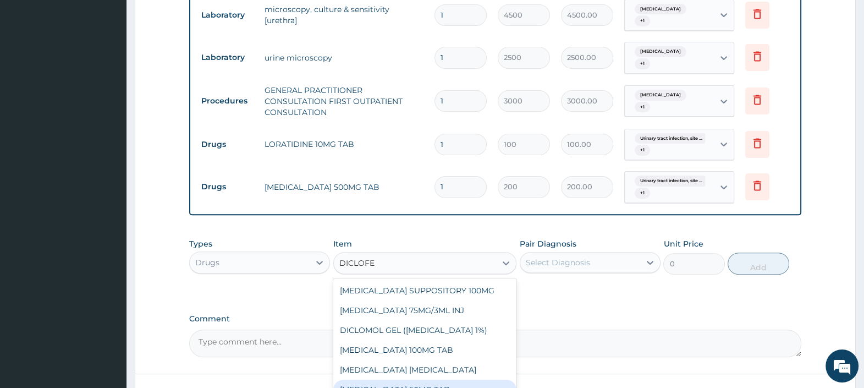
click at [440, 382] on div "DICLOFENAC 50MG TAB" at bounding box center [425, 390] width 184 height 20
type input "65"
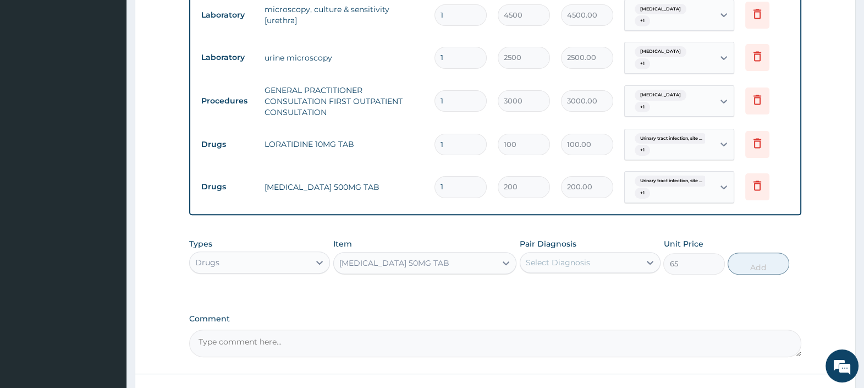
click at [579, 263] on div "Select Diagnosis" at bounding box center [558, 262] width 64 height 11
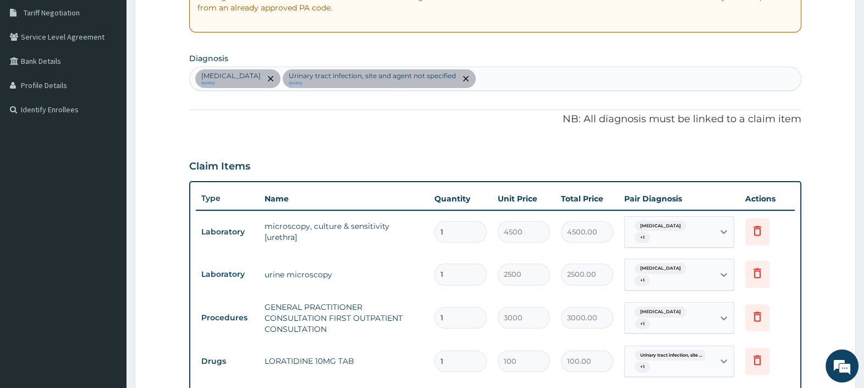
scroll to position [170, 0]
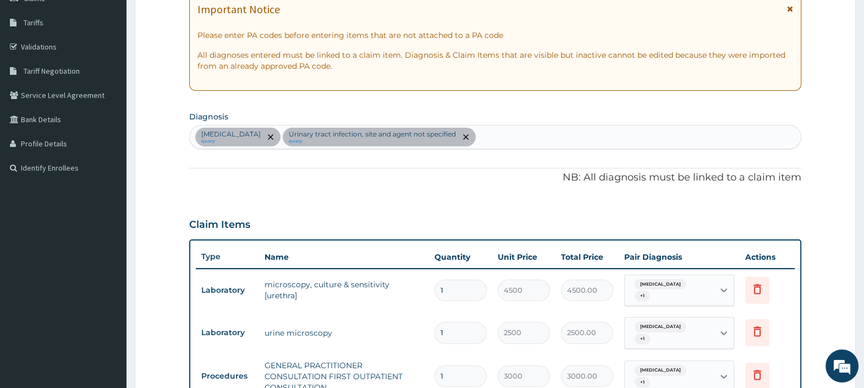
click at [531, 140] on div "Nonspecific urethritis query Urinary tract infection, site and agent not specif…" at bounding box center [495, 136] width 611 height 23
type input "PAIN"
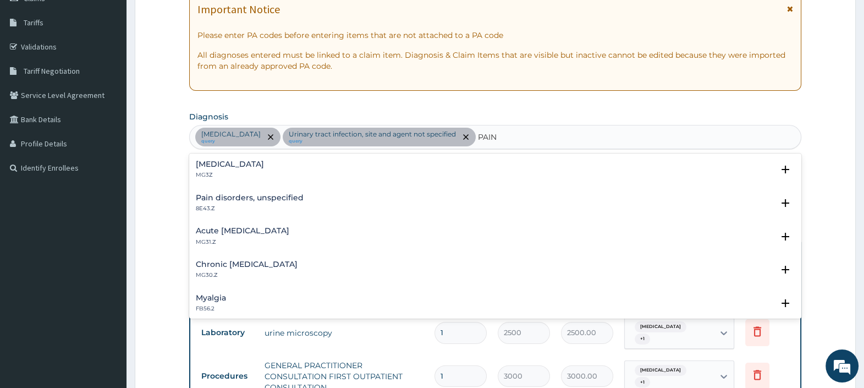
click at [244, 167] on h4 "Pain, unspecified" at bounding box center [230, 164] width 68 height 8
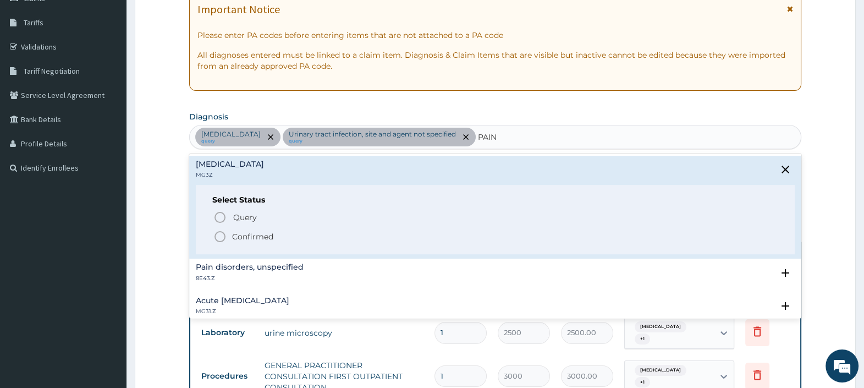
click at [233, 235] on p "Confirmed" at bounding box center [252, 236] width 41 height 11
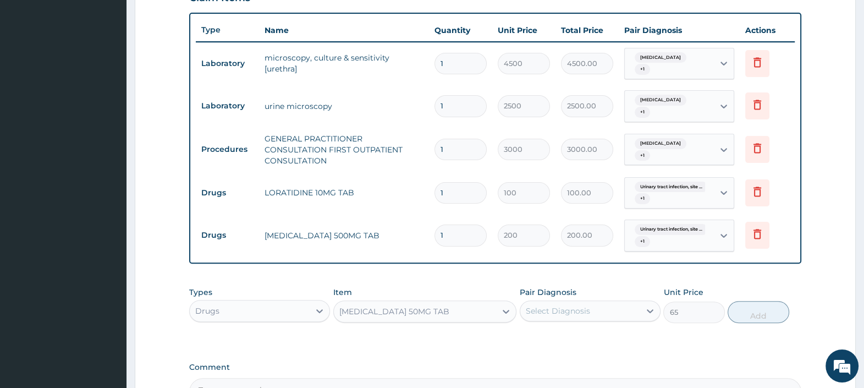
scroll to position [445, 0]
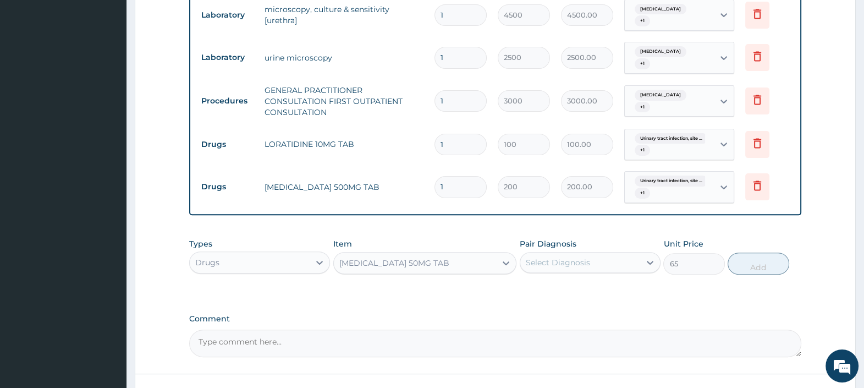
click at [586, 257] on div "Select Diagnosis" at bounding box center [558, 262] width 64 height 11
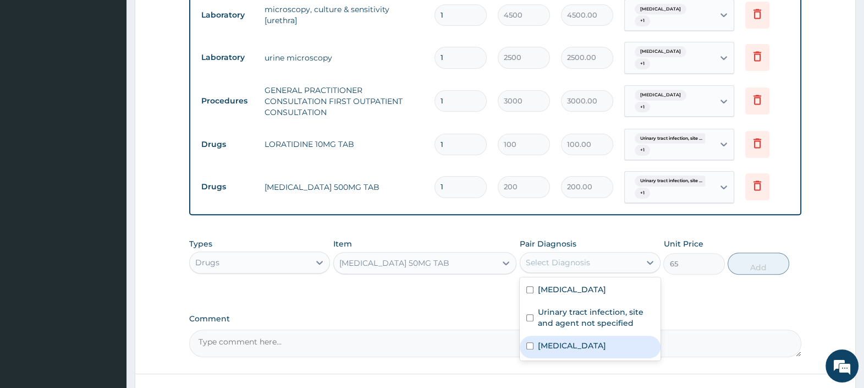
click at [591, 342] on label "Pain, unspecified" at bounding box center [572, 345] width 68 height 11
checkbox input "true"
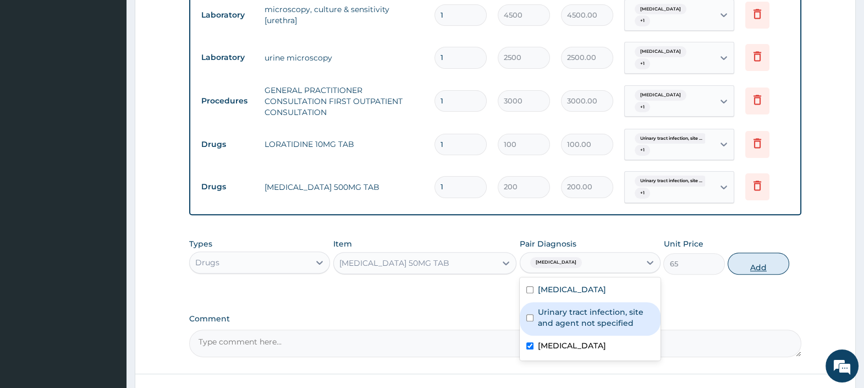
click at [755, 268] on button "Add" at bounding box center [758, 264] width 61 height 22
type input "0"
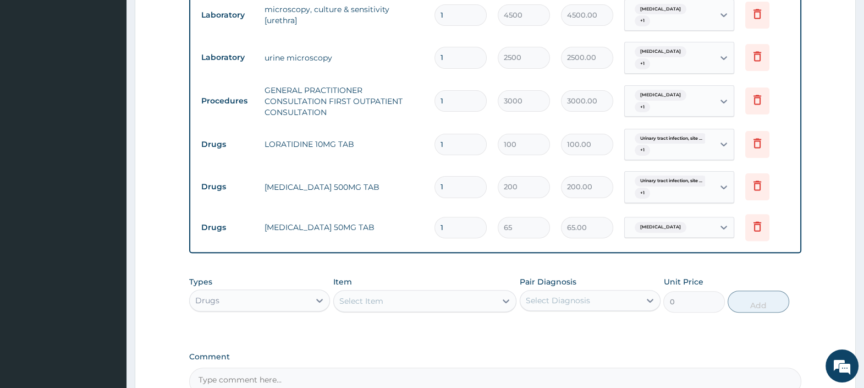
drag, startPoint x: 463, startPoint y: 227, endPoint x: 396, endPoint y: 245, distance: 69.0
click at [361, 221] on tr "Drugs DICLOFENAC 50MG TAB 1 65 65.00 Pain, unspecified Delete" at bounding box center [495, 228] width 599 height 38
type input "10"
type input "650.00"
type input "10"
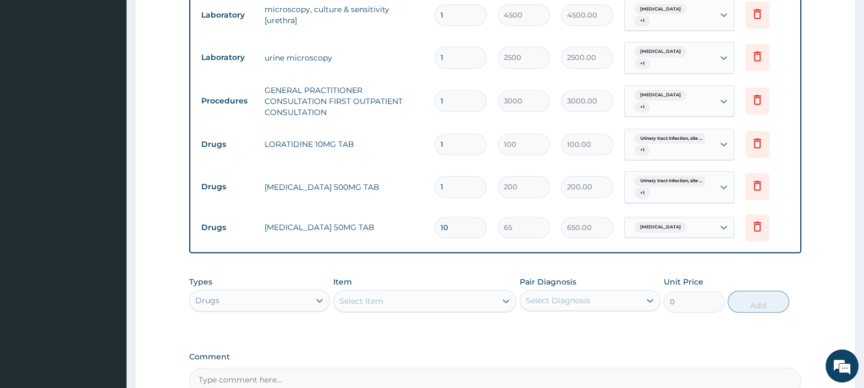
drag, startPoint x: 466, startPoint y: 186, endPoint x: 325, endPoint y: 185, distance: 140.8
click at [328, 184] on tr "Drugs LEVOFLOXACIN 500MG TAB 1 200 200.00 Urinary tract infection, site ... + 1…" at bounding box center [495, 187] width 599 height 43
type input "7"
type input "1400.00"
type input "7"
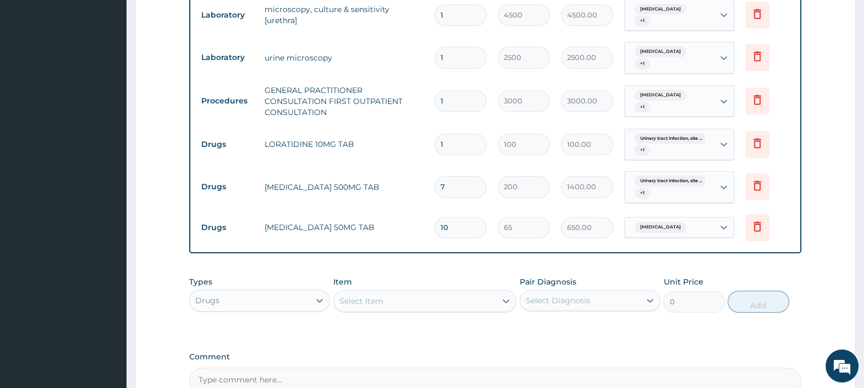
drag, startPoint x: 454, startPoint y: 139, endPoint x: 345, endPoint y: 138, distance: 108.4
click at [377, 135] on tr "Drugs LORATIDINE 10MG TAB 1 100 100.00 Urinary tract infection, site ... + 1 De…" at bounding box center [495, 144] width 599 height 43
type input "5"
type input "500.00"
type input "5"
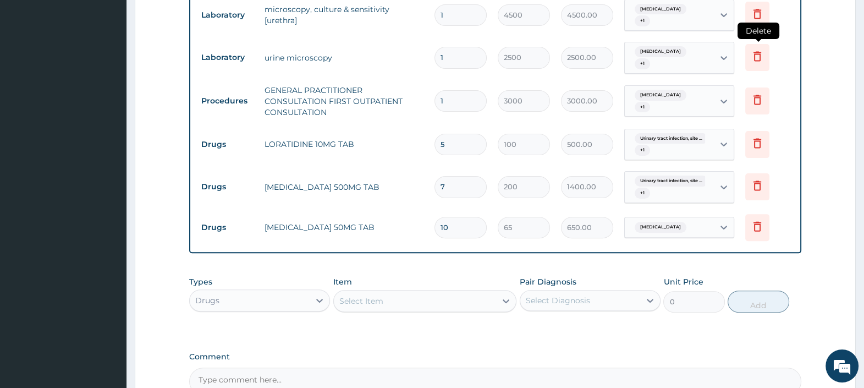
click at [759, 58] on icon at bounding box center [757, 56] width 13 height 13
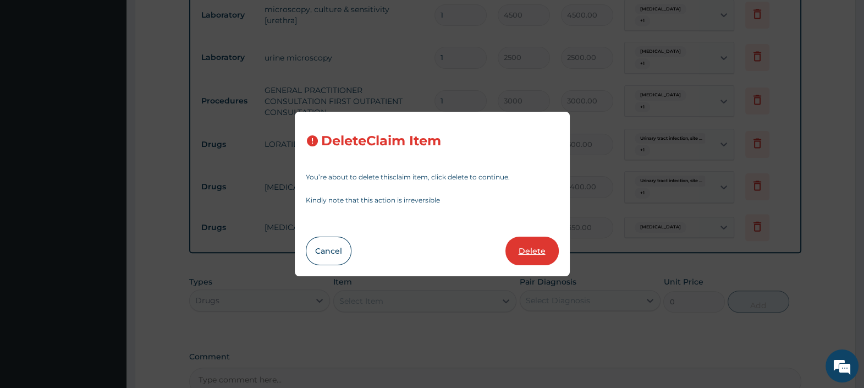
click at [535, 252] on button "Delete" at bounding box center [532, 251] width 53 height 29
type input "3000"
type input "3000.00"
type input "5"
type input "100"
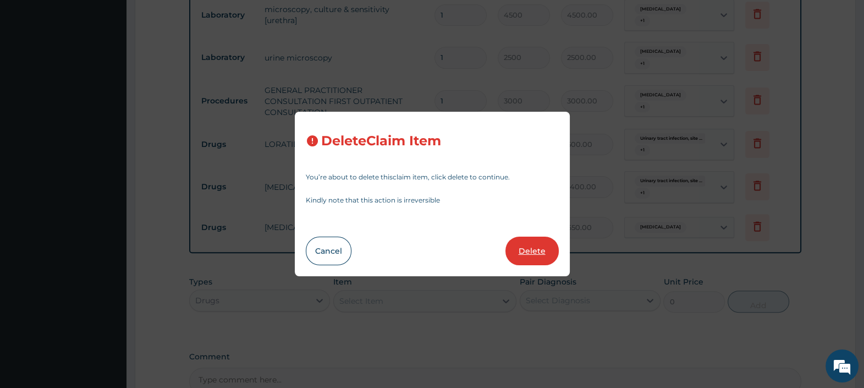
type input "500.00"
type input "7"
type input "200"
type input "1400.00"
type input "10"
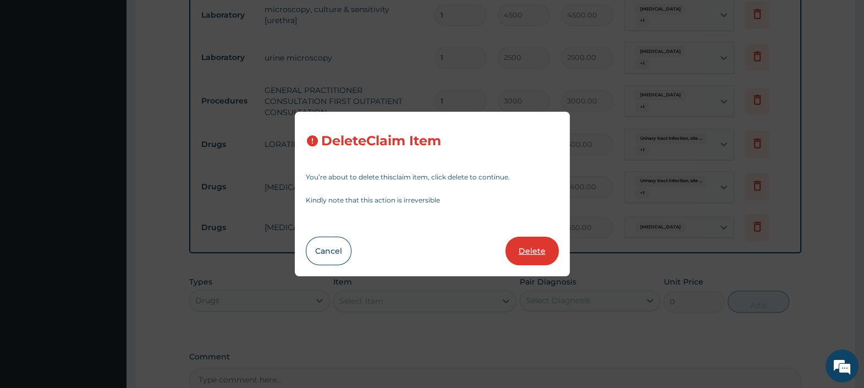
type input "65"
type input "650.00"
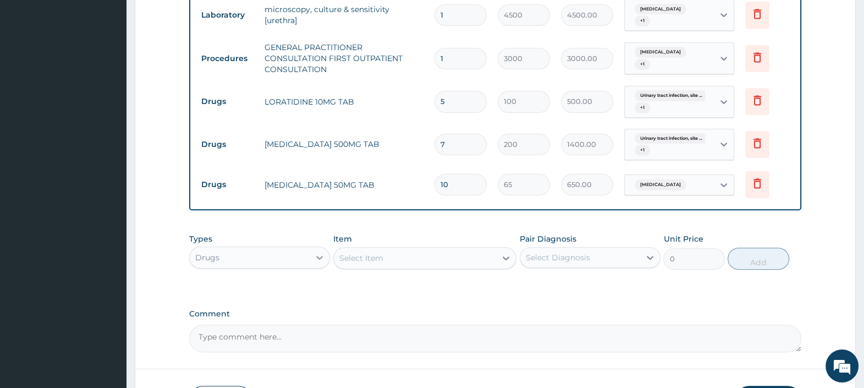
click at [317, 256] on icon at bounding box center [319, 257] width 11 height 11
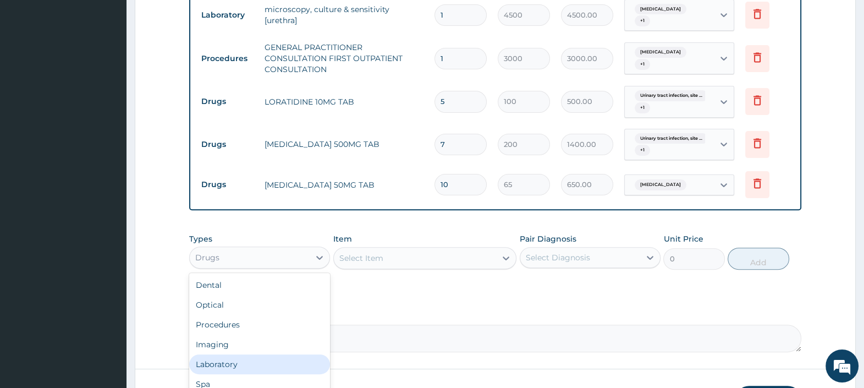
click at [234, 363] on div "Laboratory" at bounding box center [259, 364] width 141 height 20
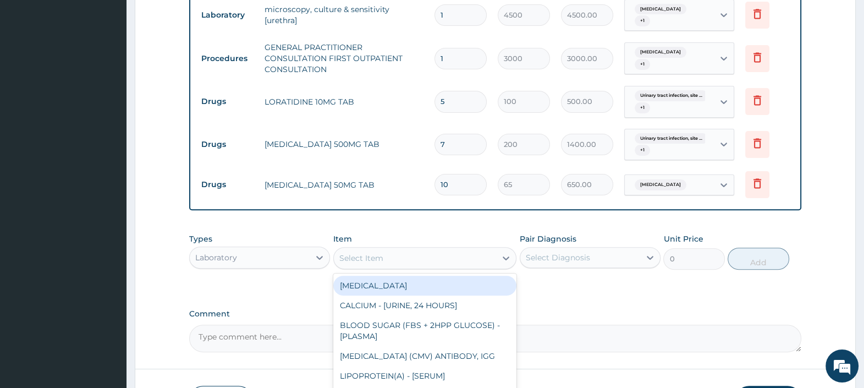
click at [437, 253] on div "Select Item" at bounding box center [415, 258] width 163 height 18
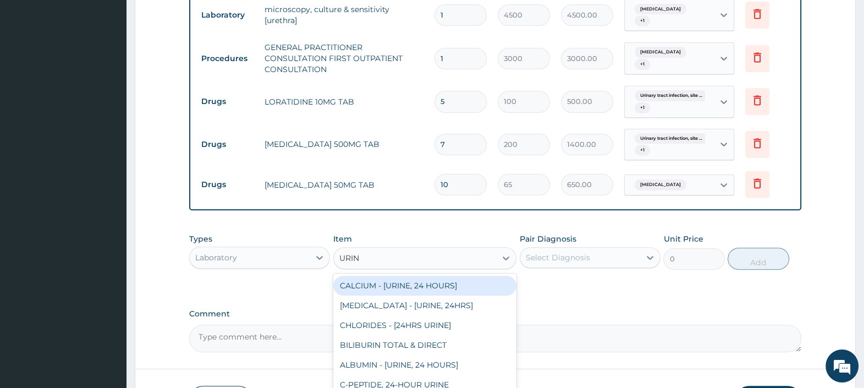
type input "URINE"
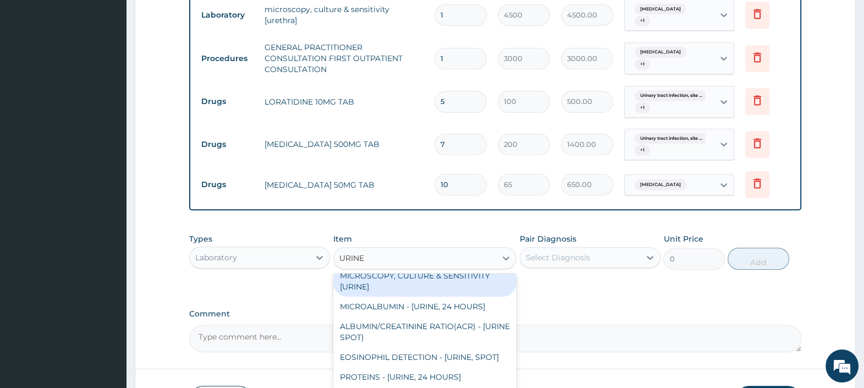
scroll to position [962, 0]
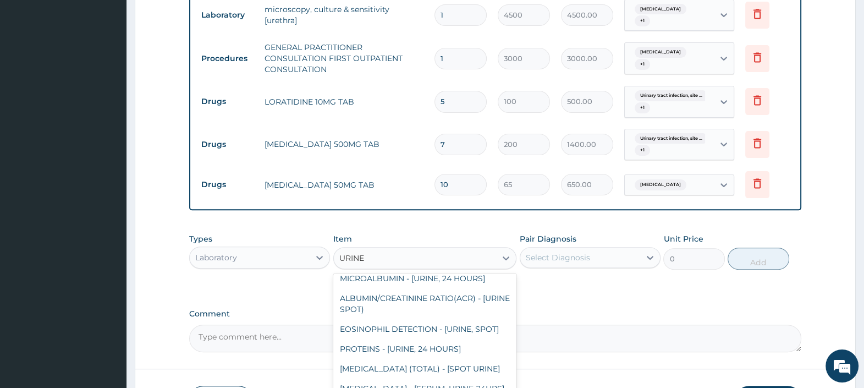
click at [421, 268] on div "MICROSCOPY, CULTURE & SENSITIVITY [URINE]" at bounding box center [425, 253] width 184 height 31
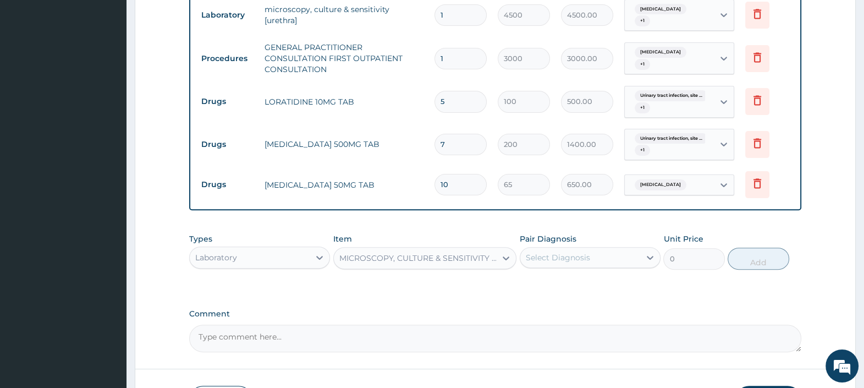
type input "6000"
click at [561, 252] on div "Select Diagnosis" at bounding box center [558, 257] width 64 height 11
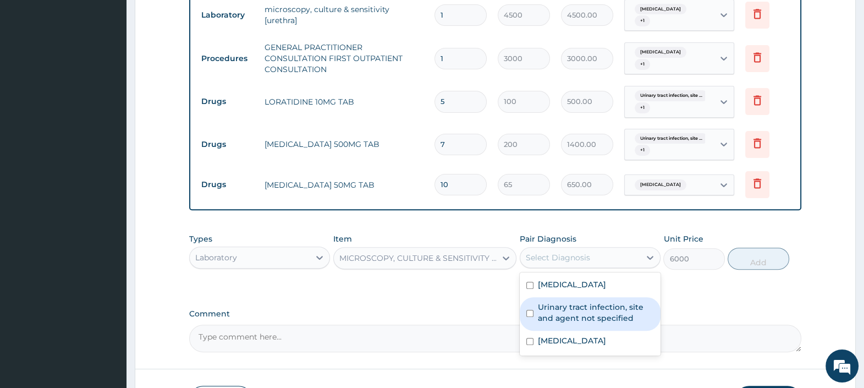
click at [580, 311] on label "Urinary tract infection, site and agent not specified" at bounding box center [596, 312] width 116 height 22
checkbox input "true"
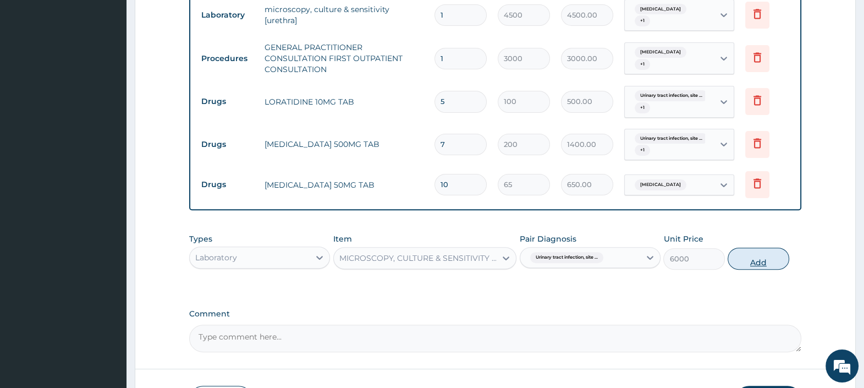
click at [758, 261] on button "Add" at bounding box center [758, 259] width 61 height 22
type input "0"
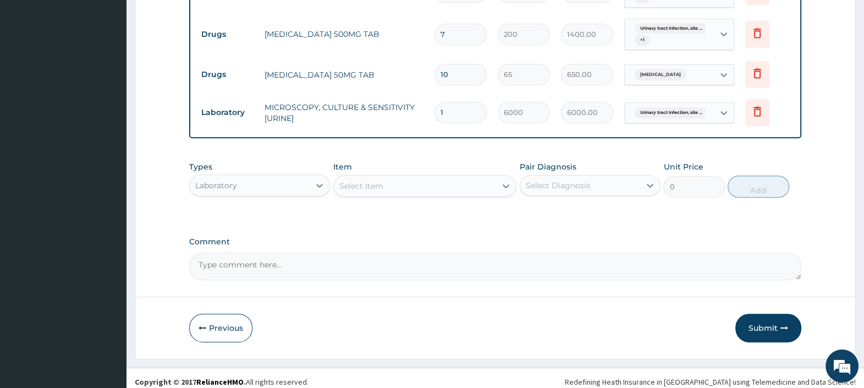
scroll to position [561, 0]
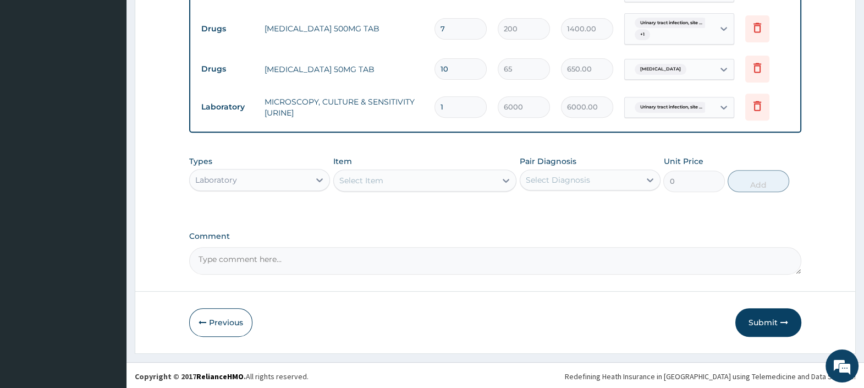
drag, startPoint x: 437, startPoint y: 20, endPoint x: 425, endPoint y: 20, distance: 11.6
click at [426, 20] on tr "Drugs LEVOFLOXACIN 500MG TAB 7 200 1400.00 Urinary tract infection, site ... + …" at bounding box center [495, 29] width 599 height 43
type input "1"
type input "200.00"
type input "14"
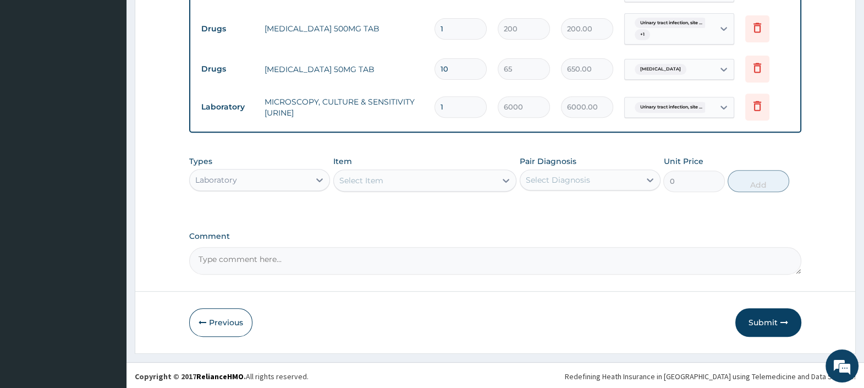
type input "2800.00"
type input "14"
click at [489, 265] on textarea "Comment" at bounding box center [495, 261] width 612 height 28
type textarea "T"
click at [764, 314] on button "Submit" at bounding box center [769, 322] width 66 height 29
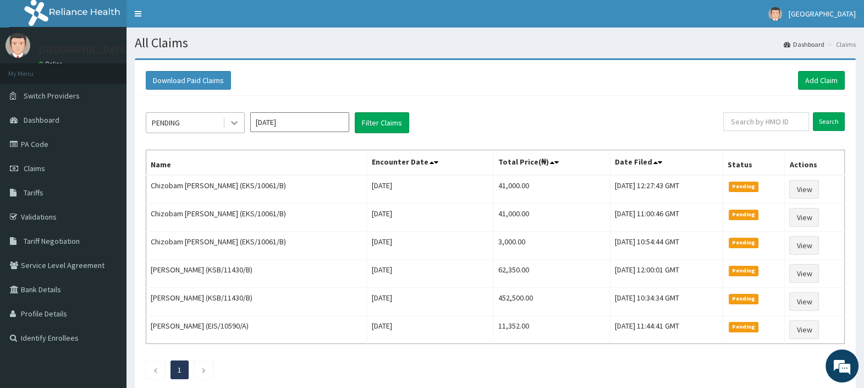
click at [234, 122] on icon at bounding box center [234, 122] width 11 height 11
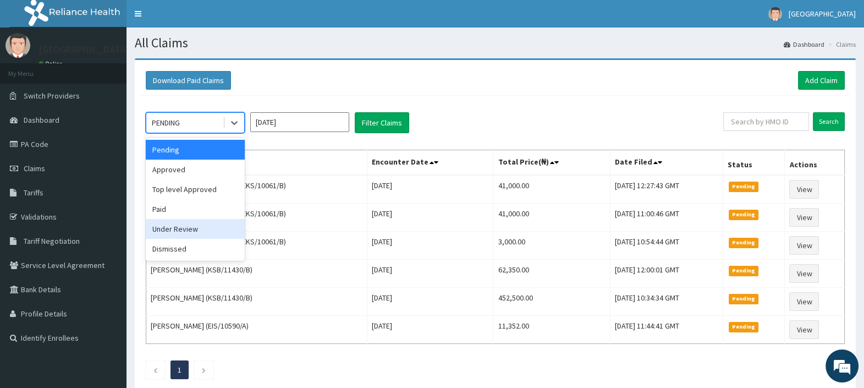
click at [190, 229] on div "Under Review" at bounding box center [195, 229] width 99 height 20
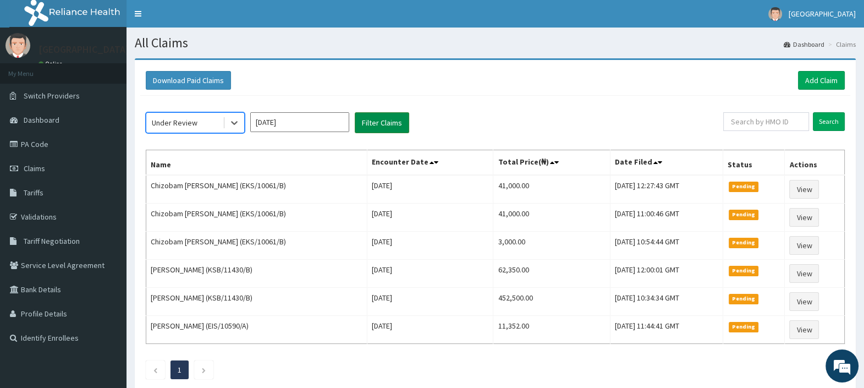
click at [383, 120] on button "Filter Claims" at bounding box center [382, 122] width 54 height 21
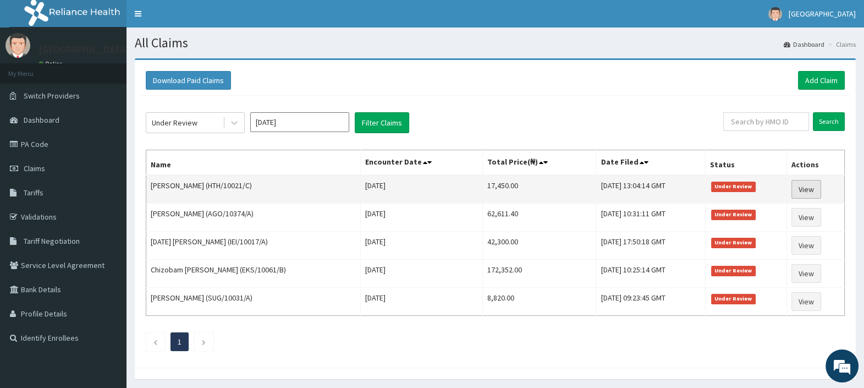
click at [808, 186] on link "View" at bounding box center [807, 189] width 30 height 19
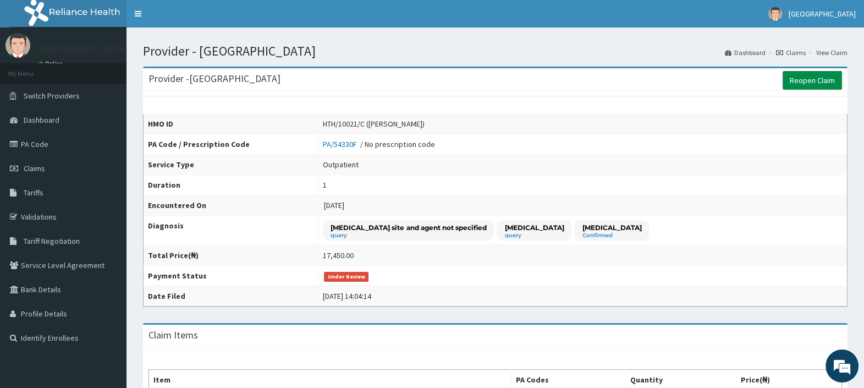
click at [811, 80] on link "Reopen Claim" at bounding box center [812, 80] width 59 height 19
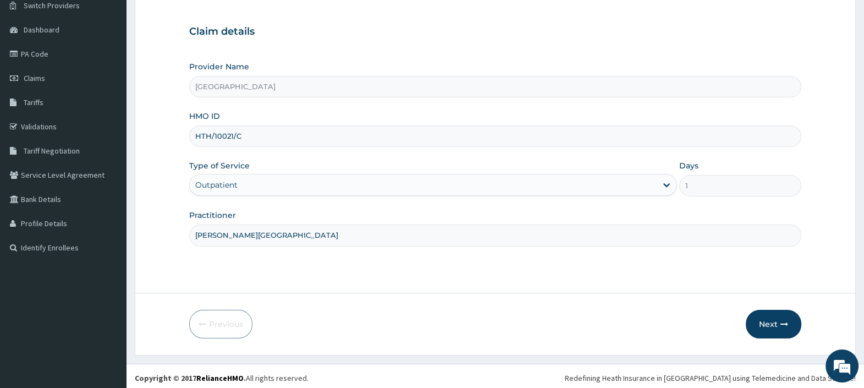
scroll to position [94, 0]
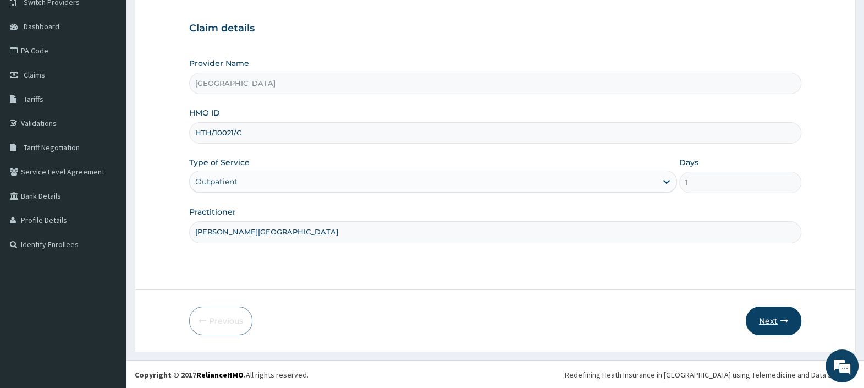
click at [769, 320] on button "Next" at bounding box center [774, 320] width 56 height 29
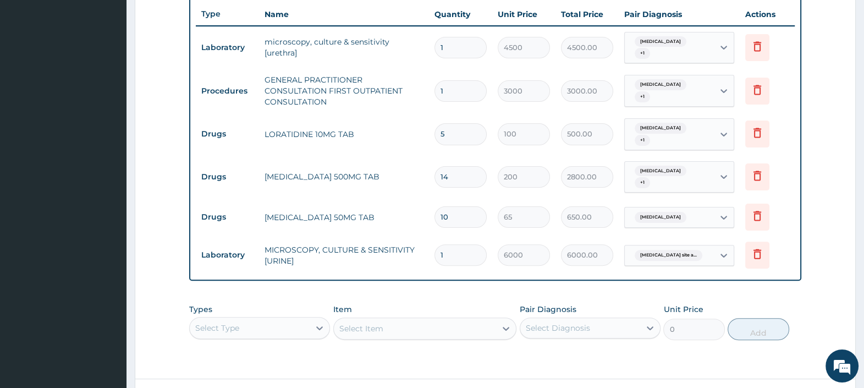
scroll to position [437, 0]
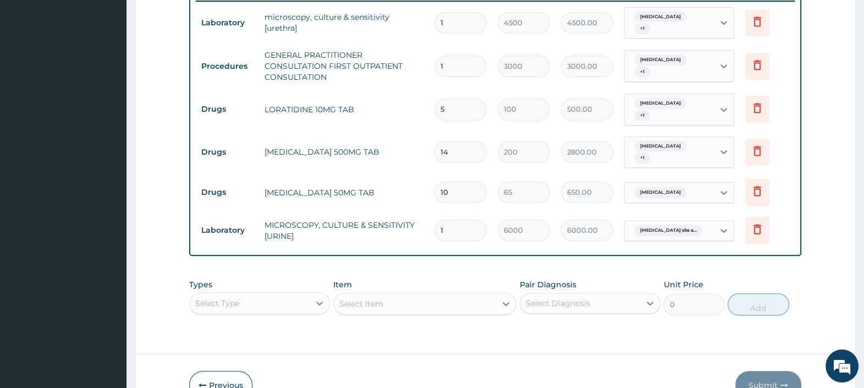
click at [451, 149] on input "14" at bounding box center [461, 151] width 52 height 21
type input "1"
type input "200.00"
type input "10"
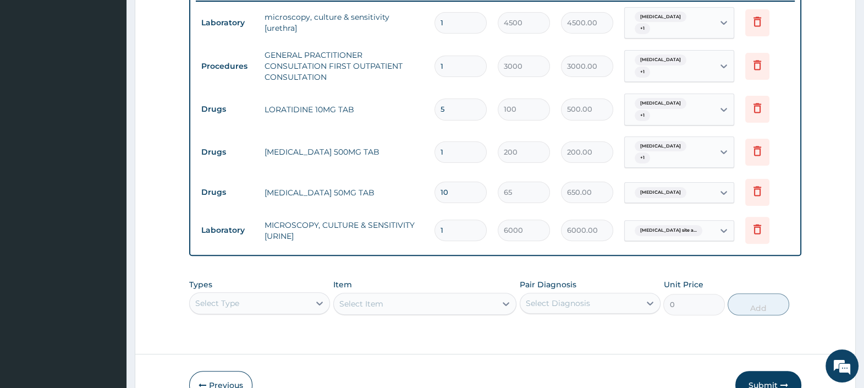
type input "2000.00"
type input "1"
type input "200.00"
type input "0.00"
type input "7"
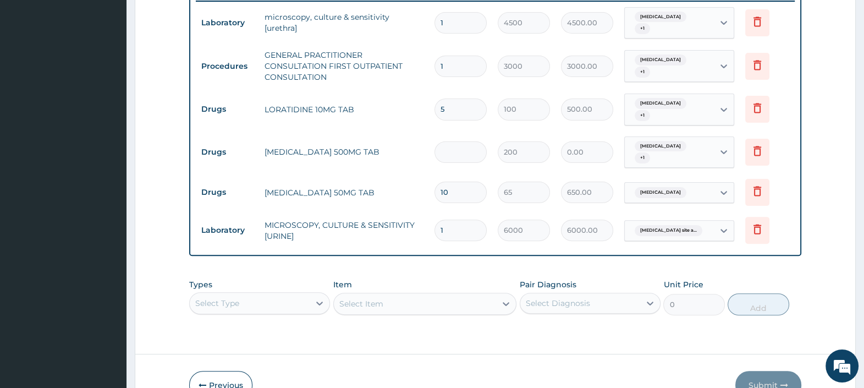
type input "1400.00"
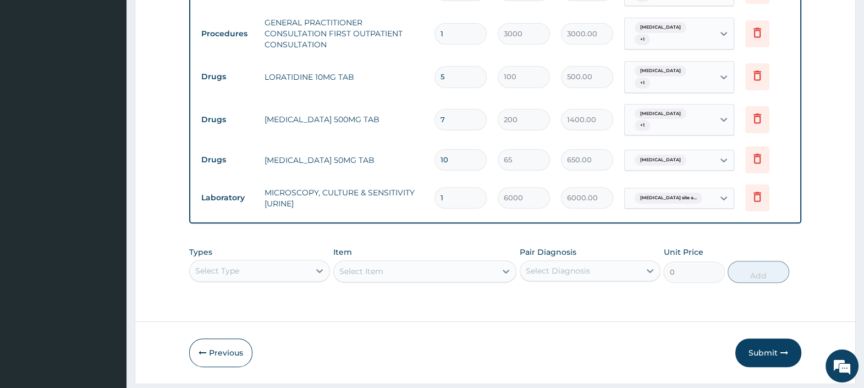
scroll to position [500, 0]
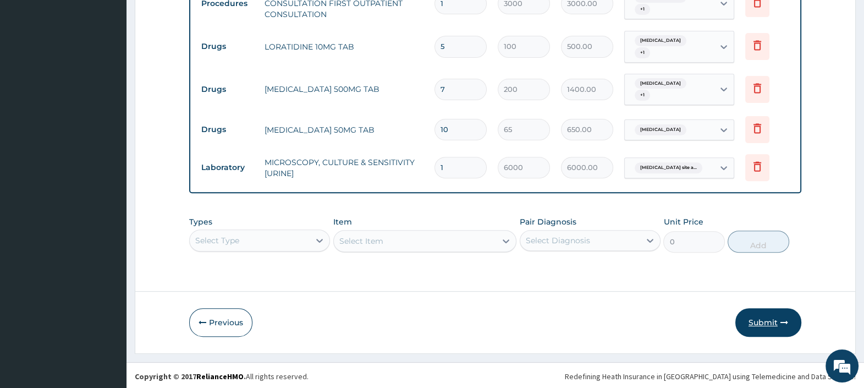
type input "7"
click at [762, 320] on button "Submit" at bounding box center [769, 322] width 66 height 29
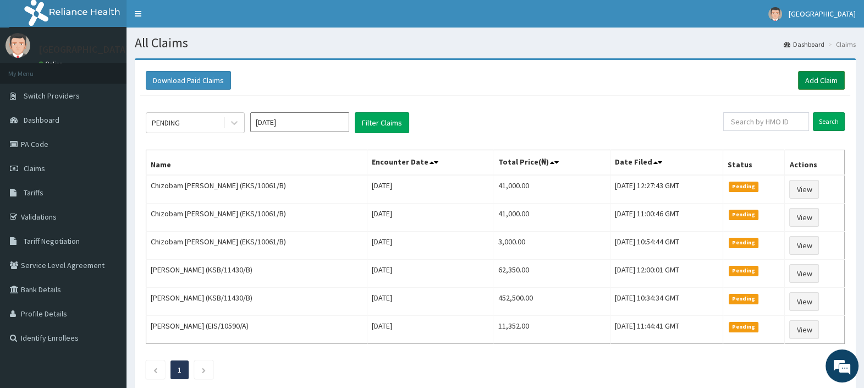
click at [813, 80] on link "Add Claim" at bounding box center [821, 80] width 47 height 19
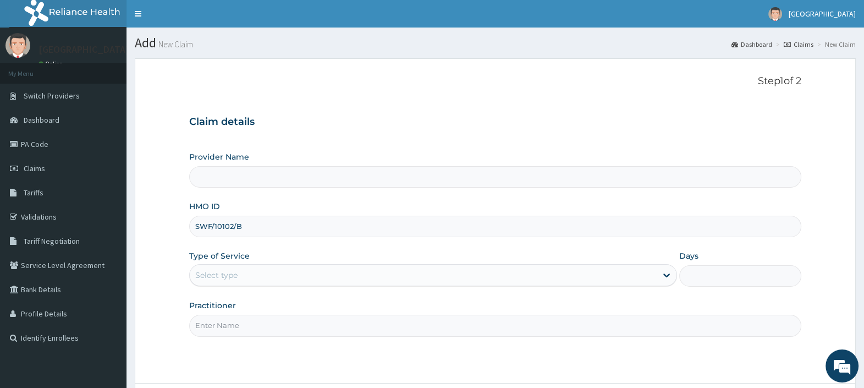
type input "SWF/10102/B"
click at [220, 271] on div "Select type" at bounding box center [216, 275] width 42 height 11
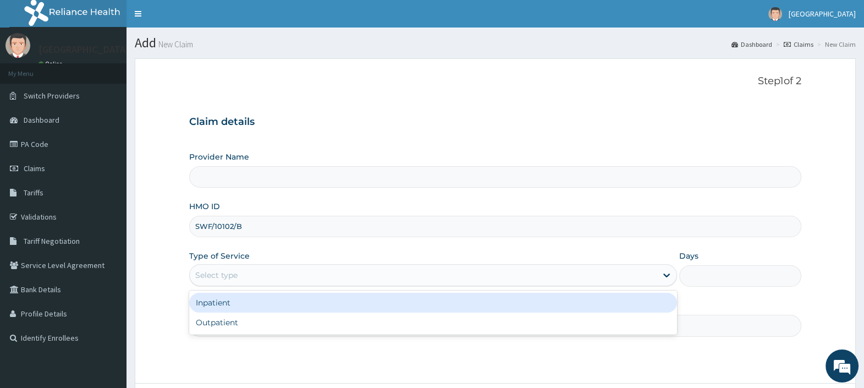
type input "[GEOGRAPHIC_DATA]"
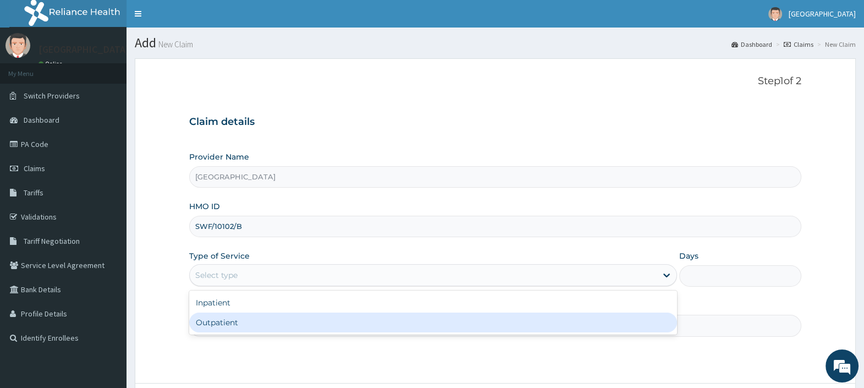
click at [251, 326] on div "Outpatient" at bounding box center [433, 322] width 488 height 20
type input "1"
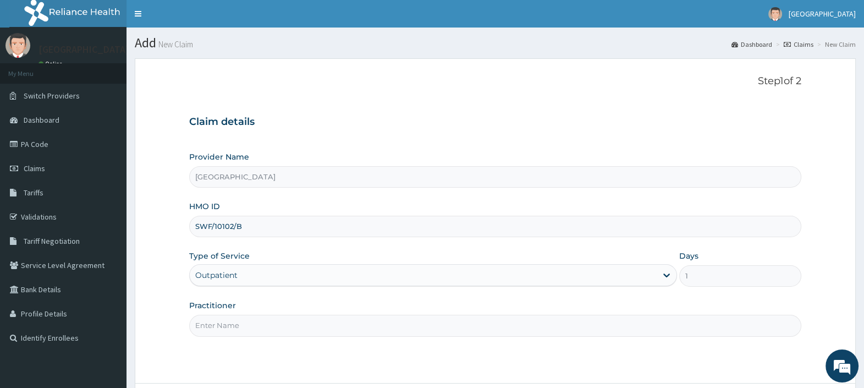
click at [251, 326] on input "Practitioner" at bounding box center [495, 325] width 612 height 21
type input "DR. EBUBE"
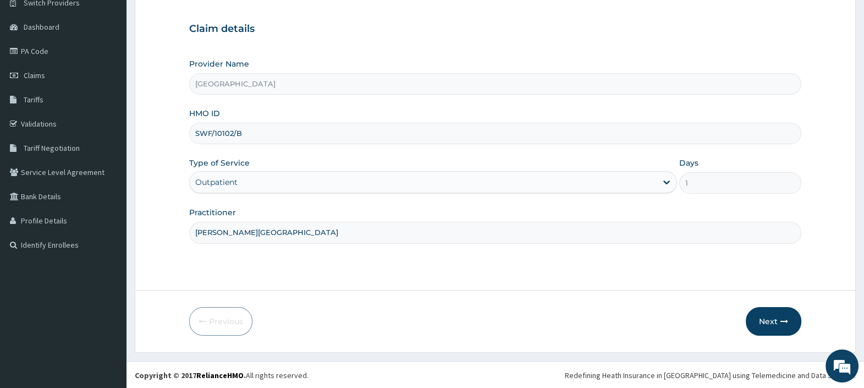
scroll to position [94, 0]
click at [778, 319] on button "Next" at bounding box center [774, 320] width 56 height 29
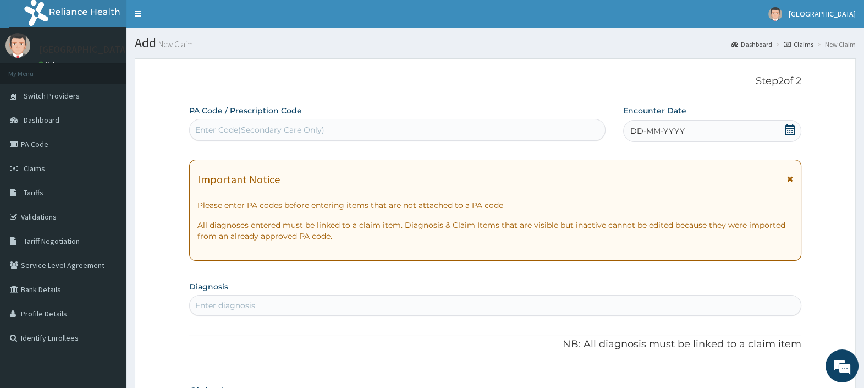
scroll to position [0, 0]
click at [793, 131] on icon at bounding box center [790, 129] width 11 height 11
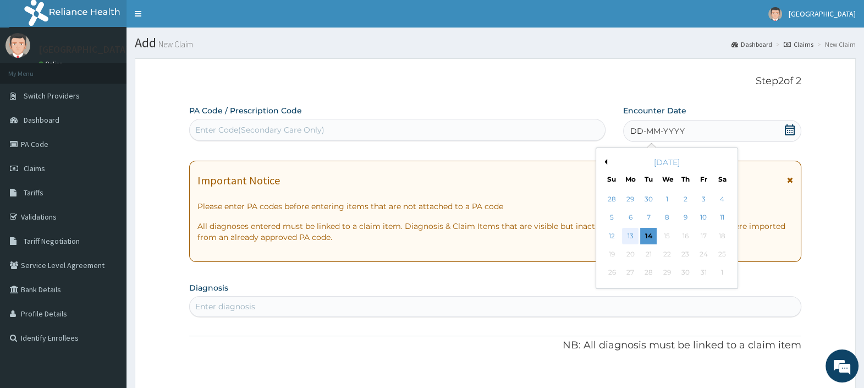
click at [628, 234] on div "13" at bounding box center [630, 236] width 17 height 17
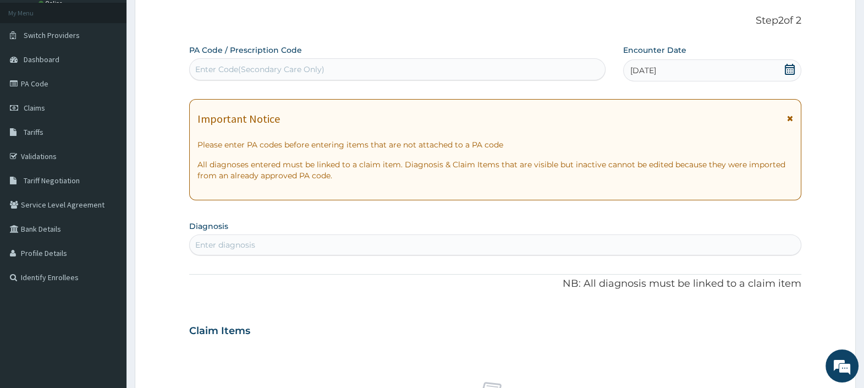
scroll to position [206, 0]
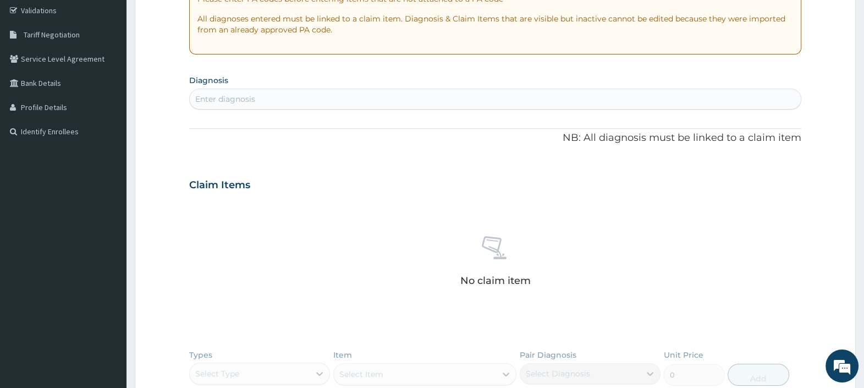
click at [354, 97] on div "Enter diagnosis" at bounding box center [495, 99] width 611 height 18
type input "ASTHMA"
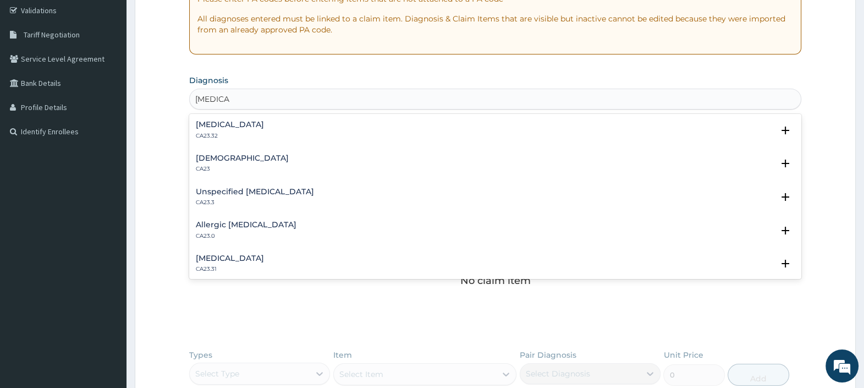
click at [223, 157] on h4 "Asthma" at bounding box center [242, 158] width 93 height 8
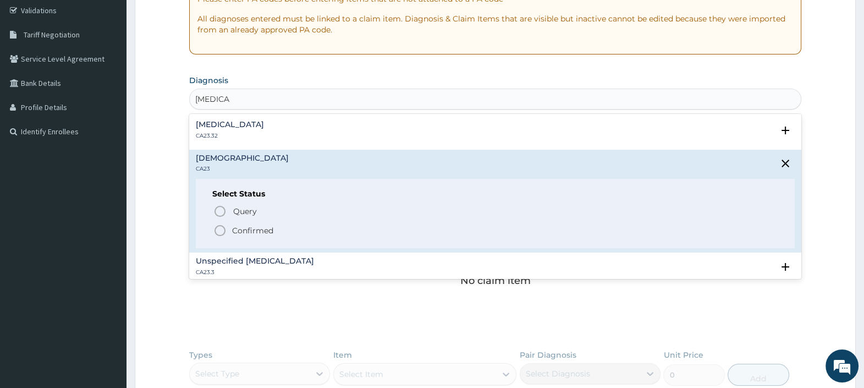
click at [231, 229] on span "Confirmed" at bounding box center [495, 230] width 565 height 13
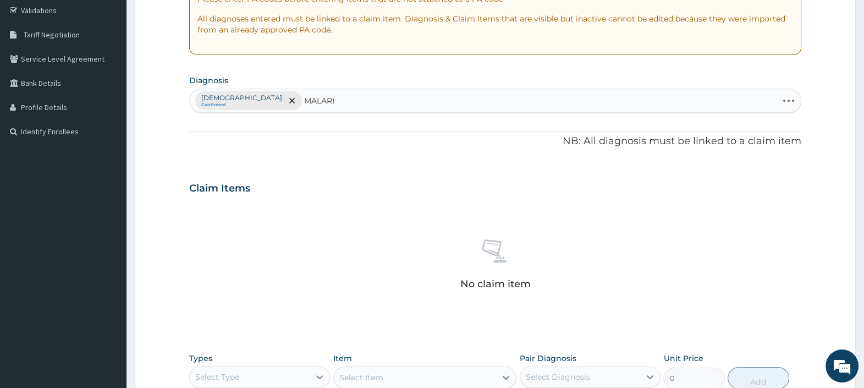
type input "MALARIA"
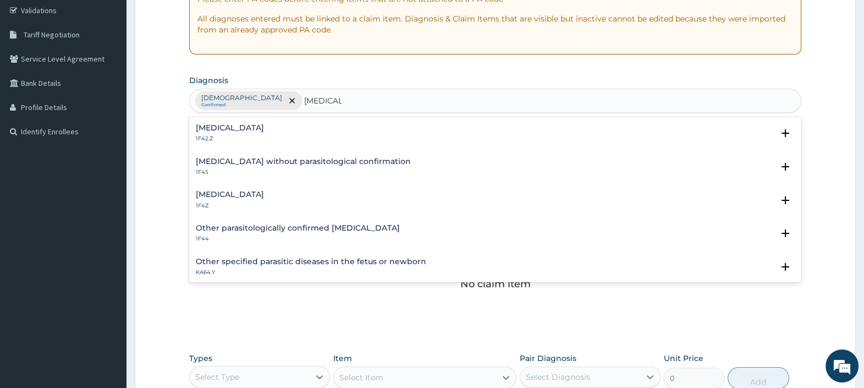
click at [247, 198] on h4 "Malaria, unspecified" at bounding box center [230, 194] width 68 height 8
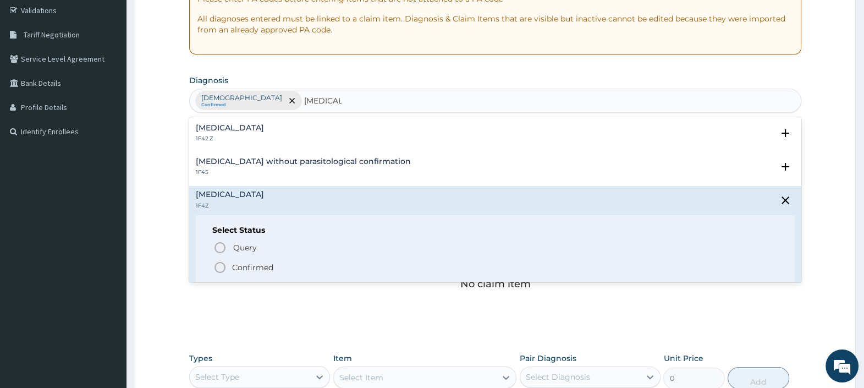
click at [234, 266] on p "Confirmed" at bounding box center [252, 267] width 41 height 11
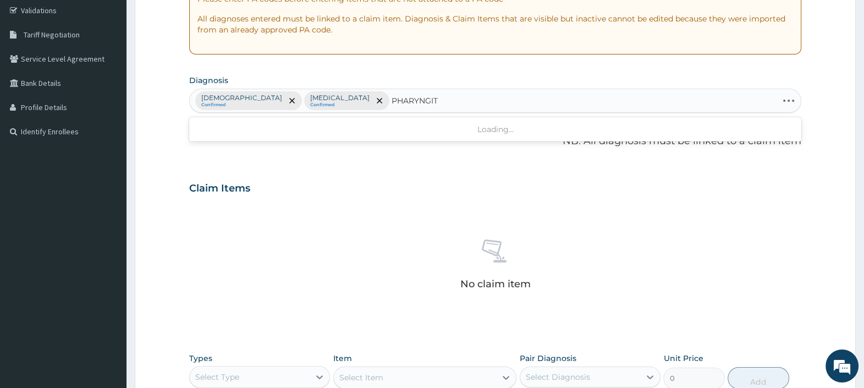
type input "PHARYNGITI"
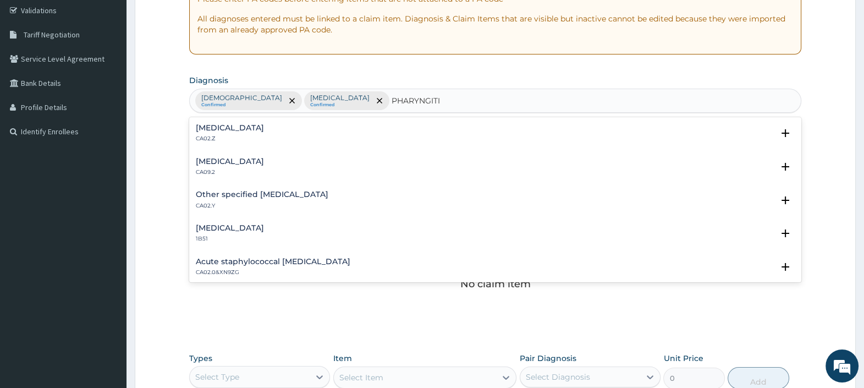
click at [264, 128] on h4 "Acute pharyngitis, unspecified" at bounding box center [230, 128] width 68 height 8
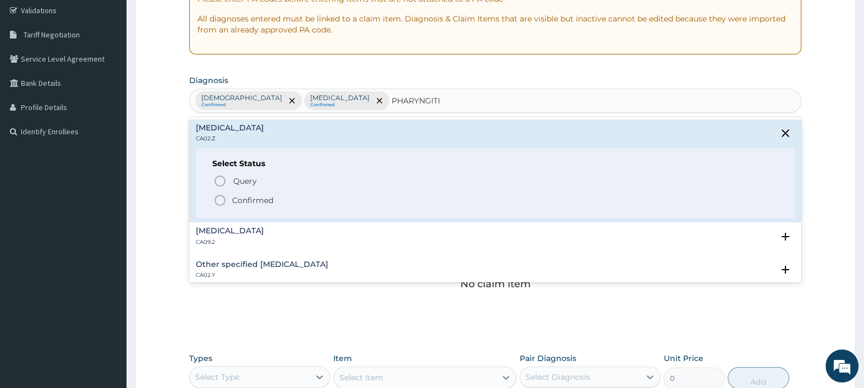
drag, startPoint x: 254, startPoint y: 200, endPoint x: 256, endPoint y: 179, distance: 21.6
click at [254, 200] on p "Confirmed" at bounding box center [252, 200] width 41 height 11
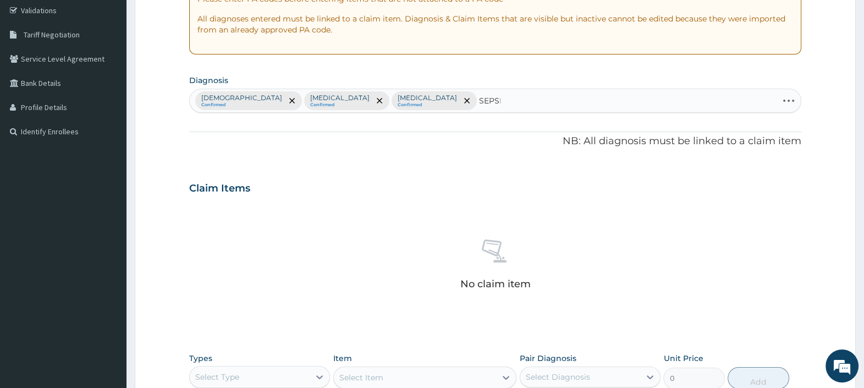
type input "SEPSIS"
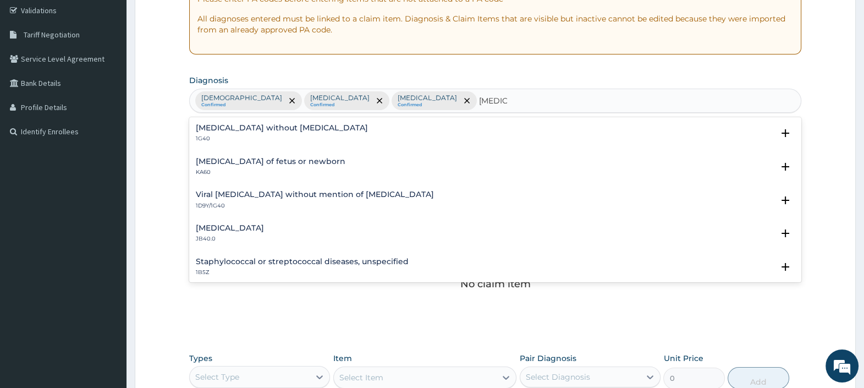
click at [275, 125] on h4 "Sepsis without septic shock" at bounding box center [282, 128] width 172 height 8
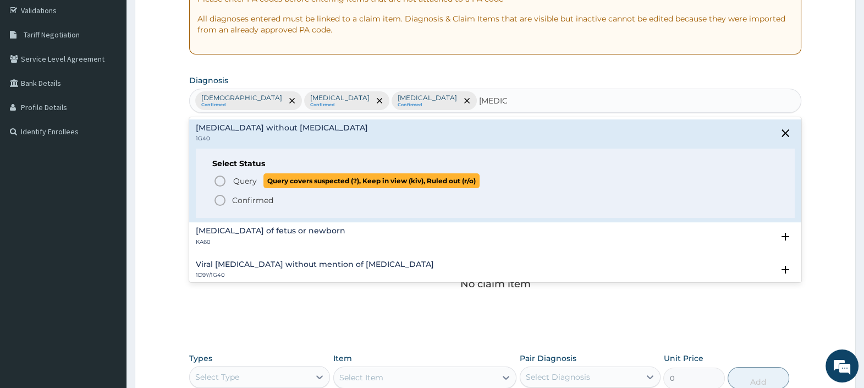
click at [249, 179] on span "Query" at bounding box center [245, 180] width 24 height 11
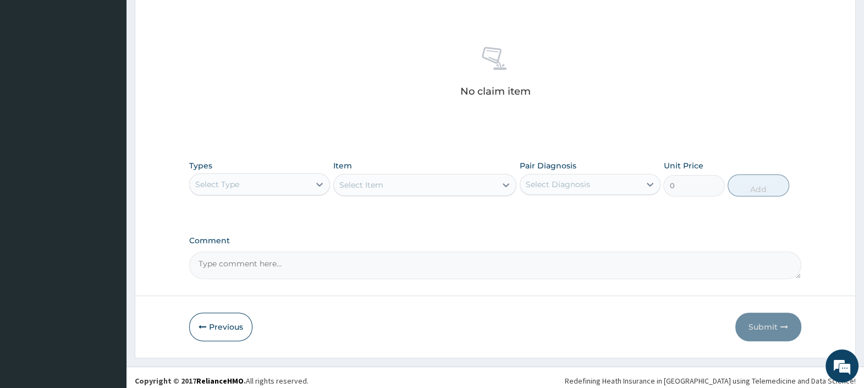
scroll to position [404, 0]
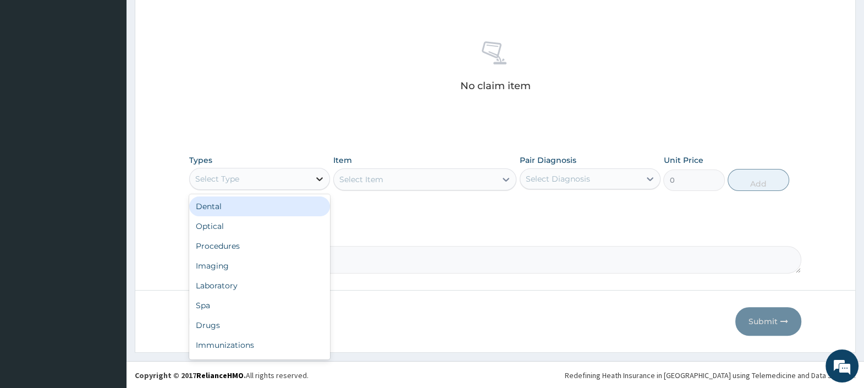
click at [312, 181] on div at bounding box center [320, 179] width 20 height 20
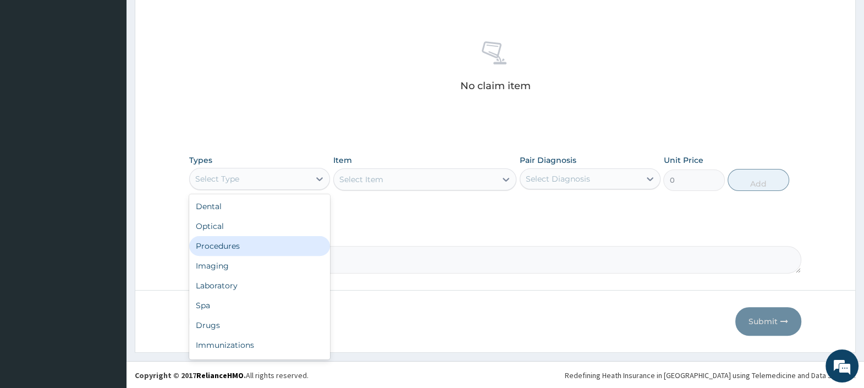
click at [248, 243] on div "Procedures" at bounding box center [259, 246] width 141 height 20
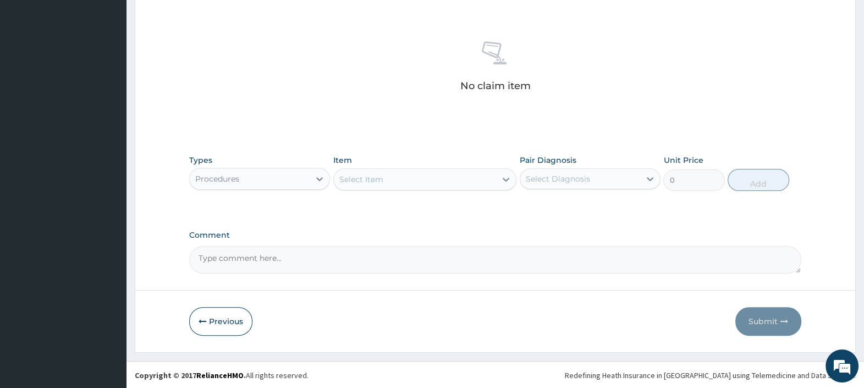
click at [371, 179] on div "Select Item" at bounding box center [361, 179] width 44 height 11
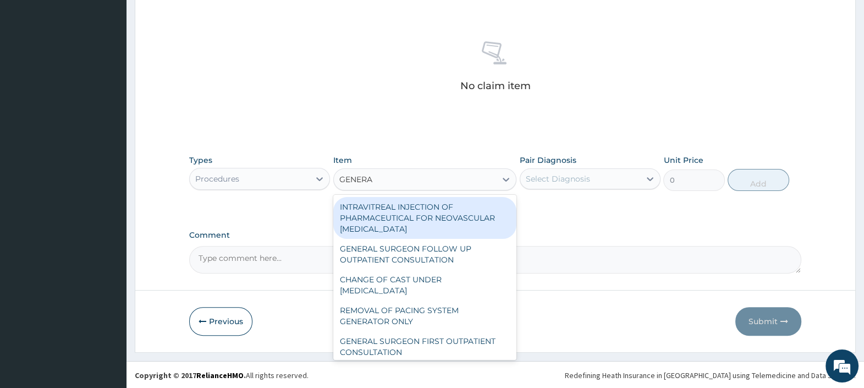
type input "GENERAL"
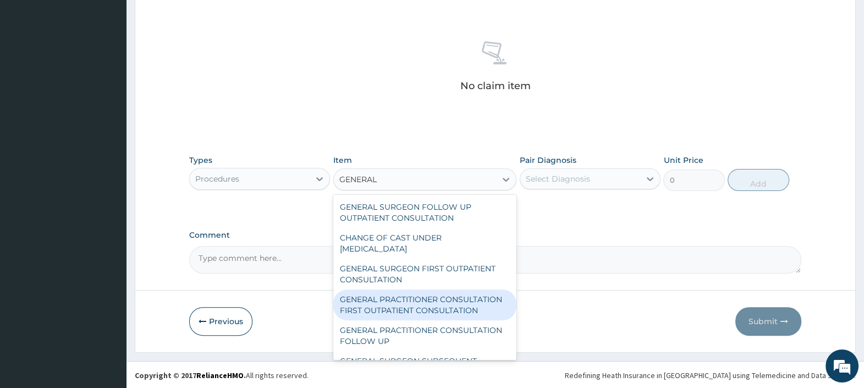
click at [404, 308] on div "GENERAL PRACTITIONER CONSULTATION FIRST OUTPATIENT CONSULTATION" at bounding box center [425, 304] width 184 height 31
type input "3000"
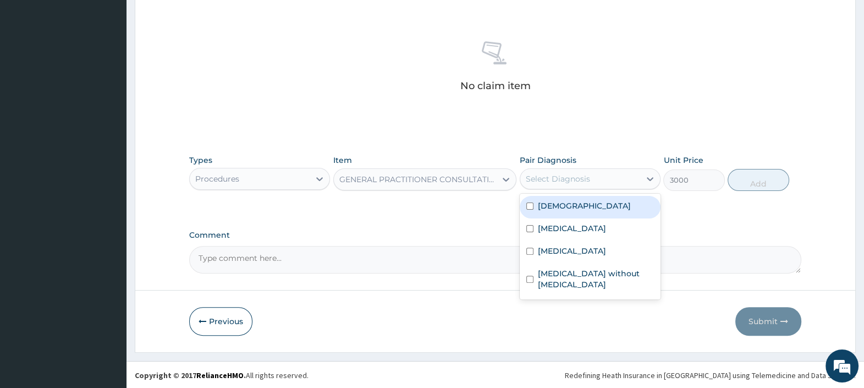
click at [592, 178] on div "Select Diagnosis" at bounding box center [580, 179] width 120 height 18
click at [579, 212] on div "Asthma" at bounding box center [590, 207] width 141 height 23
checkbox input "true"
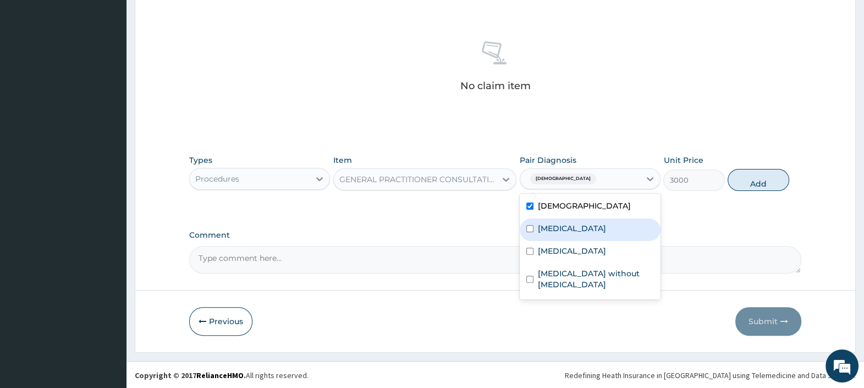
click at [583, 226] on label "Malaria, unspecified" at bounding box center [572, 228] width 68 height 11
checkbox input "true"
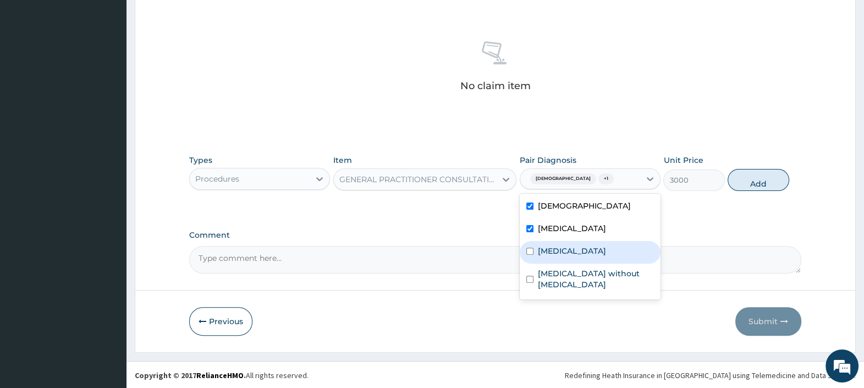
click at [588, 253] on label "Acute pharyngitis, unspecified" at bounding box center [572, 250] width 68 height 11
checkbox input "true"
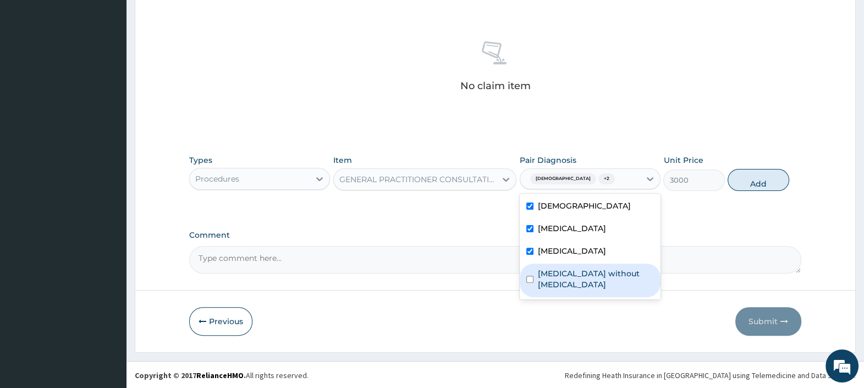
click at [587, 281] on label "Sepsis without septic shock" at bounding box center [596, 279] width 116 height 22
checkbox input "true"
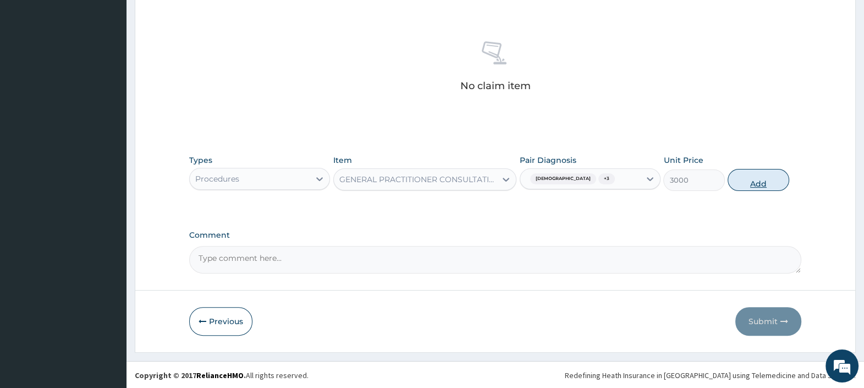
click at [756, 184] on button "Add" at bounding box center [758, 180] width 61 height 22
type input "0"
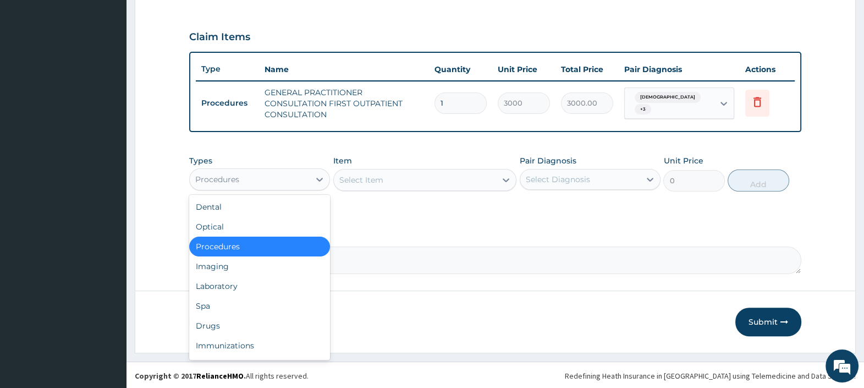
click at [294, 176] on div "Procedures" at bounding box center [250, 180] width 120 height 18
click at [391, 179] on div "Select Item" at bounding box center [415, 180] width 163 height 18
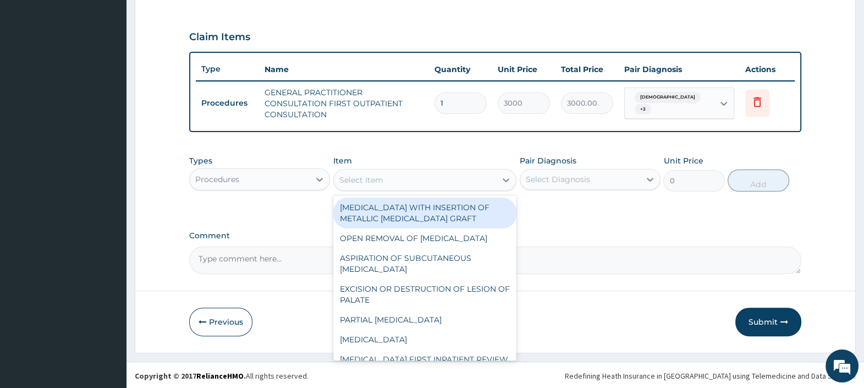
click at [270, 179] on div "Procedures" at bounding box center [250, 180] width 120 height 18
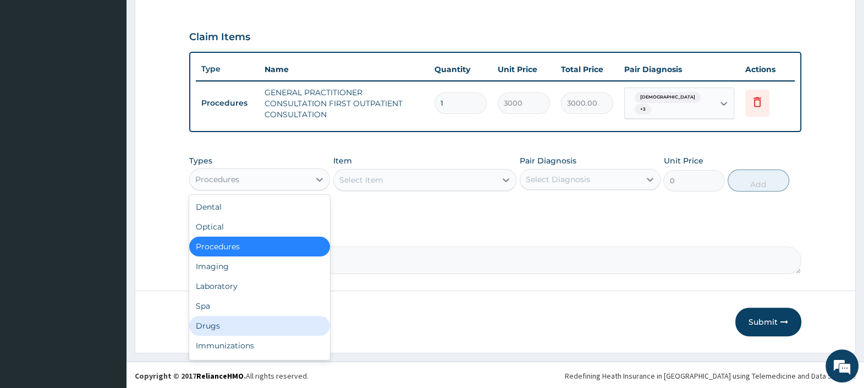
drag, startPoint x: 244, startPoint y: 319, endPoint x: 245, endPoint y: 273, distance: 45.7
click at [245, 318] on div "Drugs" at bounding box center [259, 326] width 141 height 20
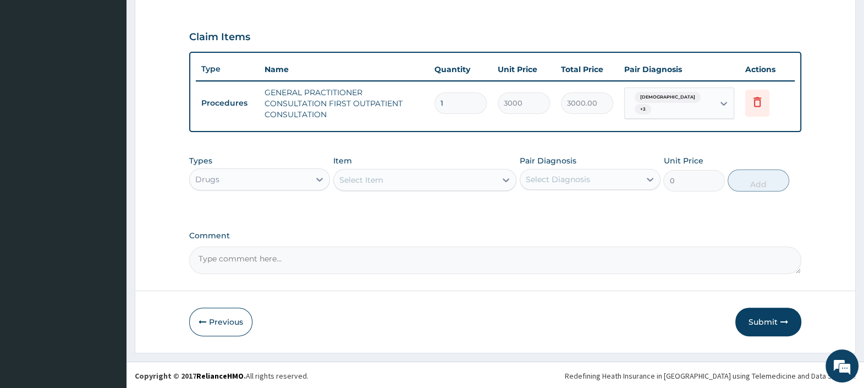
click at [371, 182] on div "Select Item" at bounding box center [361, 179] width 44 height 11
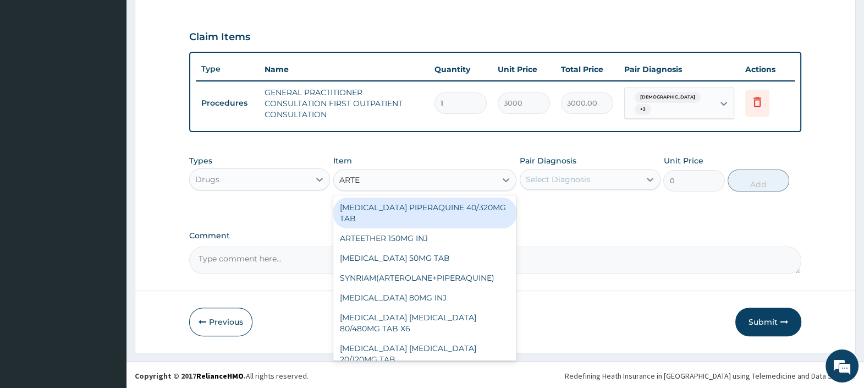
type input "ARTEM"
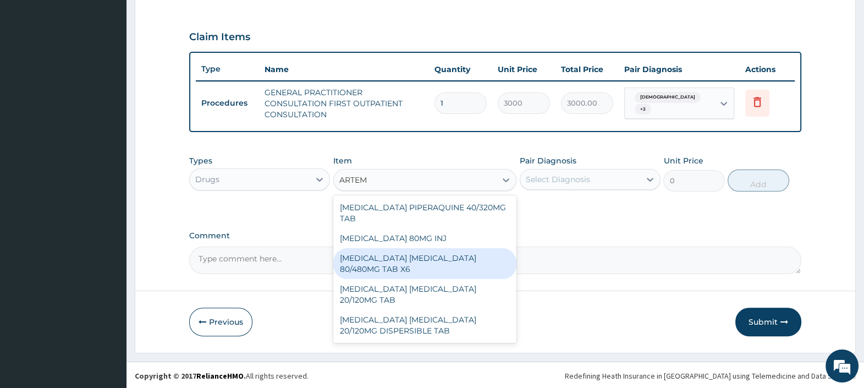
drag, startPoint x: 416, startPoint y: 262, endPoint x: 415, endPoint y: 256, distance: 6.6
click at [417, 260] on div "ARTEMETHER LUMEFANTRINE 80/480MG TAB X6" at bounding box center [425, 263] width 184 height 31
type input "470"
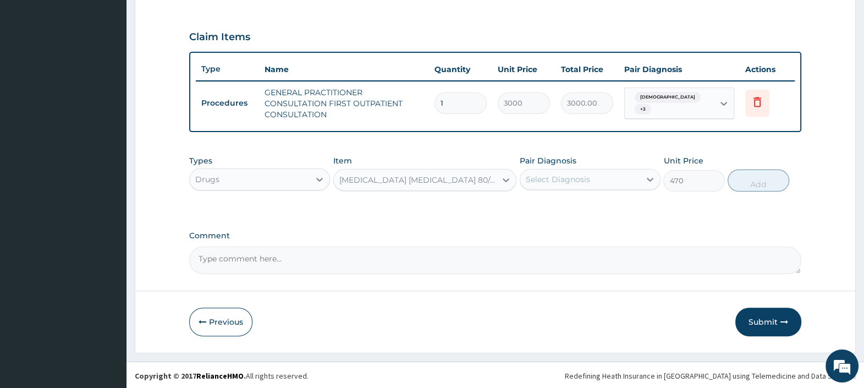
click at [614, 181] on div "Select Diagnosis" at bounding box center [580, 180] width 120 height 18
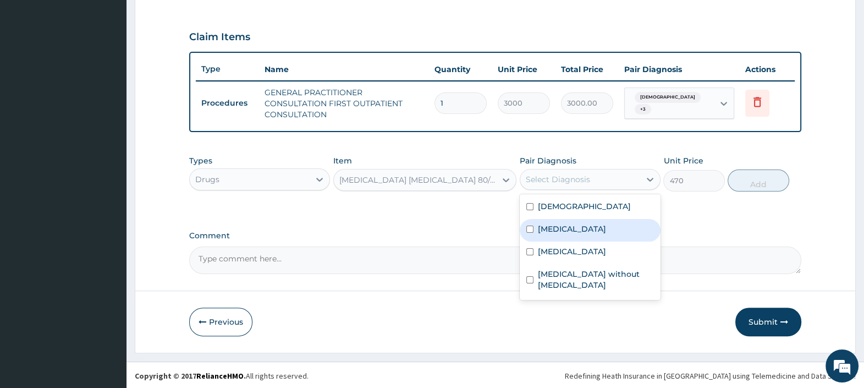
click at [598, 227] on label "Malaria, unspecified" at bounding box center [572, 228] width 68 height 11
checkbox input "true"
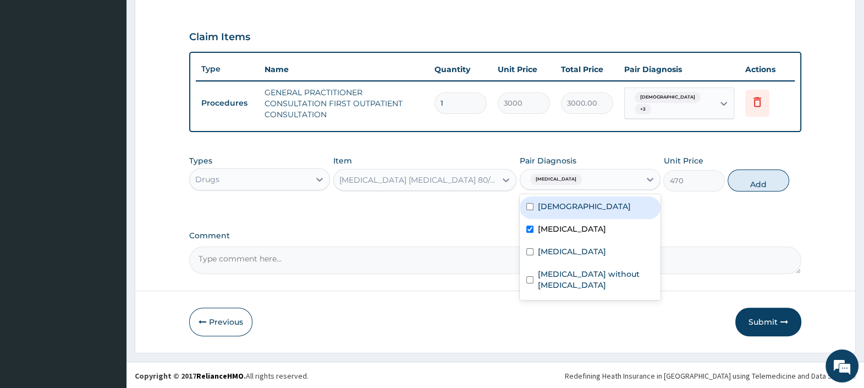
click at [766, 178] on button "Add" at bounding box center [758, 180] width 61 height 22
type input "0"
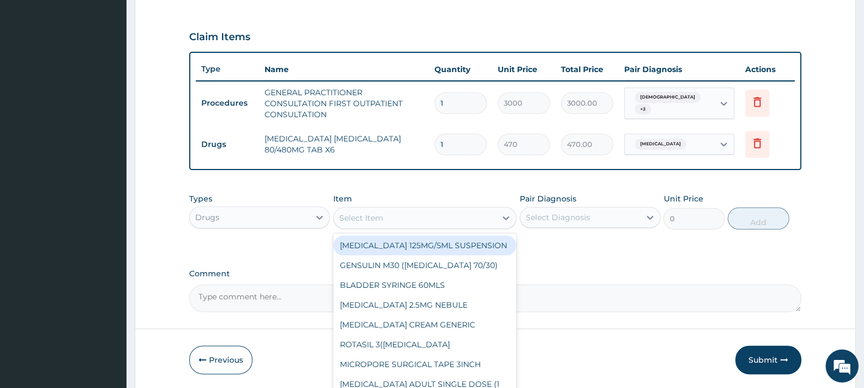
click at [427, 221] on div "Select Item" at bounding box center [415, 218] width 163 height 18
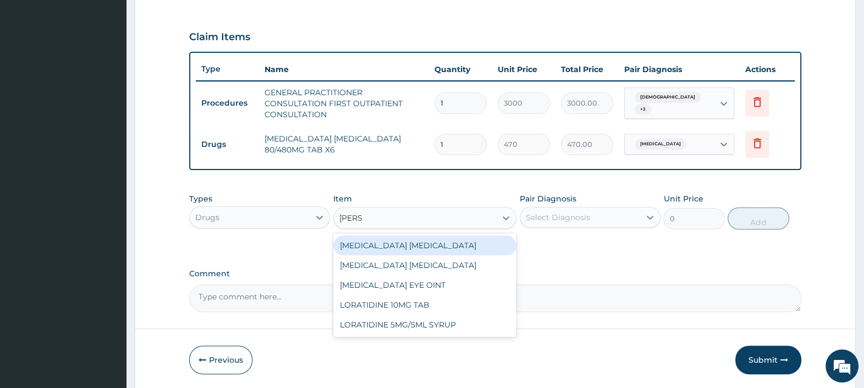
type input "LORAT"
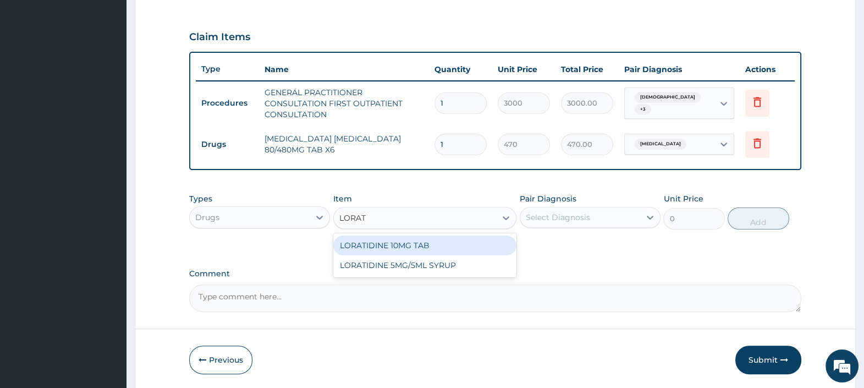
click at [421, 240] on div "LORATIDINE 10MG TAB" at bounding box center [425, 245] width 184 height 20
type input "100"
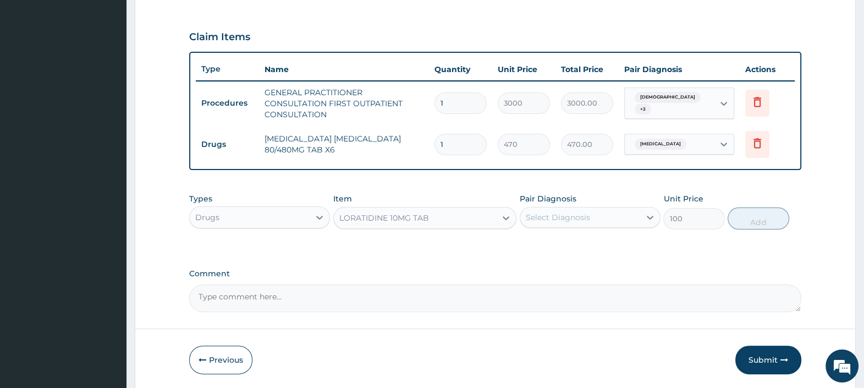
click at [575, 221] on div "Select Diagnosis" at bounding box center [558, 217] width 64 height 11
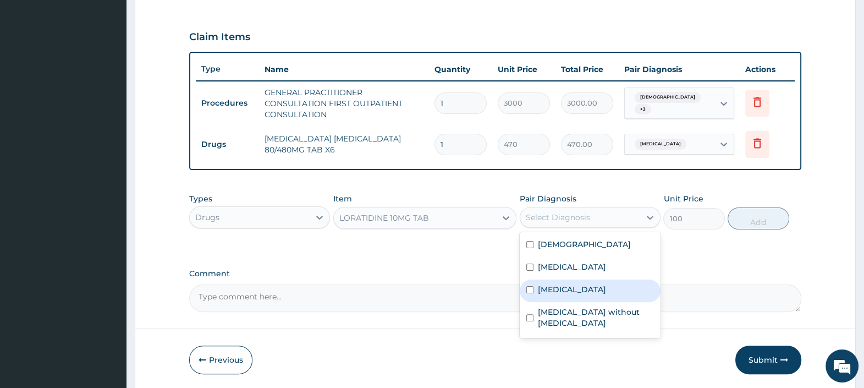
click at [587, 292] on label "Acute pharyngitis, unspecified" at bounding box center [572, 289] width 68 height 11
checkbox input "true"
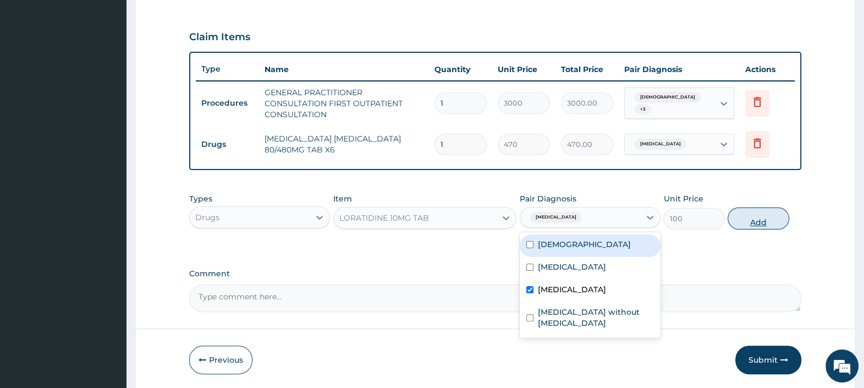
click at [761, 222] on button "Add" at bounding box center [758, 218] width 61 height 22
type input "0"
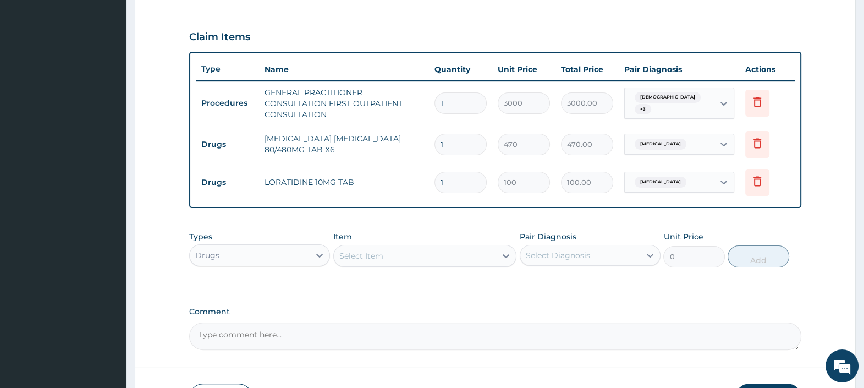
click at [359, 254] on div "Select Item" at bounding box center [361, 255] width 44 height 11
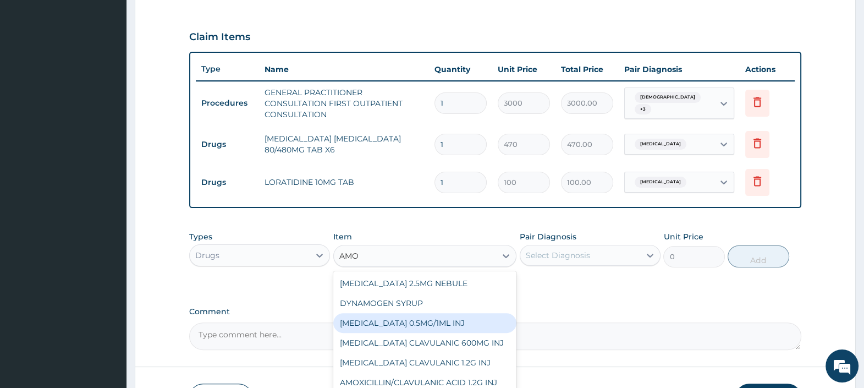
type input "AMOX"
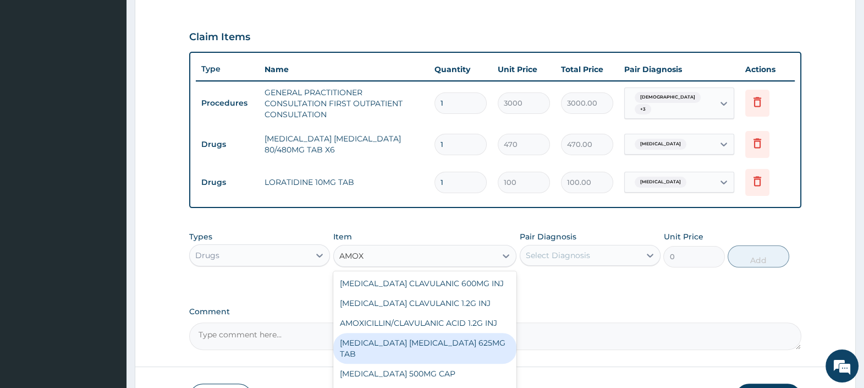
click at [420, 341] on div "AMOXICILLIN CLAVULANIC ACID 625MG TAB" at bounding box center [425, 348] width 184 height 31
type input "300"
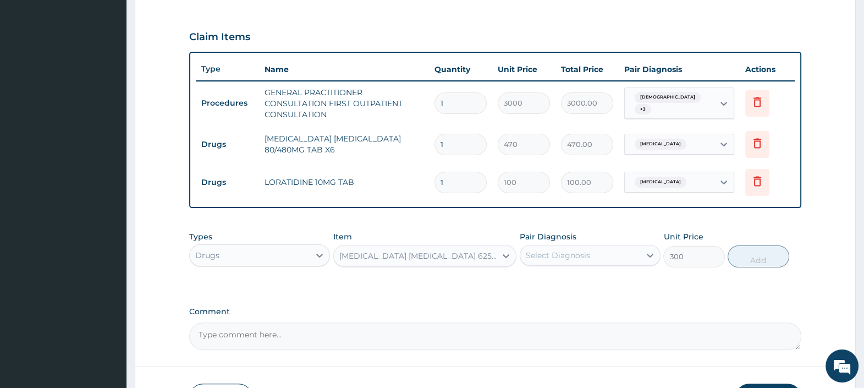
click at [553, 259] on div "Select Diagnosis" at bounding box center [580, 255] width 120 height 18
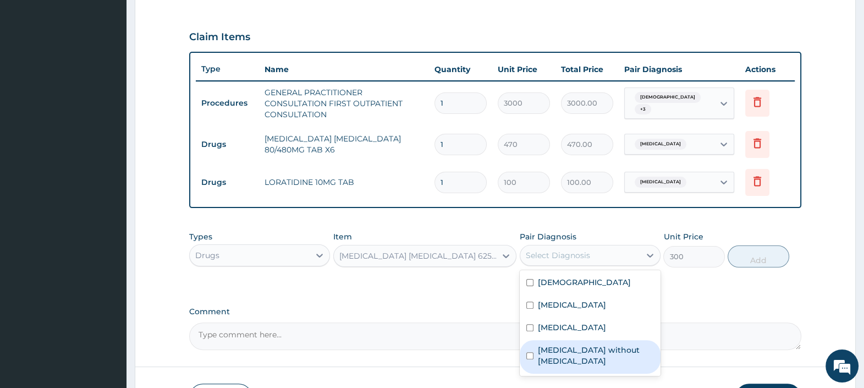
click at [586, 363] on label "Sepsis without septic shock" at bounding box center [596, 355] width 116 height 22
checkbox input "true"
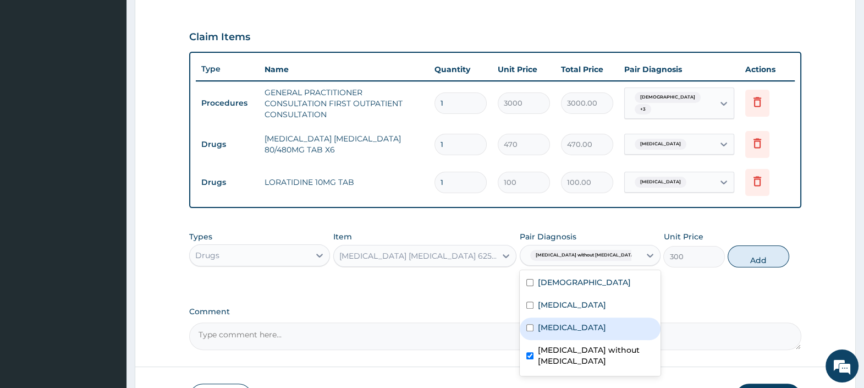
click at [575, 325] on label "Acute pharyngitis, unspecified" at bounding box center [572, 327] width 68 height 11
checkbox input "true"
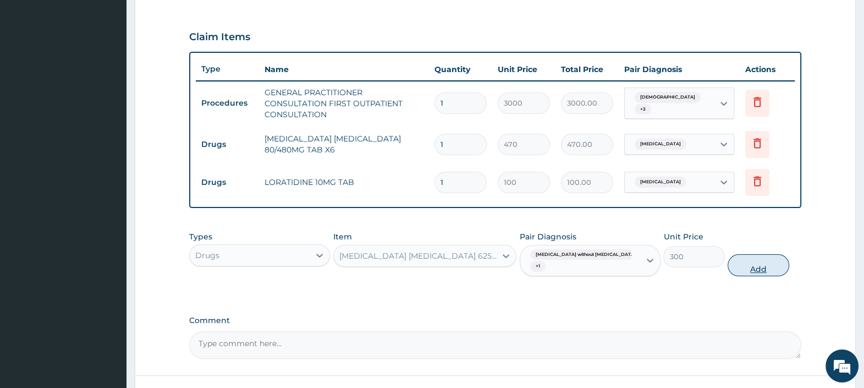
click at [755, 262] on button "Add" at bounding box center [758, 265] width 61 height 22
type input "0"
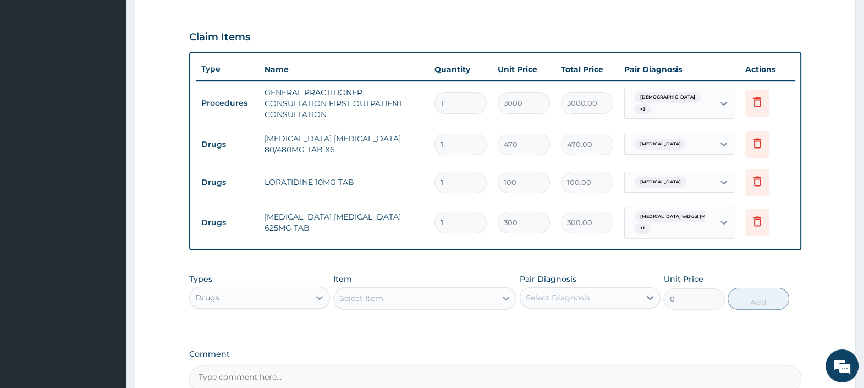
click at [387, 294] on div "Select Item" at bounding box center [415, 298] width 163 height 18
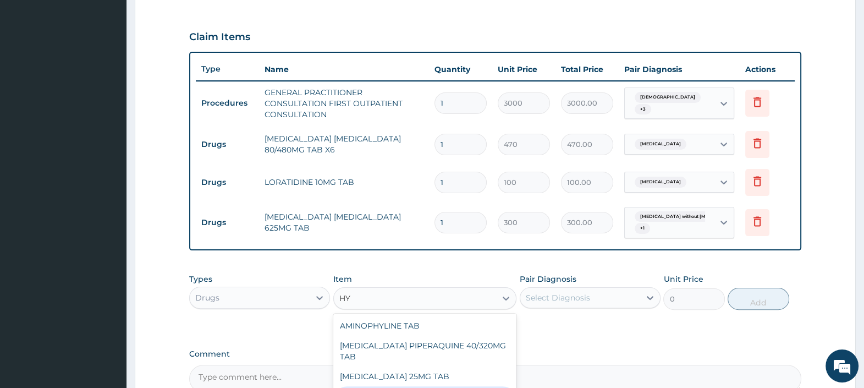
type input "H"
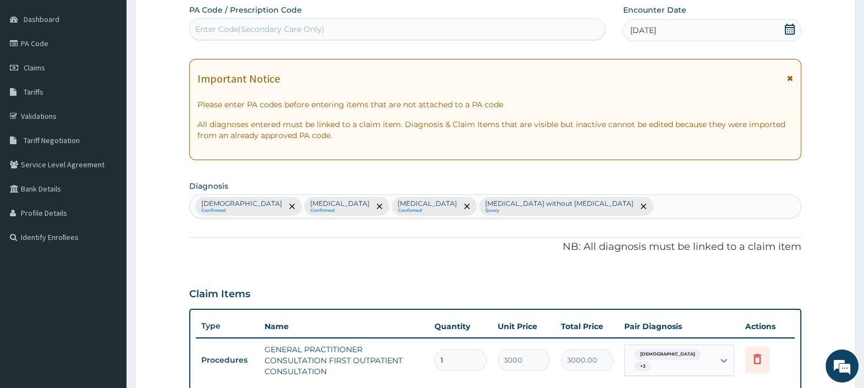
scroll to position [13, 0]
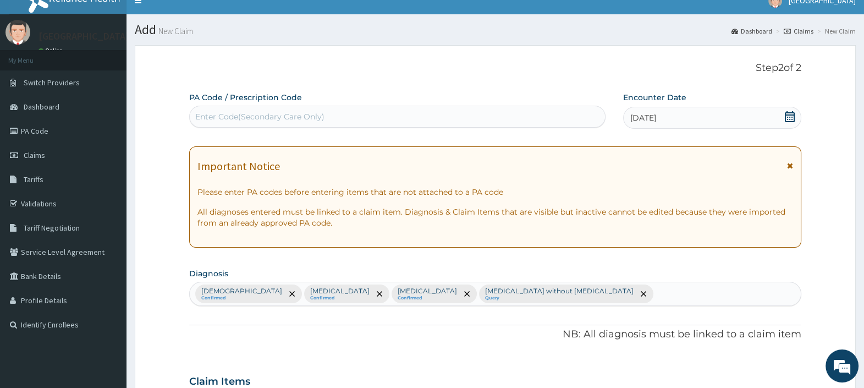
click at [277, 114] on div "Enter Code(Secondary Care Only)" at bounding box center [259, 116] width 129 height 11
paste input "PA/C473DC"
type input "PA/C473DC"
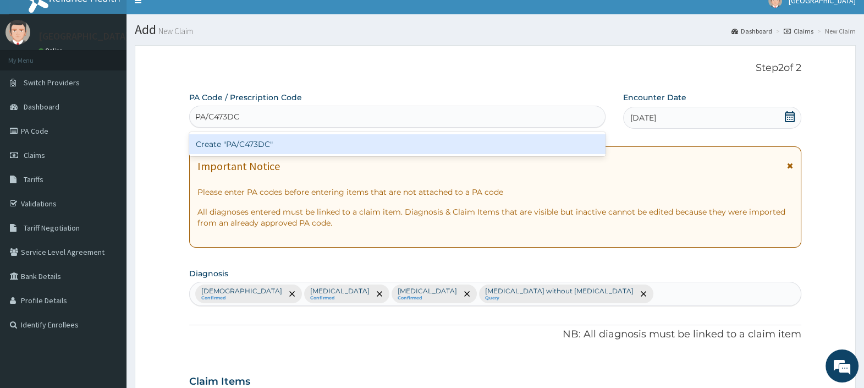
click at [275, 145] on div "Create "PA/C473DC"" at bounding box center [397, 144] width 416 height 20
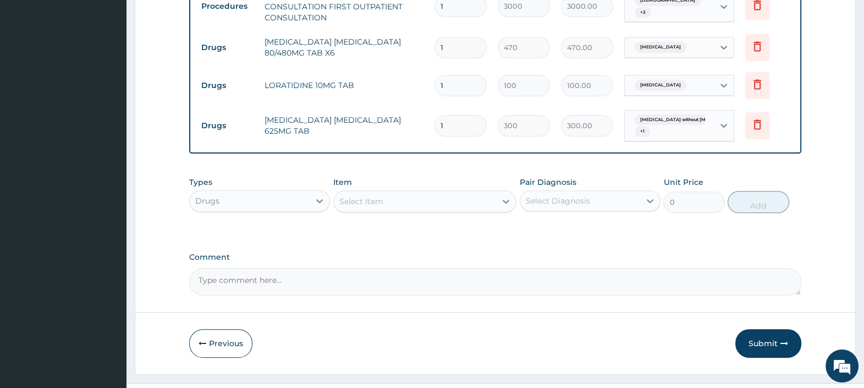
scroll to position [486, 0]
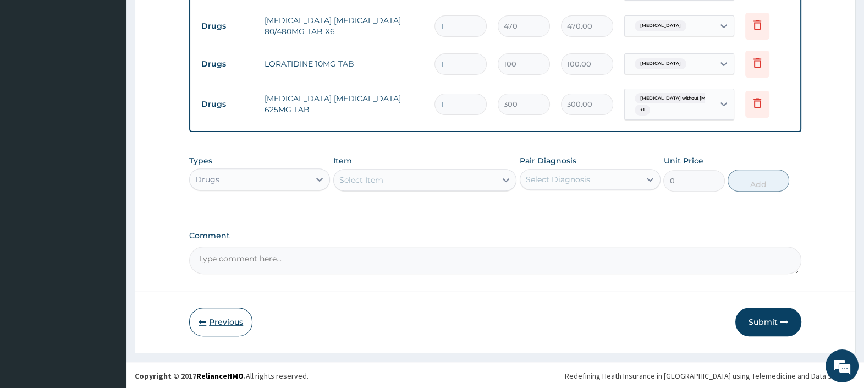
click at [221, 319] on button "Previous" at bounding box center [220, 322] width 63 height 29
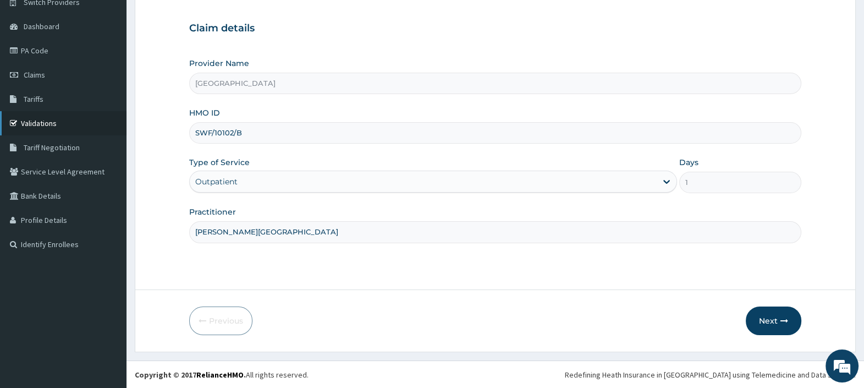
drag, startPoint x: 255, startPoint y: 130, endPoint x: 123, endPoint y: 133, distance: 132.1
click at [124, 133] on div "R EL Toggle navigation TopTee Medical Center TopTee Medical Center - hmotopteem…" at bounding box center [432, 147] width 864 height 482
paste input "3"
type input "SWF/10103/B"
click at [765, 320] on button "Next" at bounding box center [774, 320] width 56 height 29
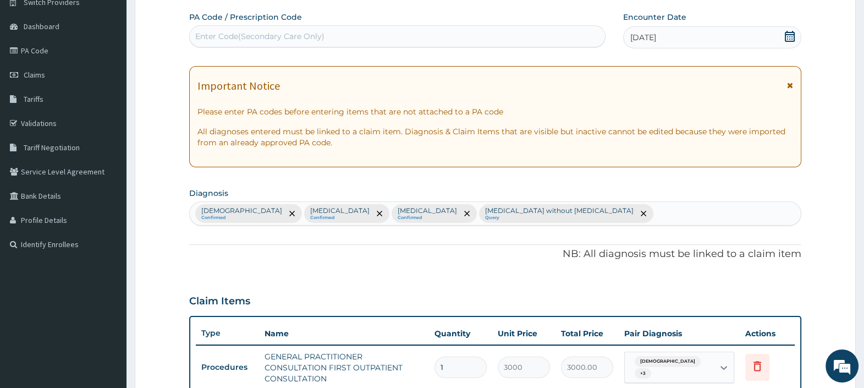
click at [303, 39] on div "Enter Code(Secondary Care Only)" at bounding box center [259, 36] width 129 height 11
paste input "PA/C473DC"
type input "PA/C473DC"
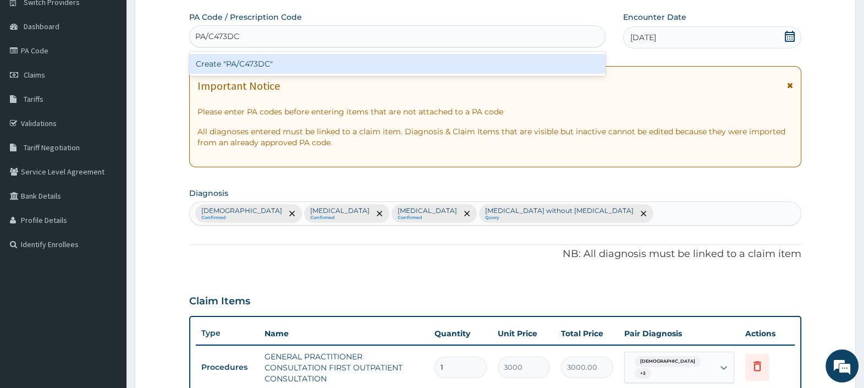
click at [284, 72] on div "Create "PA/C473DC"" at bounding box center [397, 64] width 416 height 20
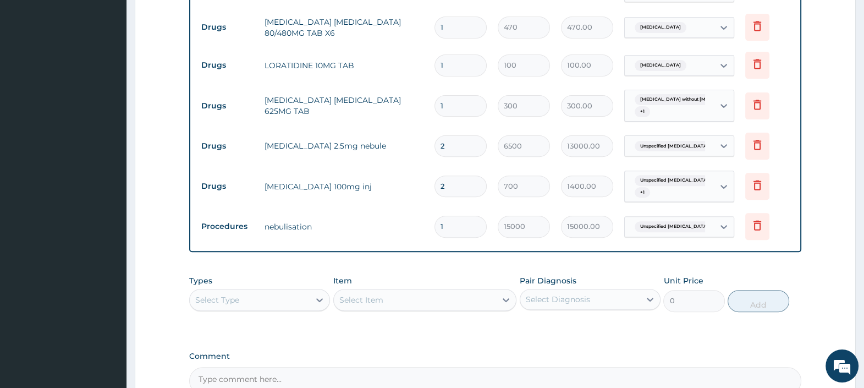
scroll to position [526, 0]
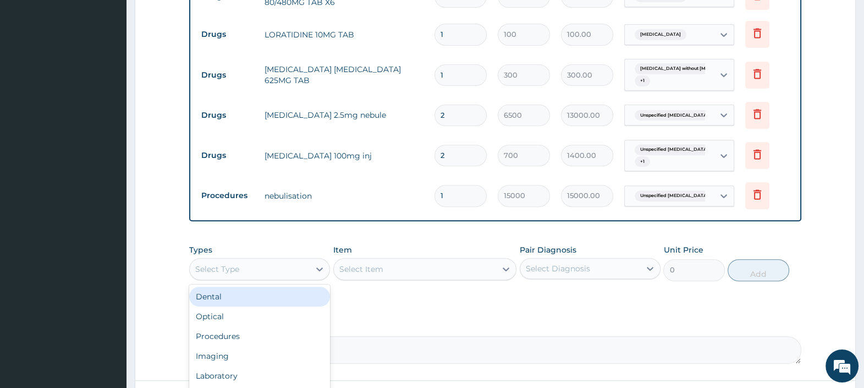
click at [301, 268] on div "Select Type" at bounding box center [250, 269] width 120 height 18
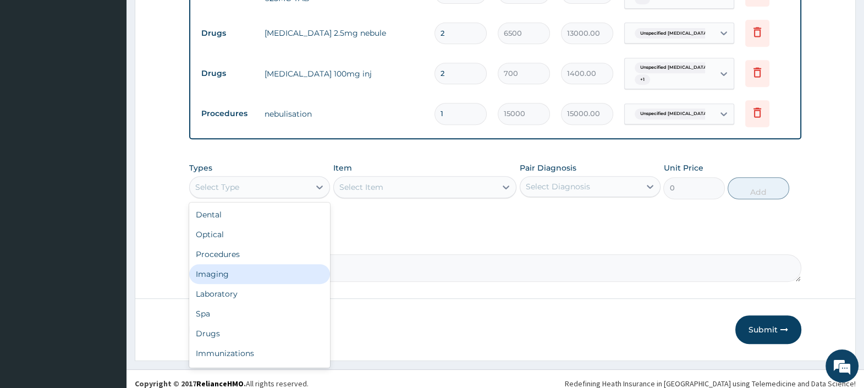
scroll to position [615, 0]
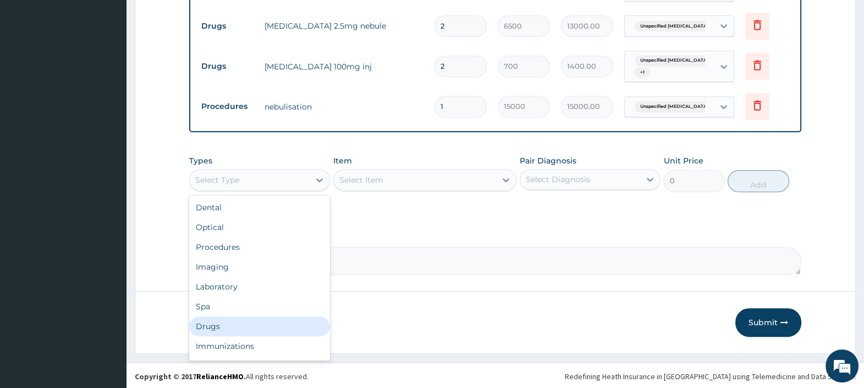
click at [231, 317] on div "Drugs" at bounding box center [259, 326] width 141 height 20
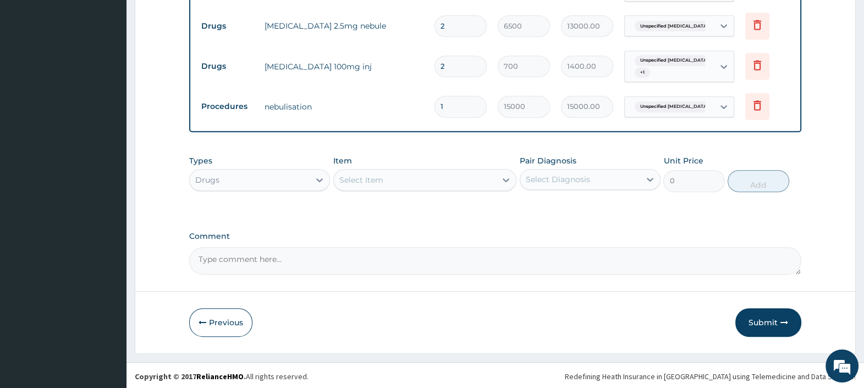
click at [377, 181] on div "Select Item" at bounding box center [361, 179] width 44 height 11
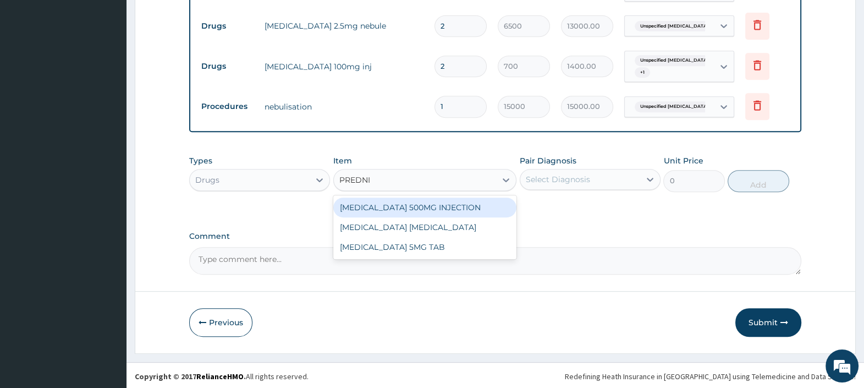
type input "PREDNIS"
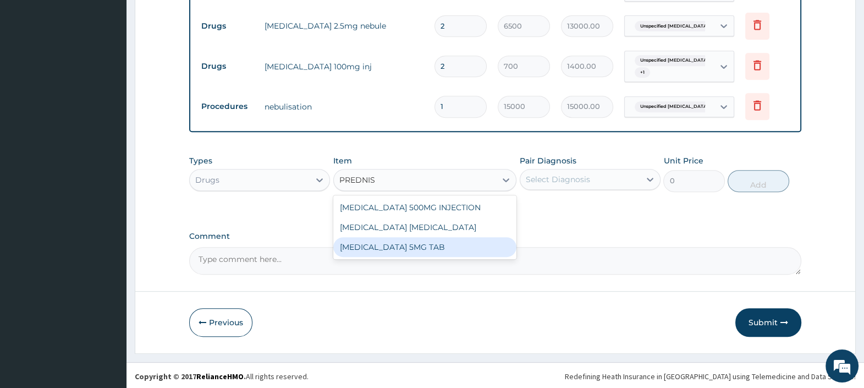
click at [433, 257] on div "PREDNISOLONE 5MG TAB" at bounding box center [425, 247] width 184 height 20
type input "100"
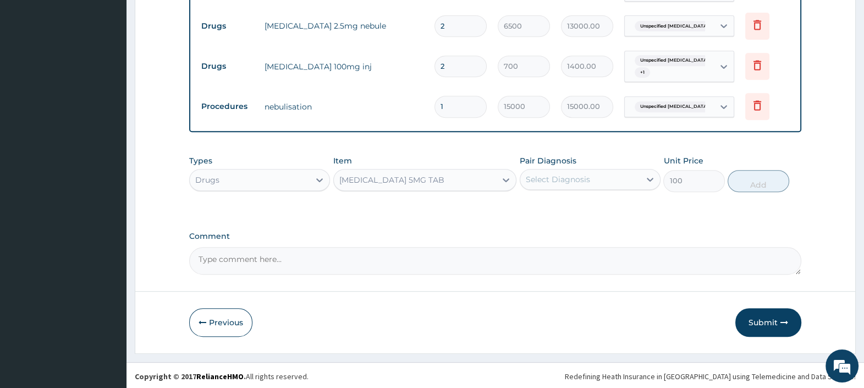
click at [561, 174] on div "Select Diagnosis" at bounding box center [558, 179] width 64 height 11
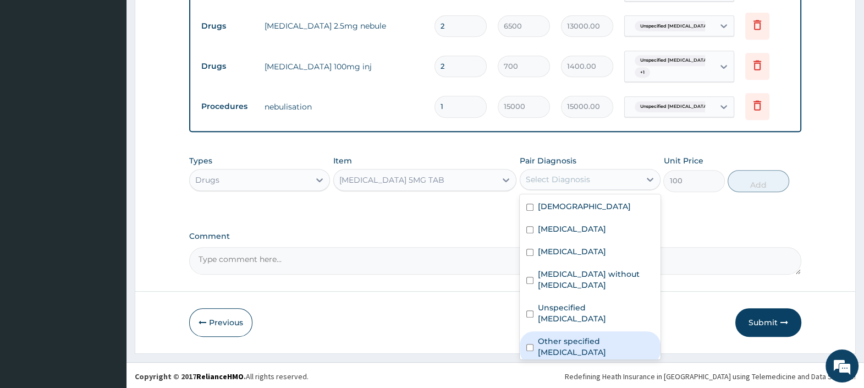
click at [593, 336] on label "Other specified acute tonsillitis" at bounding box center [596, 347] width 116 height 22
checkbox input "true"
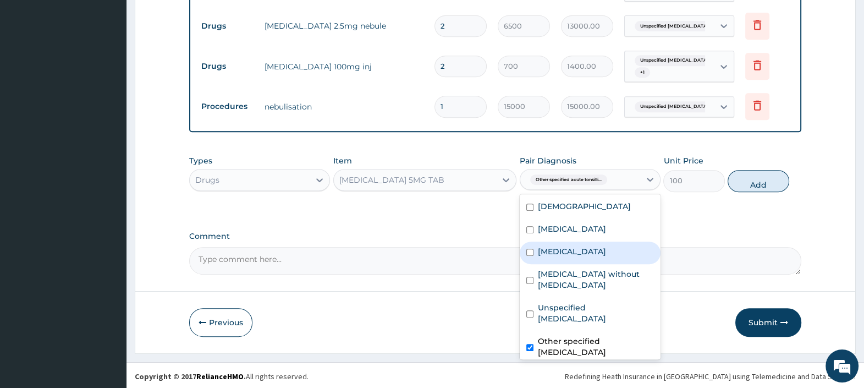
click at [587, 257] on label "Acute pharyngitis, unspecified" at bounding box center [572, 251] width 68 height 11
checkbox input "true"
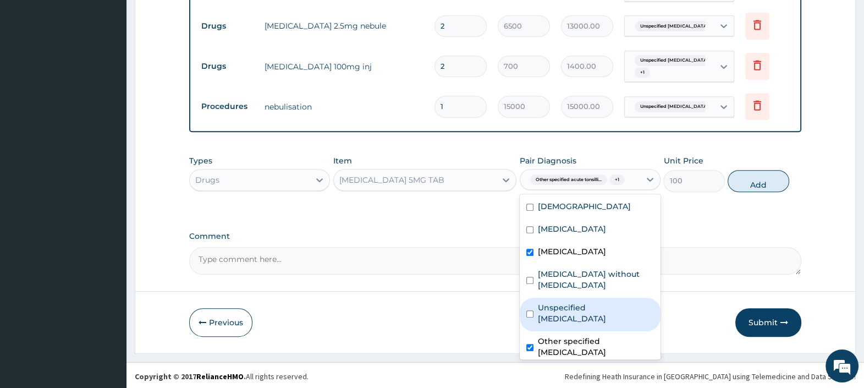
drag, startPoint x: 623, startPoint y: 300, endPoint x: 635, endPoint y: 256, distance: 45.8
click at [621, 300] on div "Unspecified asthma" at bounding box center [590, 315] width 141 height 34
checkbox input "true"
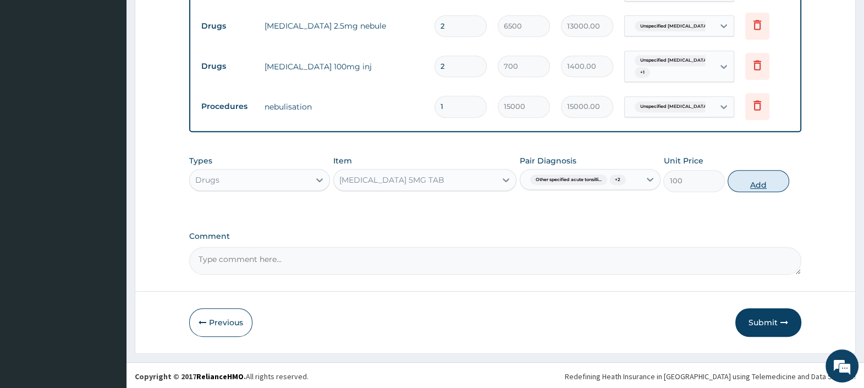
click at [759, 180] on button "Add" at bounding box center [758, 181] width 61 height 22
type input "0"
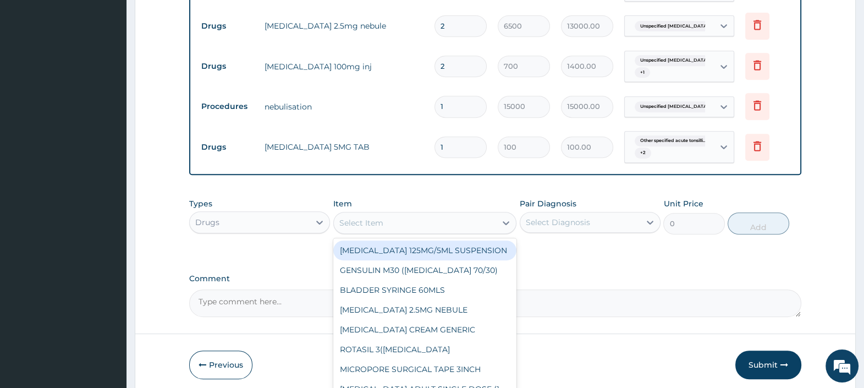
click at [380, 220] on div "Select Item" at bounding box center [361, 222] width 44 height 11
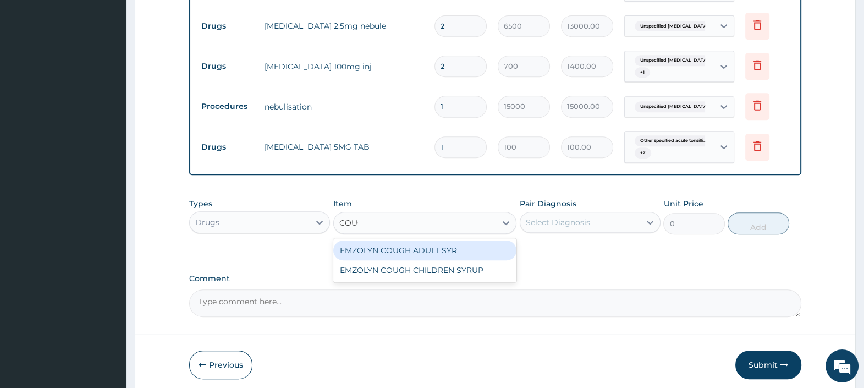
type input "COUGH"
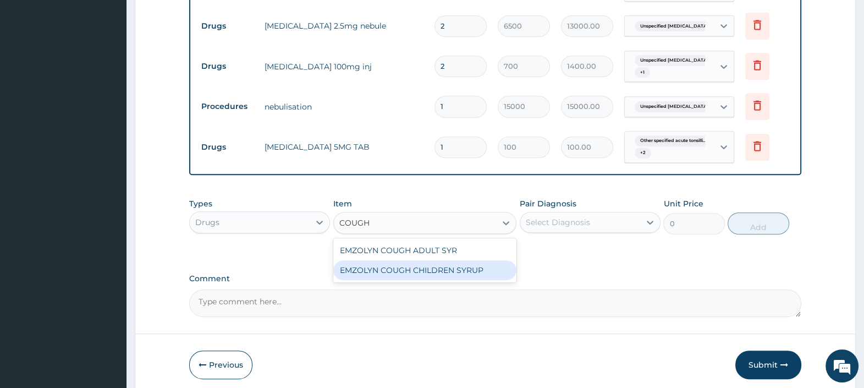
click at [418, 270] on div "EMZOLYN COUGH CHILDREN SYRUP" at bounding box center [425, 270] width 184 height 20
type input "1150"
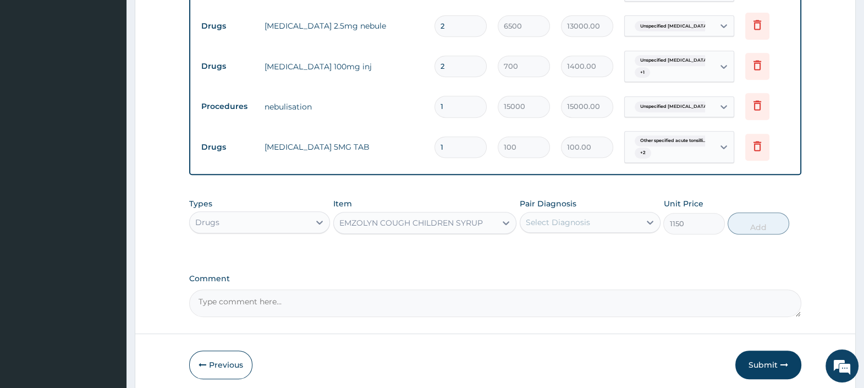
click at [454, 222] on div "EMZOLYN COUGH CHILDREN SYRUP" at bounding box center [411, 222] width 144 height 11
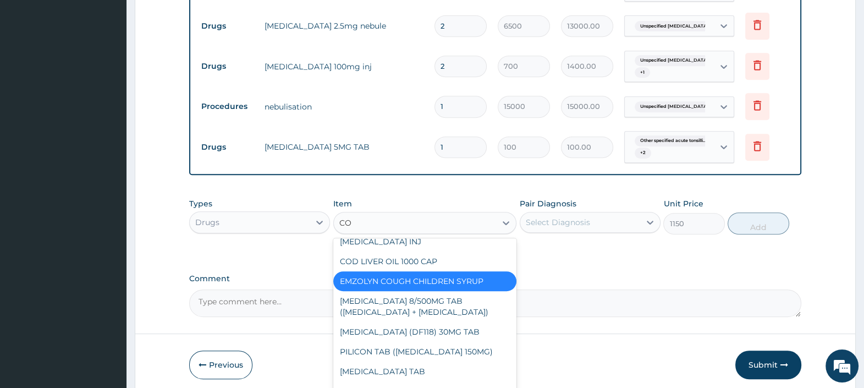
scroll to position [0, 0]
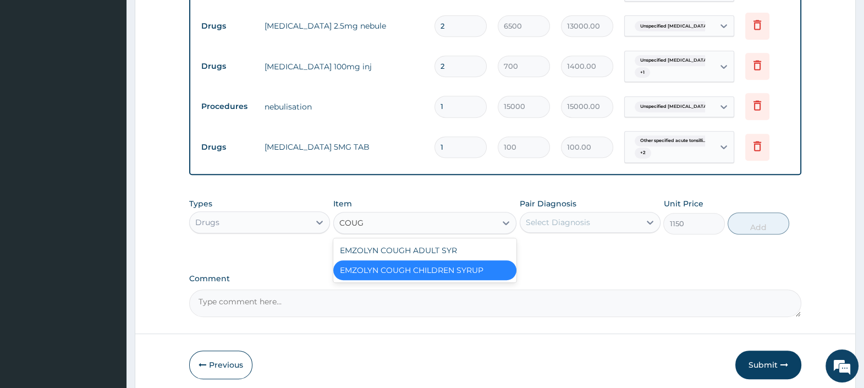
type input "COUGH"
click at [440, 244] on div "EMZOLYN COUGH ADULT SYR" at bounding box center [425, 250] width 184 height 20
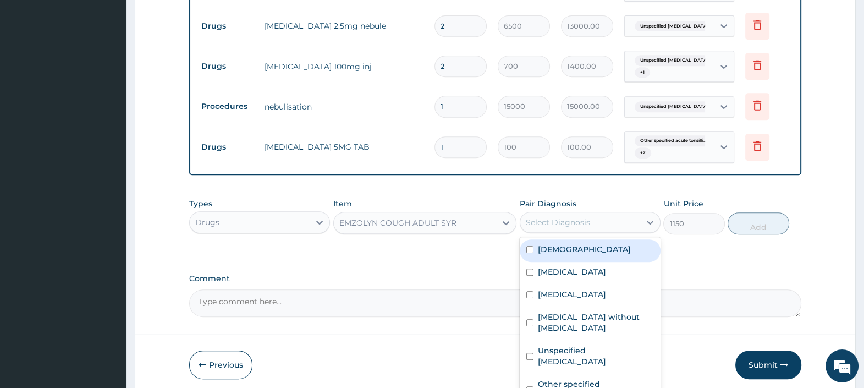
click at [550, 217] on div "Select Diagnosis" at bounding box center [558, 222] width 64 height 11
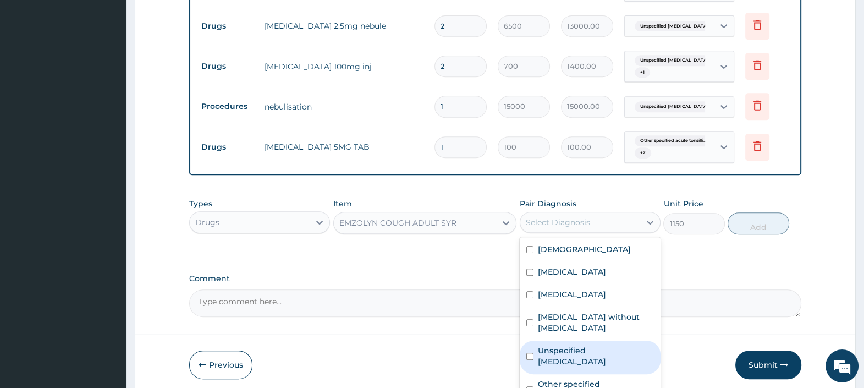
click at [578, 348] on label "Unspecified asthma" at bounding box center [596, 356] width 116 height 22
checkbox input "true"
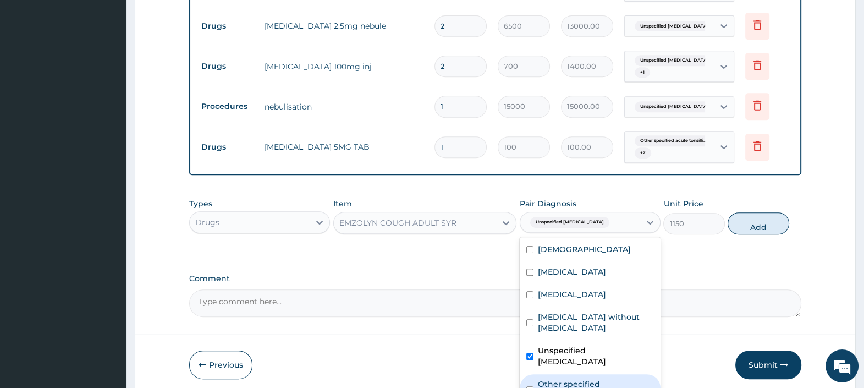
click at [576, 379] on label "Other specified acute tonsillitis" at bounding box center [596, 390] width 116 height 22
checkbox input "true"
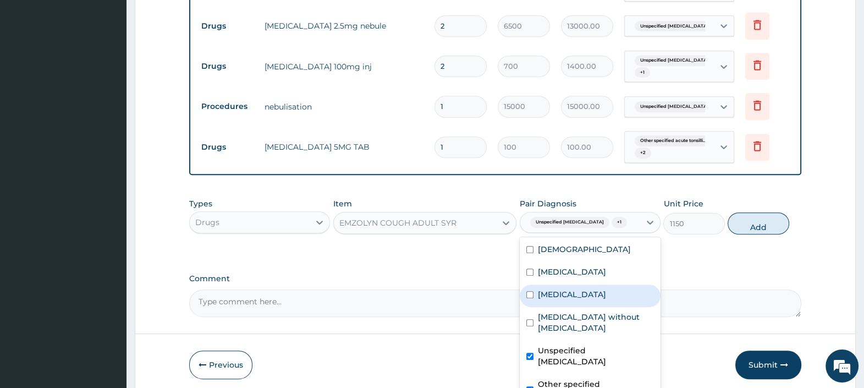
click at [557, 297] on label "Acute pharyngitis, unspecified" at bounding box center [572, 294] width 68 height 11
checkbox input "true"
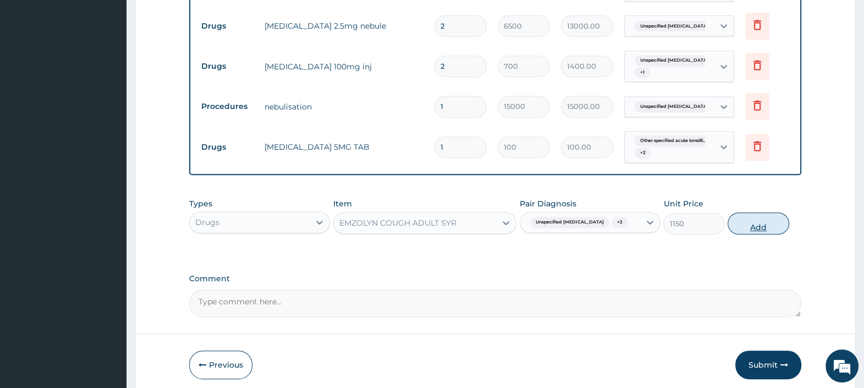
click at [749, 223] on button "Add" at bounding box center [758, 223] width 61 height 22
type input "0"
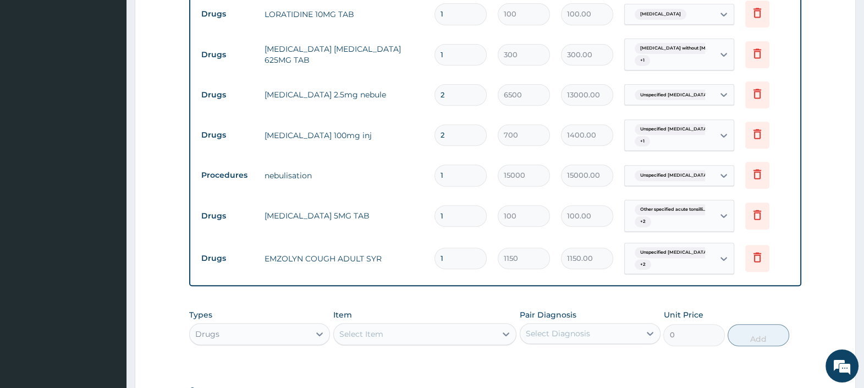
scroll to position [478, 0]
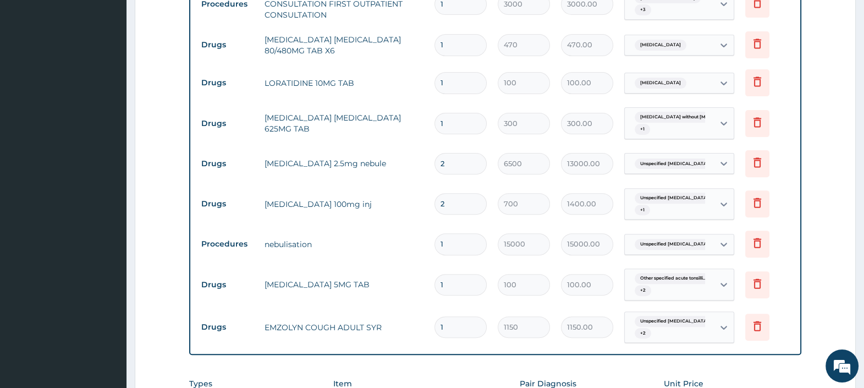
click at [457, 279] on input "1" at bounding box center [461, 284] width 52 height 21
type input "10"
type input "1000.00"
type input "10"
drag, startPoint x: 450, startPoint y: 162, endPoint x: 383, endPoint y: 160, distance: 66.6
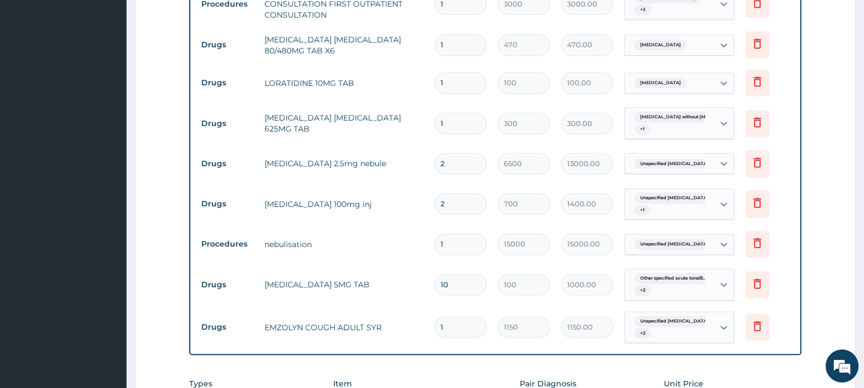
click at [390, 160] on tr "Drugs salbutamol 2.5mg nebule 2 6500 13000.00 Unspecified asthma Delete" at bounding box center [495, 164] width 599 height 38
type input "1"
type input "6500.00"
type input "1"
click at [460, 124] on input "1" at bounding box center [461, 123] width 52 height 21
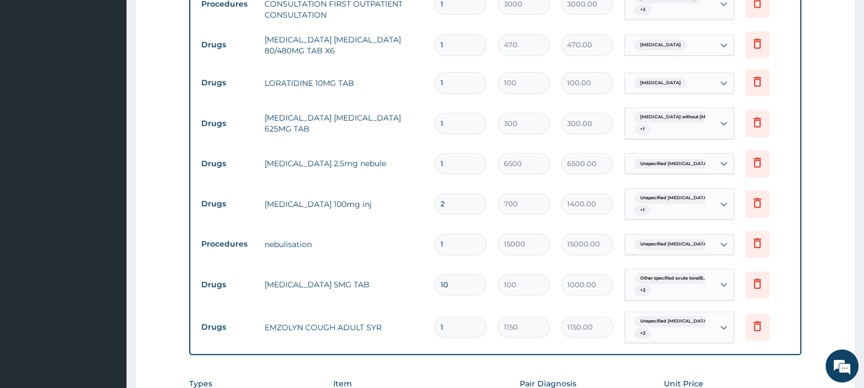
type input "14"
type input "4200.00"
type input "14"
drag, startPoint x: 455, startPoint y: 83, endPoint x: 382, endPoint y: 87, distance: 72.7
click at [385, 87] on tr "Drugs LORATIDINE 10MG TAB 1 100 100.00 Acute pharyngitis, unspecified Delete" at bounding box center [495, 83] width 599 height 38
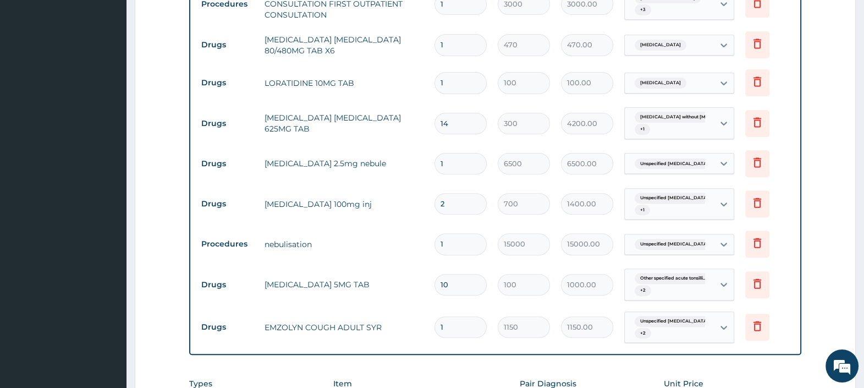
type input "5"
type input "500.00"
type input "5"
drag, startPoint x: 460, startPoint y: 44, endPoint x: 378, endPoint y: 33, distance: 82.7
click at [382, 33] on tr "Drugs ARTEMETHER LUMEFANTRINE 80/480MG TAB X6 1 470 470.00 Malaria, unspecified…" at bounding box center [495, 45] width 599 height 38
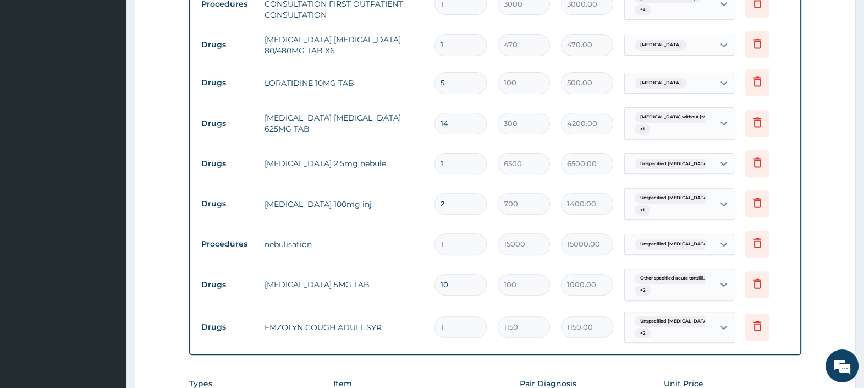
type input "6"
type input "2820.00"
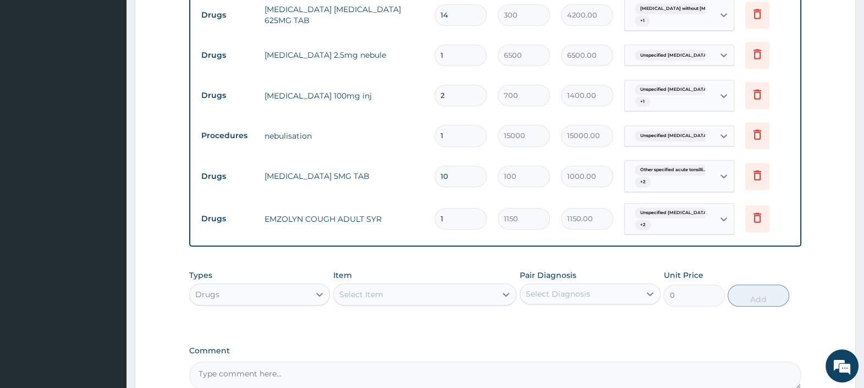
scroll to position [615, 0]
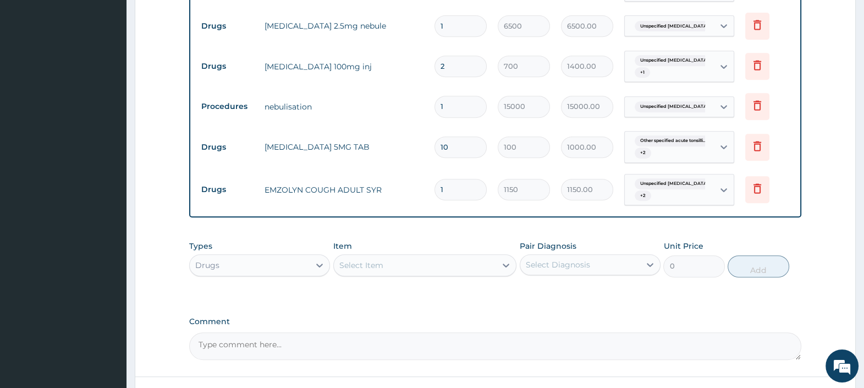
type input "6"
click at [392, 259] on div "Select Item" at bounding box center [415, 265] width 163 height 18
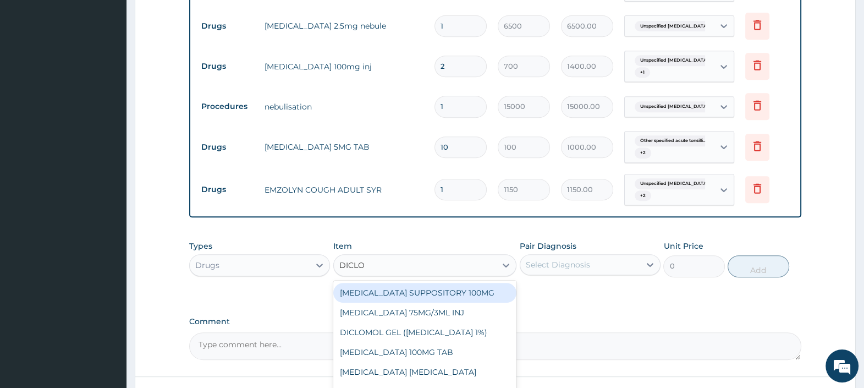
type input "DICLOF"
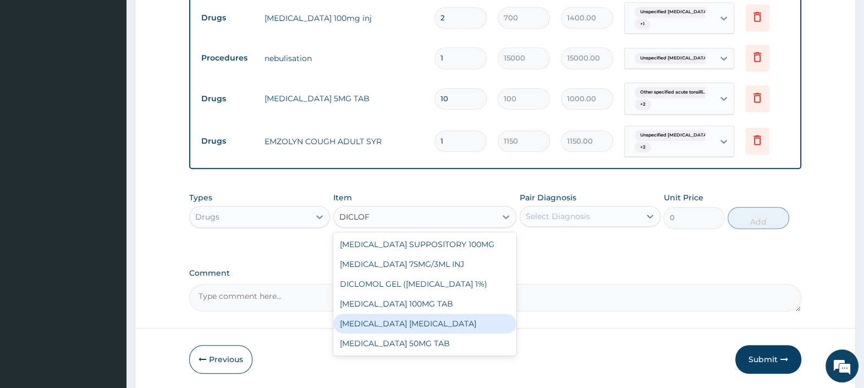
scroll to position [684, 0]
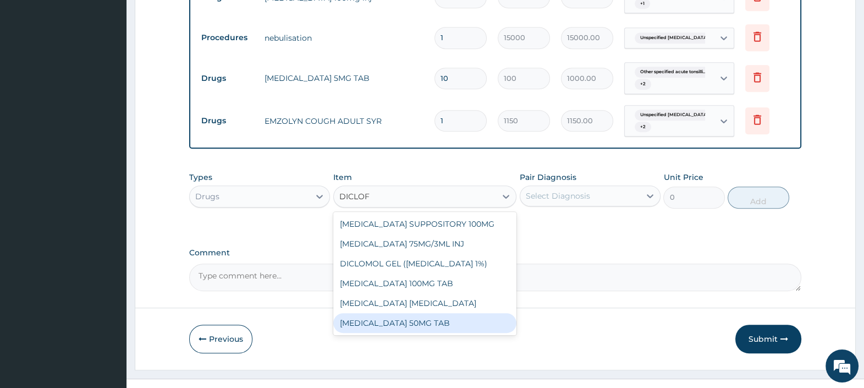
click at [436, 318] on div "DICLOFENAC 50MG TAB" at bounding box center [425, 323] width 184 height 20
type input "65"
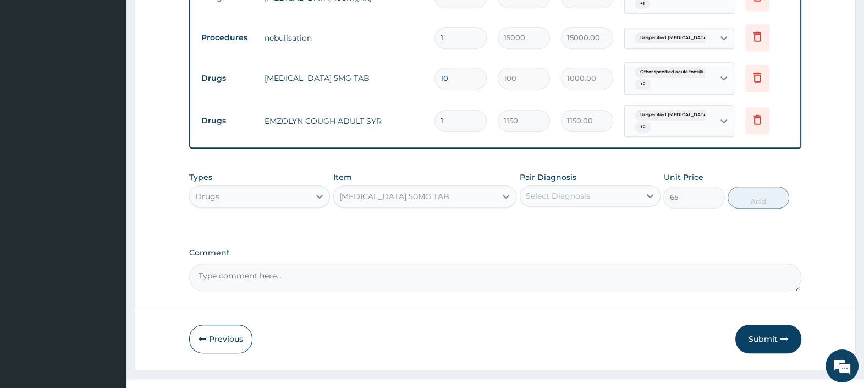
click at [571, 196] on div "Select Diagnosis" at bounding box center [558, 195] width 64 height 11
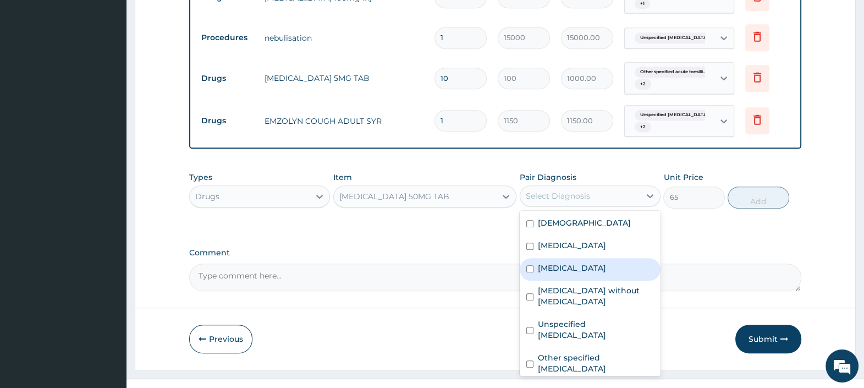
click at [571, 270] on label "Acute pharyngitis, unspecified" at bounding box center [572, 267] width 68 height 11
checkbox input "true"
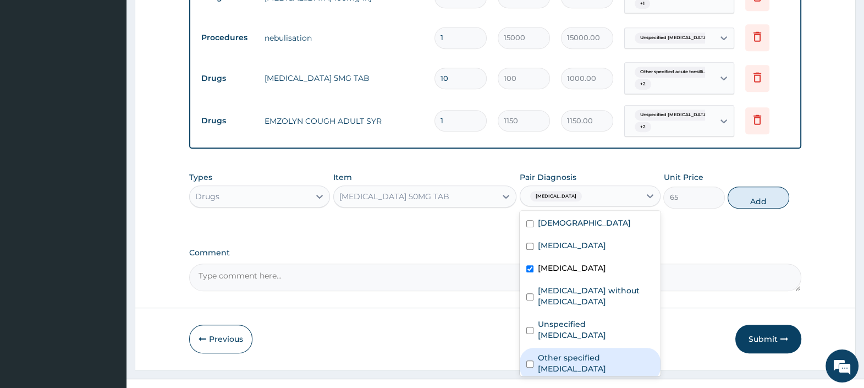
click at [575, 352] on label "Other specified acute tonsillitis" at bounding box center [596, 363] width 116 height 22
checkbox input "true"
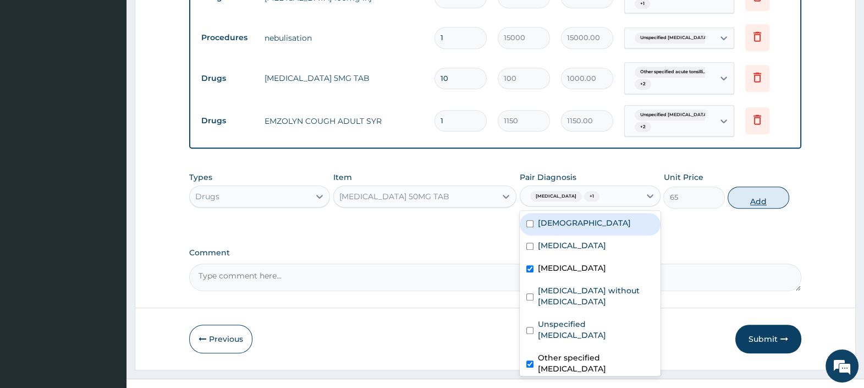
click at [757, 198] on button "Add" at bounding box center [758, 198] width 61 height 22
type input "0"
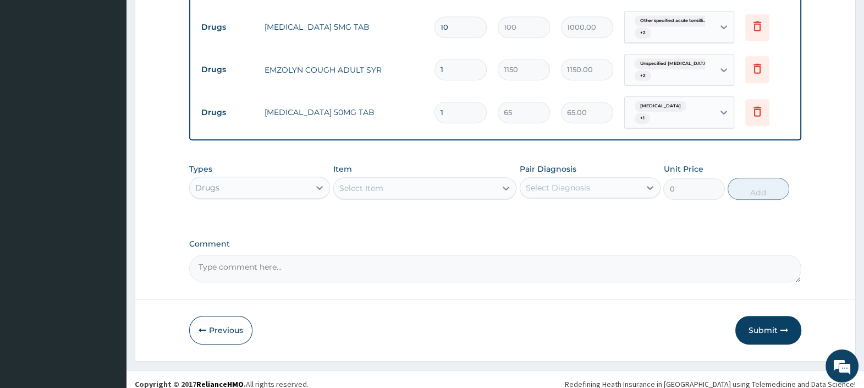
scroll to position [742, 0]
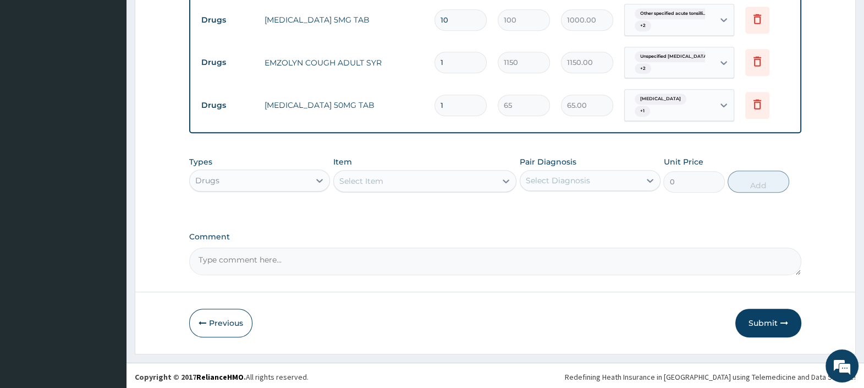
click at [245, 182] on div "Drugs" at bounding box center [250, 181] width 120 height 18
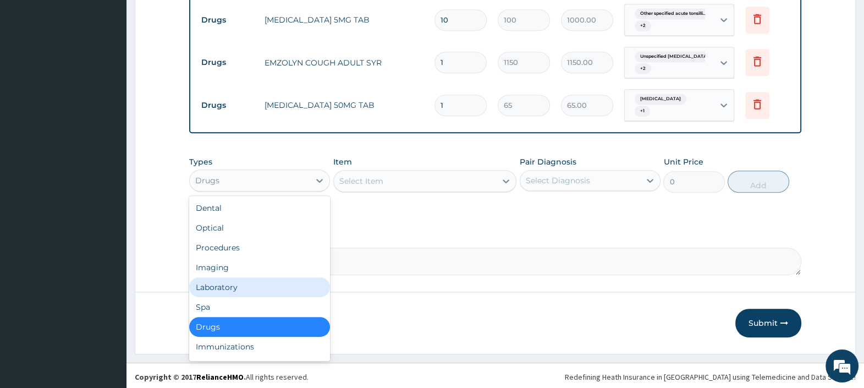
click at [237, 285] on div "Laboratory" at bounding box center [259, 287] width 141 height 20
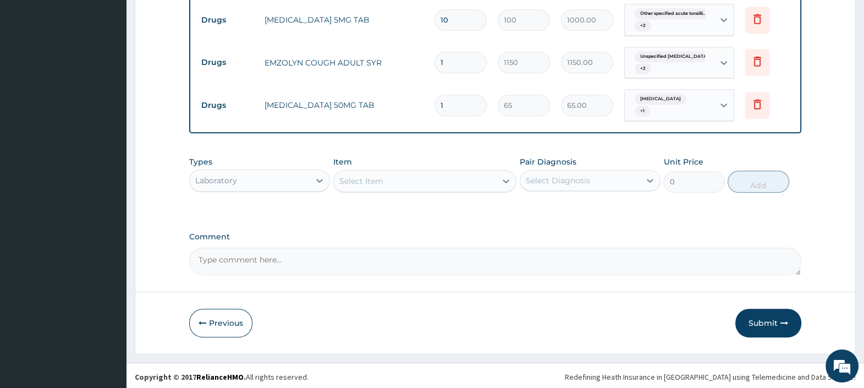
click at [381, 184] on div "Select Item" at bounding box center [361, 180] width 44 height 11
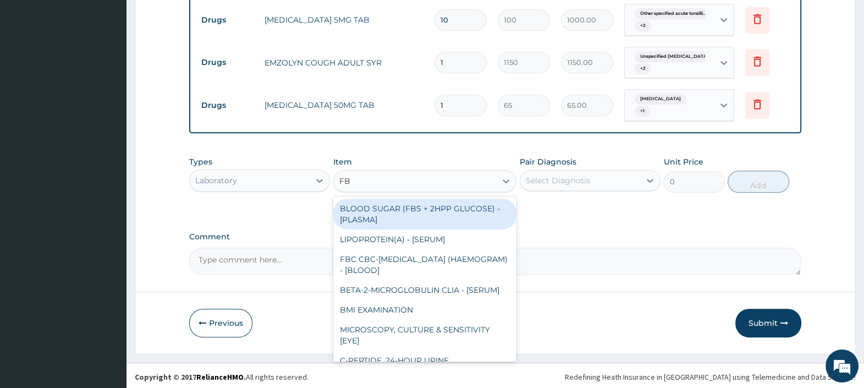
type input "FBC"
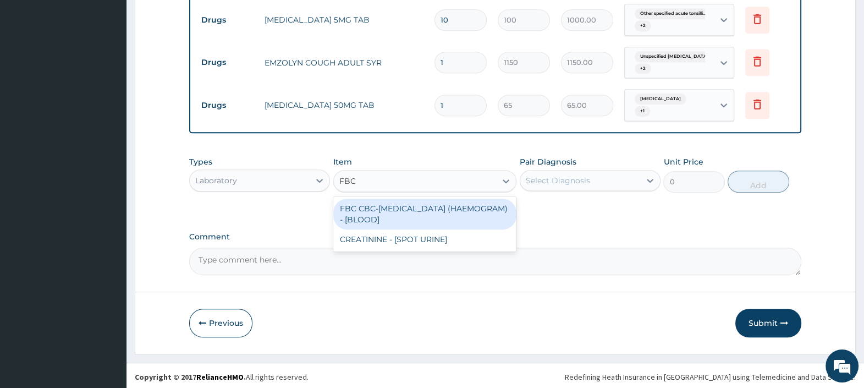
click at [383, 212] on div "FBC CBC-COMPLETE BLOOD COUNT (HAEMOGRAM) - [BLOOD]" at bounding box center [425, 214] width 184 height 31
type input "4500"
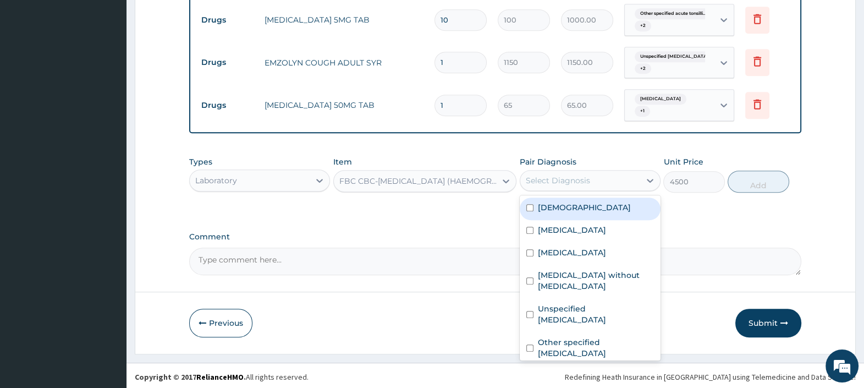
click at [534, 175] on div "Select Diagnosis" at bounding box center [558, 180] width 64 height 11
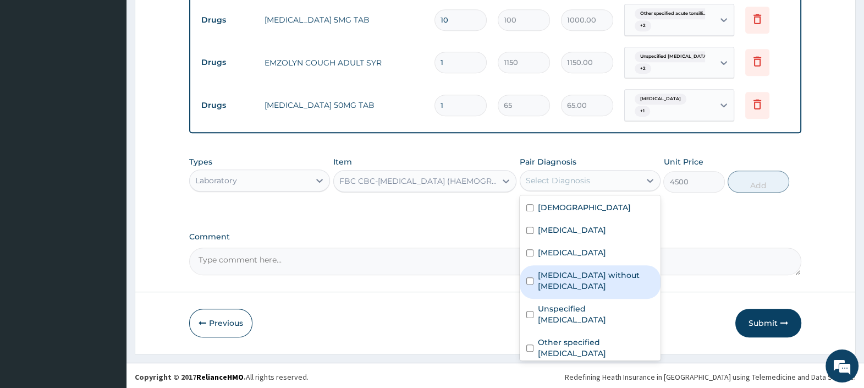
click at [567, 283] on label "Sepsis without septic shock" at bounding box center [596, 281] width 116 height 22
checkbox input "true"
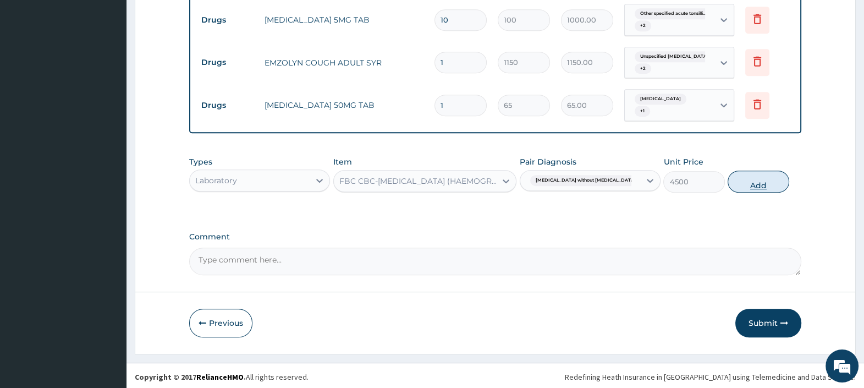
click at [758, 182] on button "Add" at bounding box center [758, 182] width 61 height 22
type input "0"
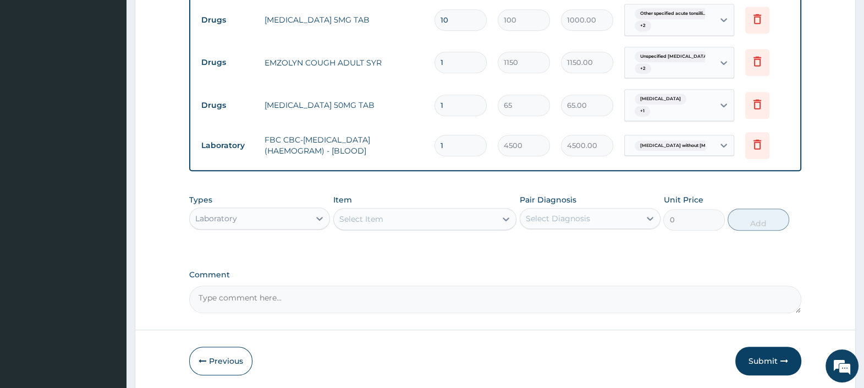
click at [414, 222] on div "Select Item" at bounding box center [415, 219] width 163 height 18
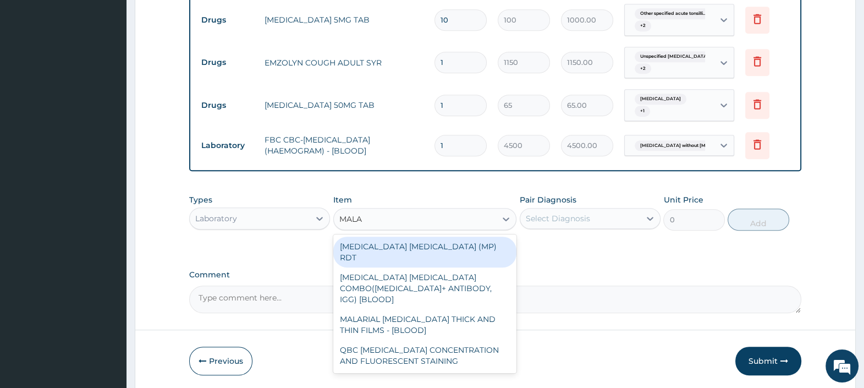
type input "MALAR"
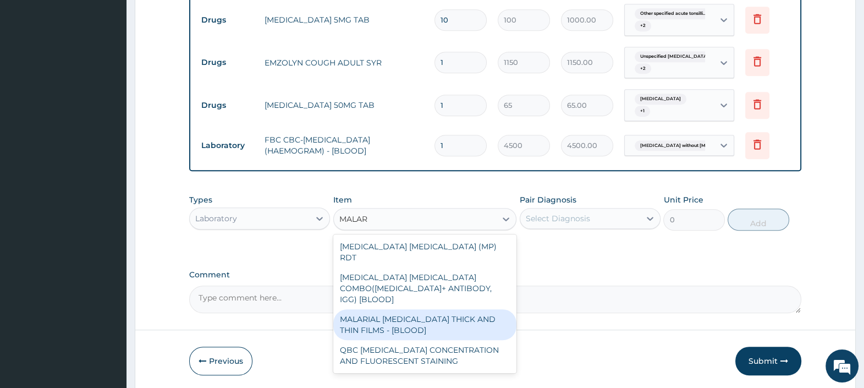
click at [426, 309] on div "MALARIAL PARASITE THICK AND THIN FILMS - [BLOOD]" at bounding box center [425, 324] width 184 height 31
type input "2500"
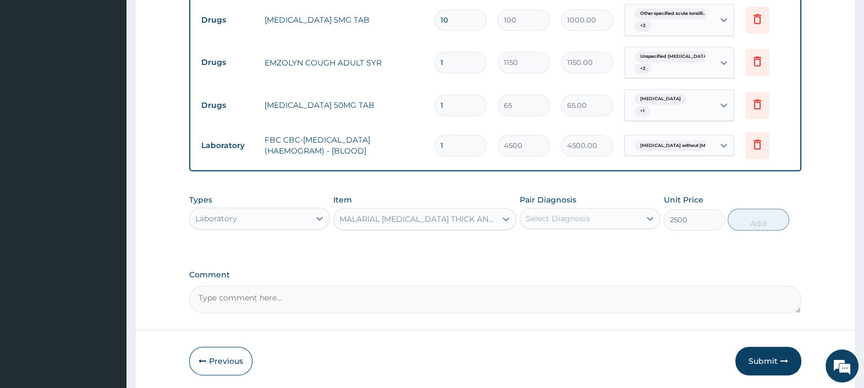
click at [551, 213] on div "Select Diagnosis" at bounding box center [558, 218] width 64 height 11
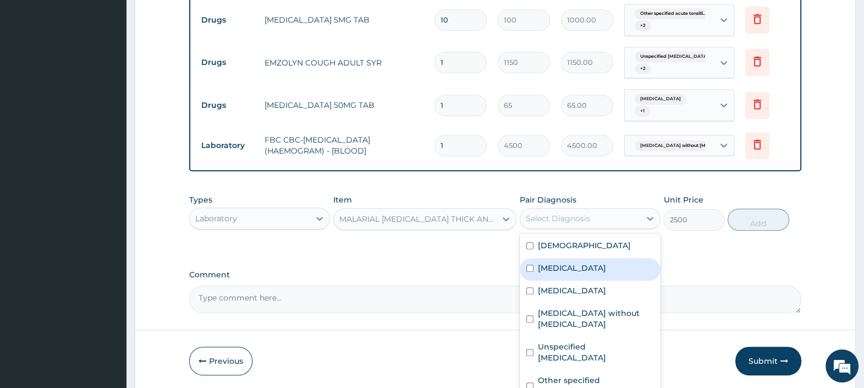
click at [586, 271] on label "Malaria, unspecified" at bounding box center [572, 267] width 68 height 11
checkbox input "true"
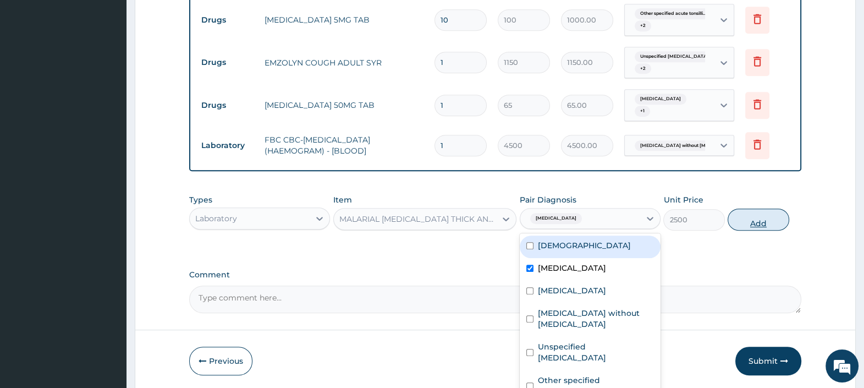
click at [756, 221] on button "Add" at bounding box center [758, 220] width 61 height 22
type input "0"
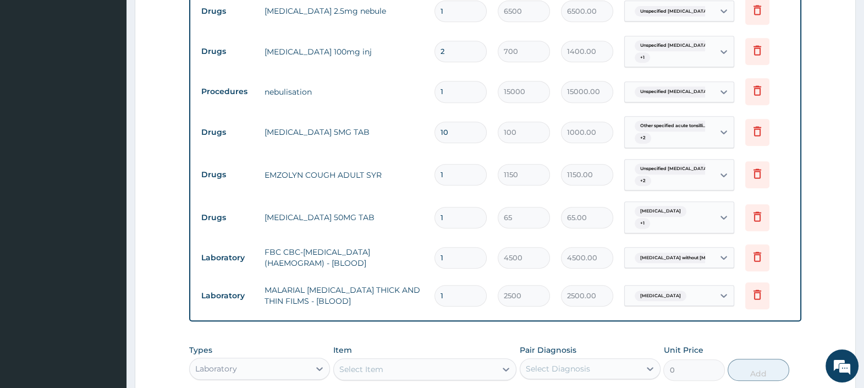
scroll to position [605, 0]
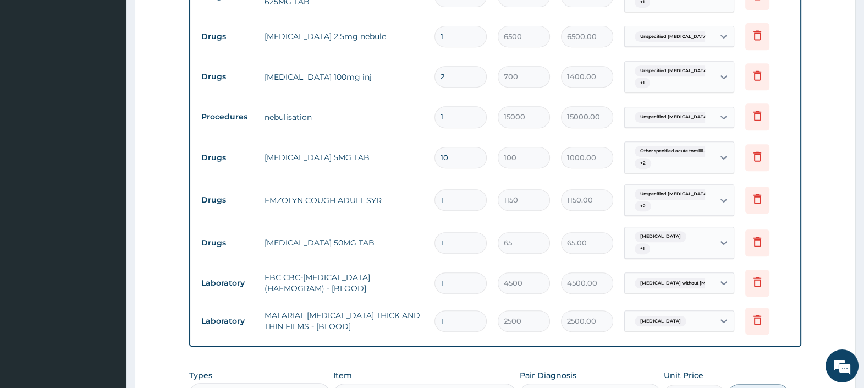
click at [457, 238] on input "1" at bounding box center [461, 242] width 52 height 21
type input "10"
type input "650.00"
type input "10"
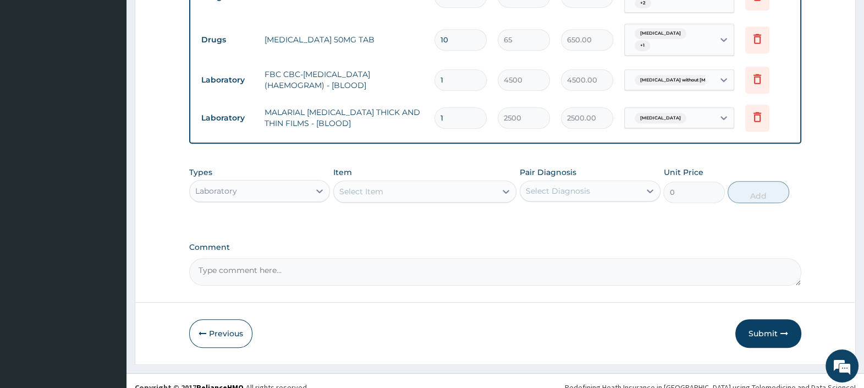
scroll to position [818, 0]
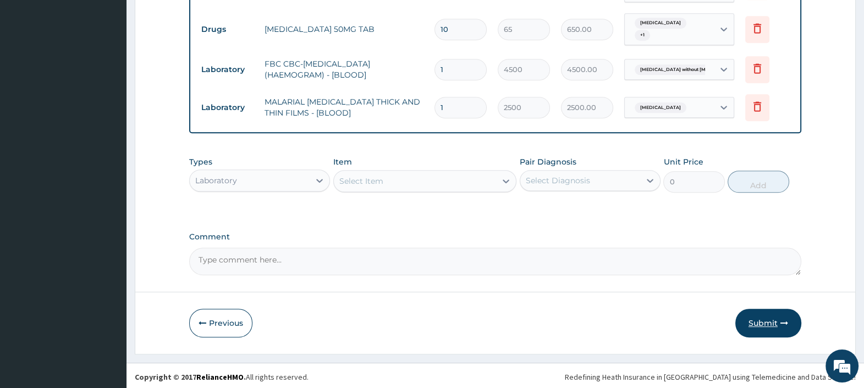
click at [766, 320] on button "Submit" at bounding box center [769, 323] width 66 height 29
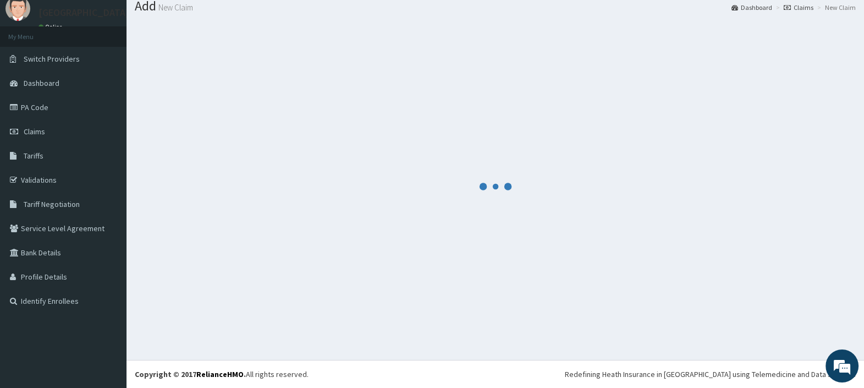
scroll to position [36, 0]
